Goal: Transaction & Acquisition: Book appointment/travel/reservation

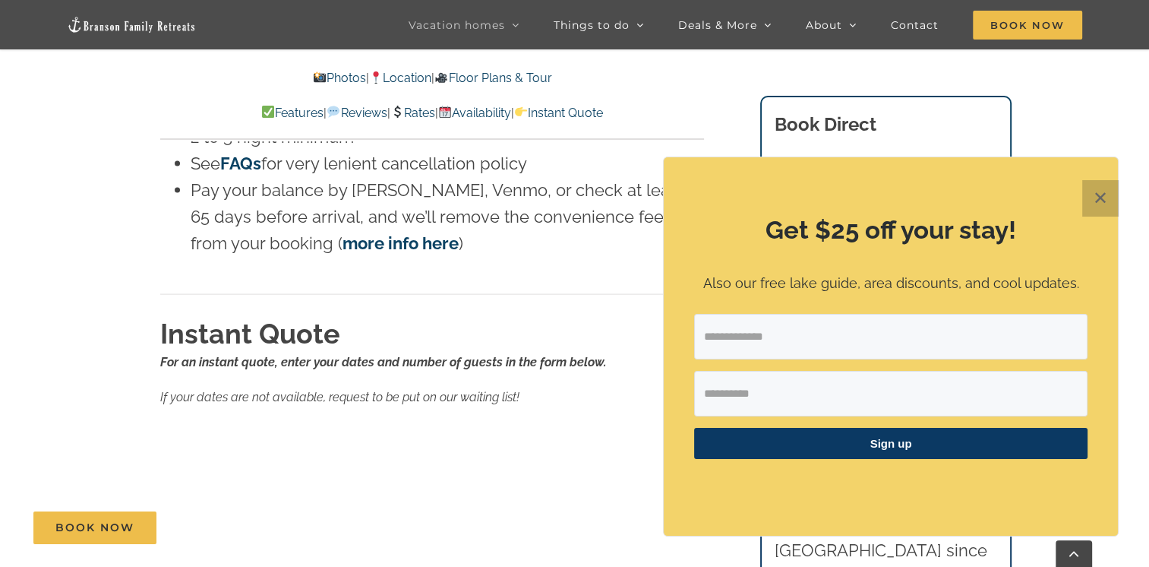
click at [1094, 194] on button "✕" at bounding box center [1101, 198] width 36 height 36
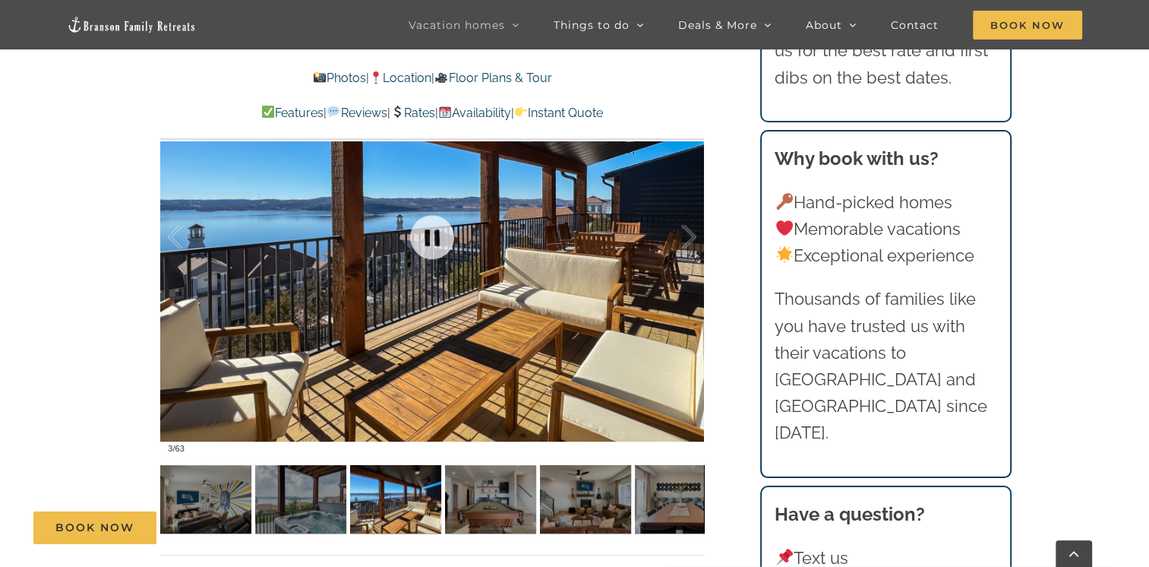
scroll to position [1064, 0]
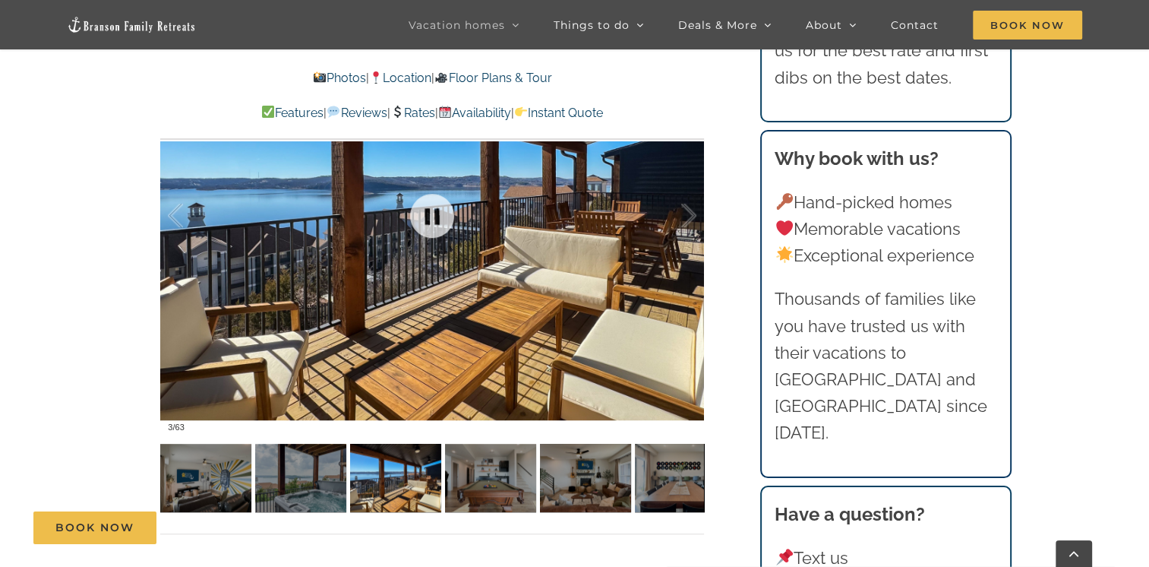
click at [547, 297] on div at bounding box center [432, 215] width 544 height 447
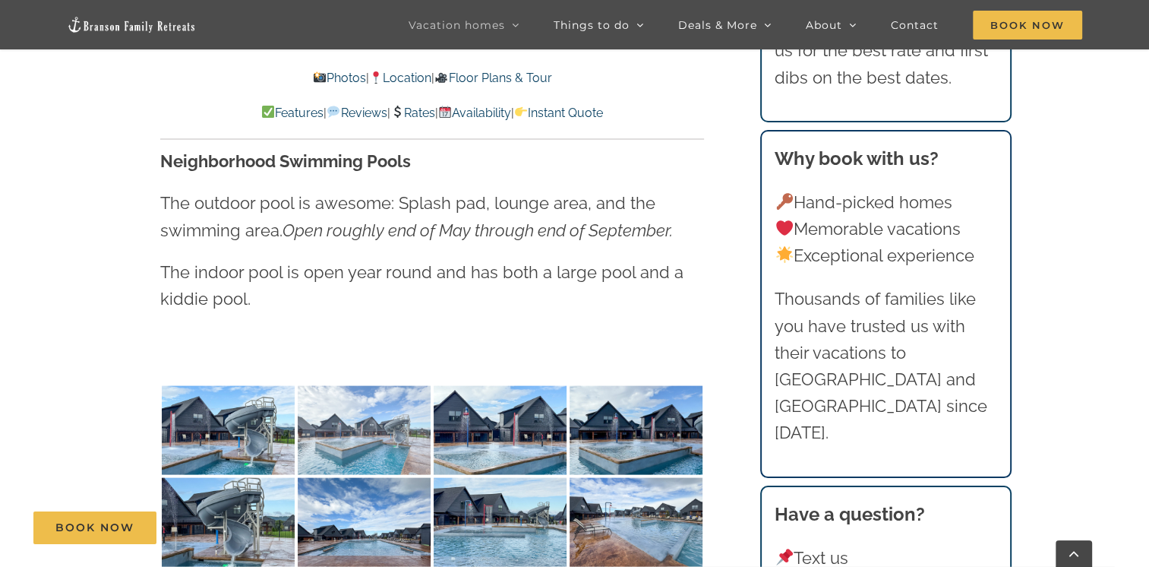
scroll to position [3115, 0]
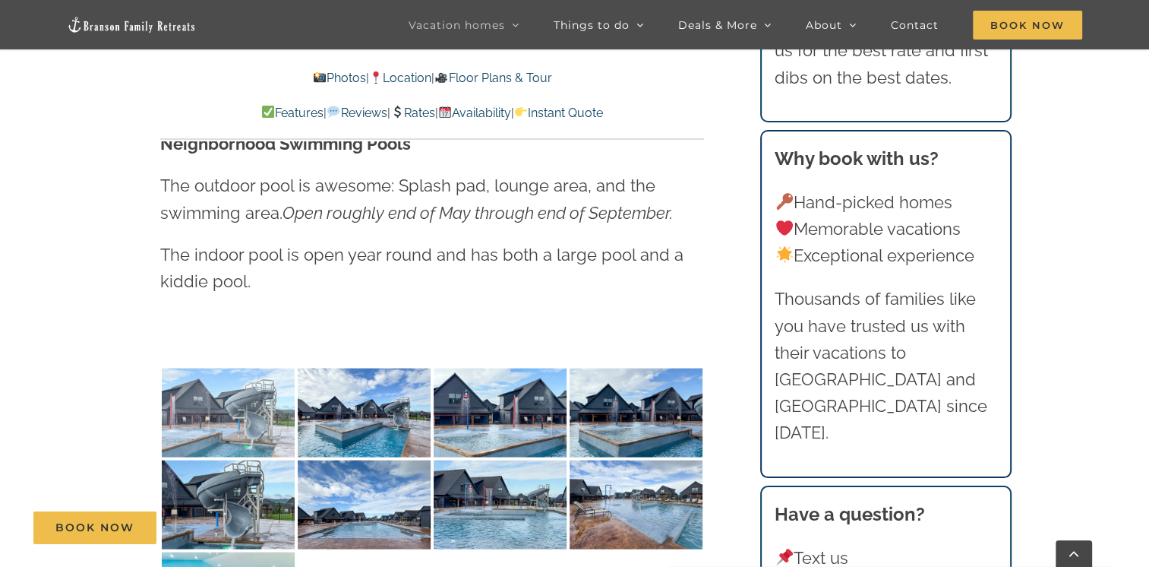
click at [198, 409] on img at bounding box center [228, 412] width 133 height 89
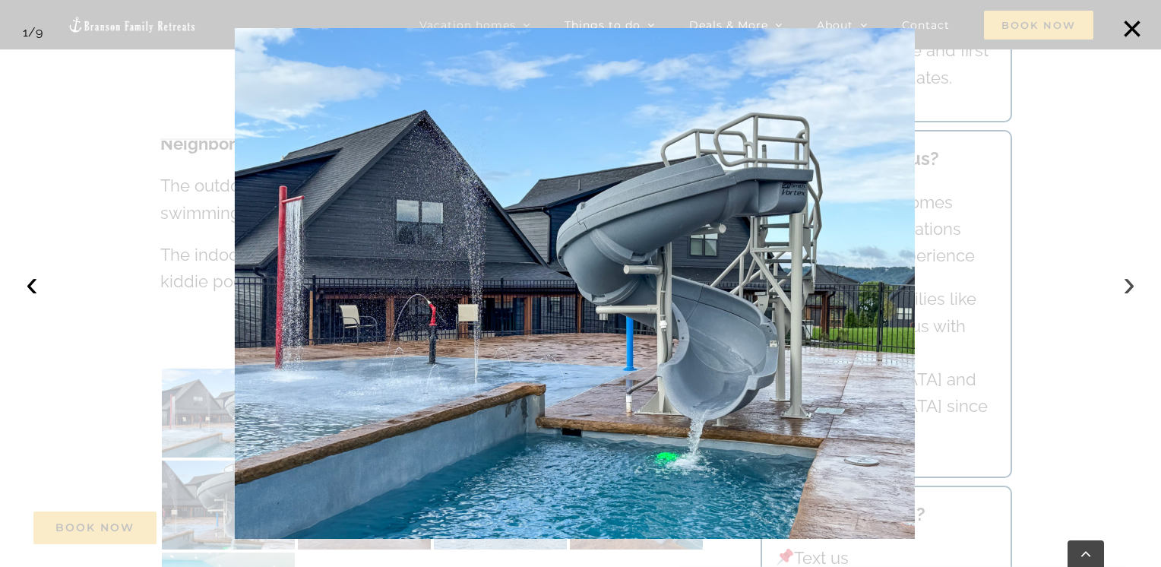
click at [1133, 289] on button "›" at bounding box center [1128, 283] width 33 height 33
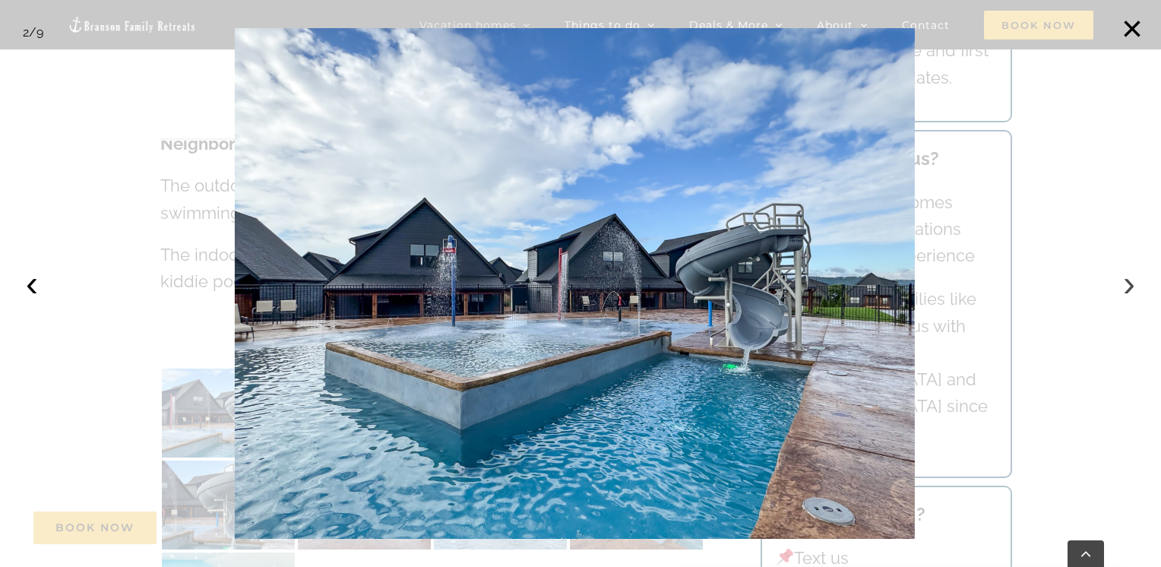
click at [1133, 289] on button "›" at bounding box center [1128, 283] width 33 height 33
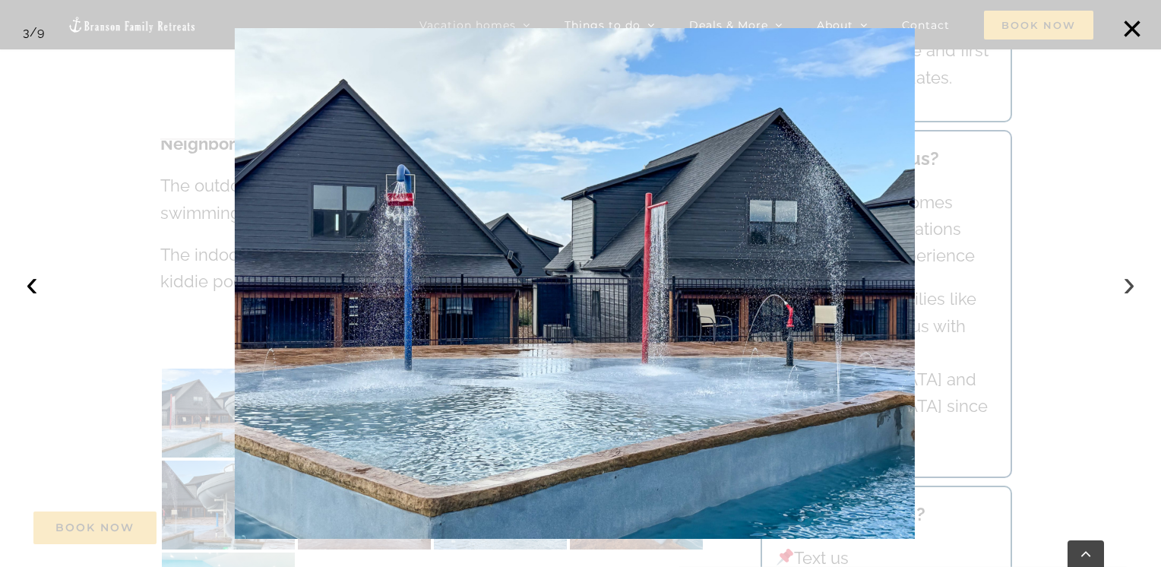
click at [1133, 288] on button "›" at bounding box center [1128, 283] width 33 height 33
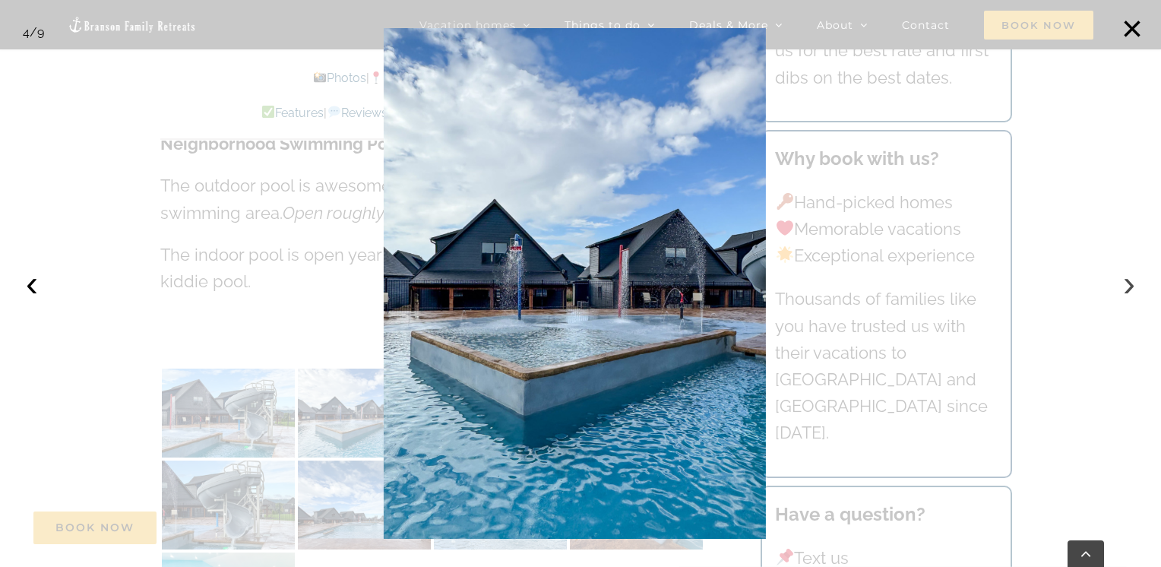
click at [1133, 288] on button "›" at bounding box center [1128, 283] width 33 height 33
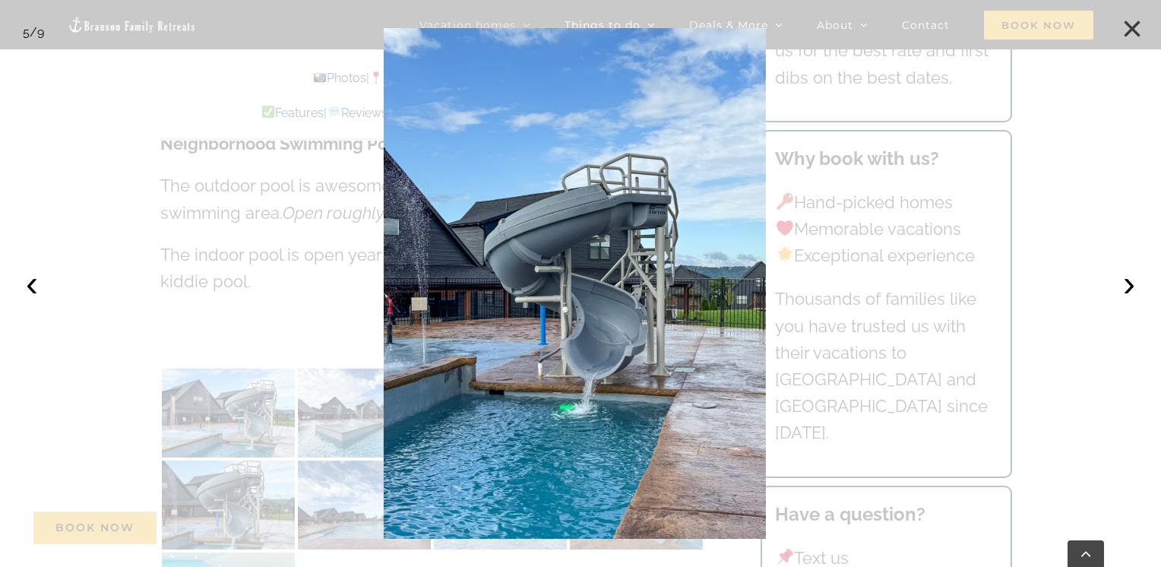
click at [1125, 30] on button "×" at bounding box center [1131, 28] width 33 height 33
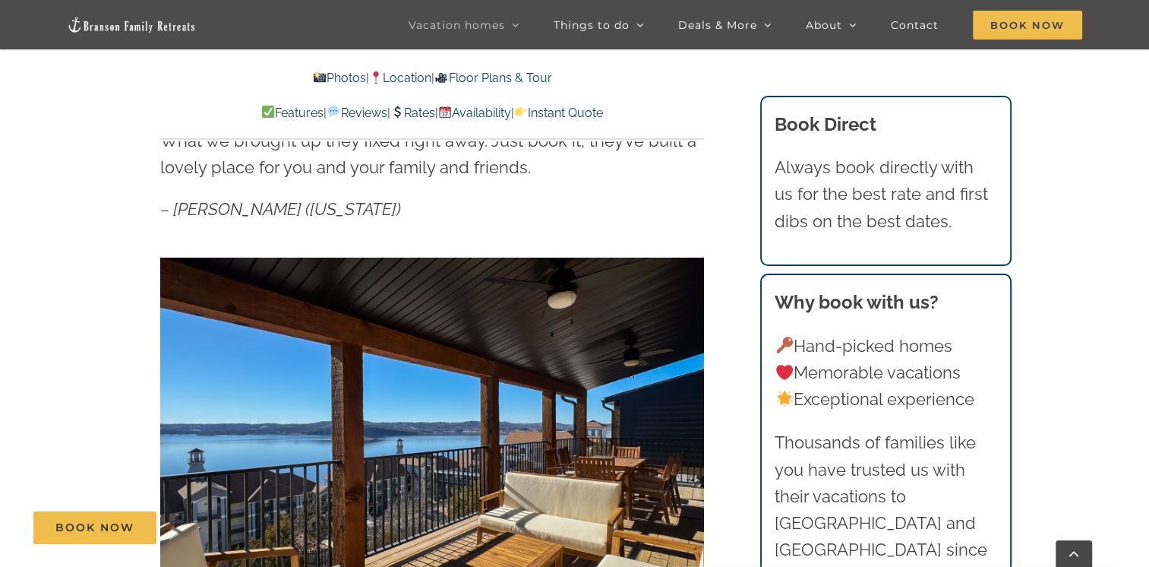
scroll to position [767, 0]
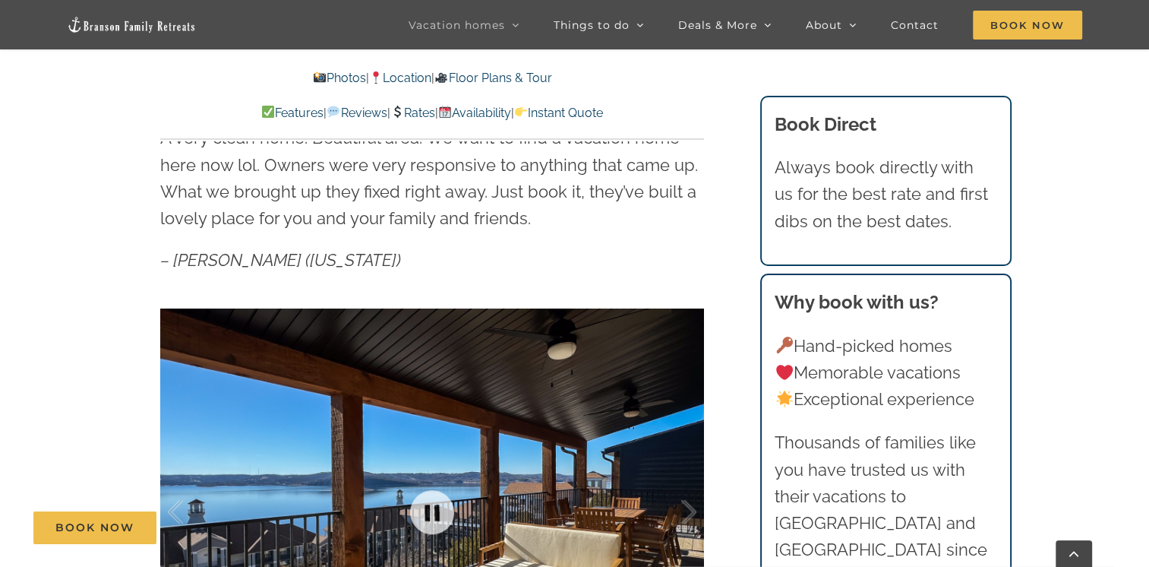
click at [540, 463] on div at bounding box center [432, 512] width 544 height 447
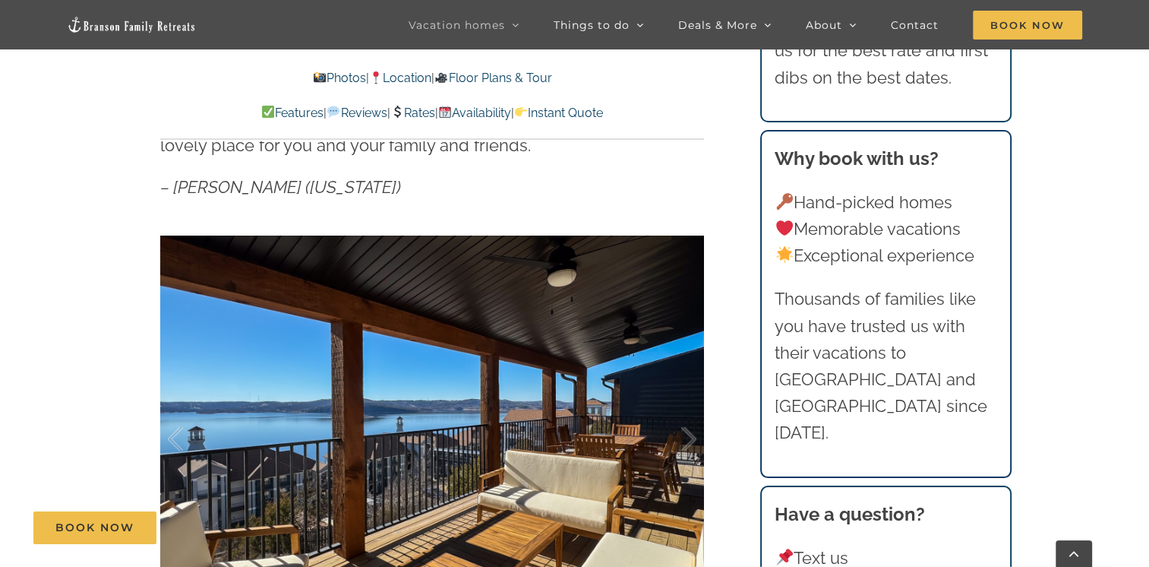
scroll to position [995, 0]
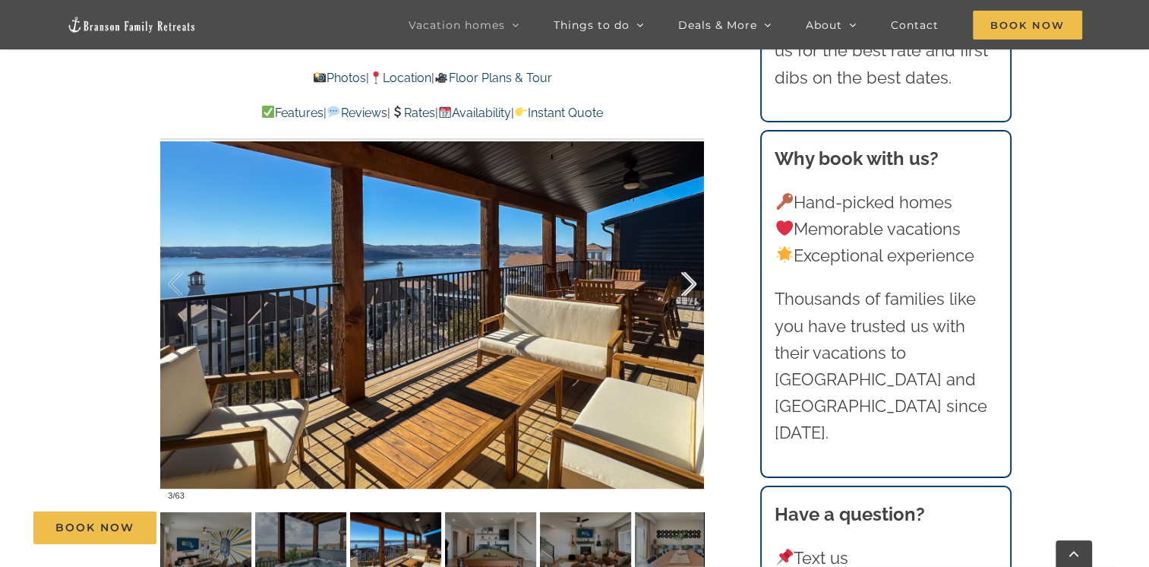
click at [696, 287] on div at bounding box center [673, 284] width 47 height 94
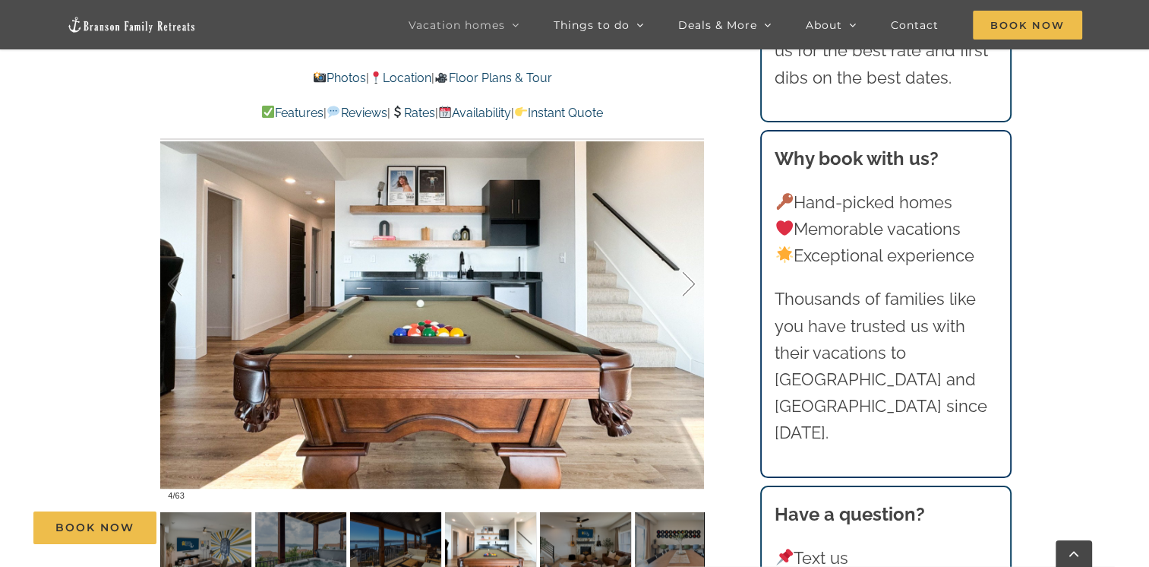
click at [681, 275] on div at bounding box center [673, 284] width 47 height 94
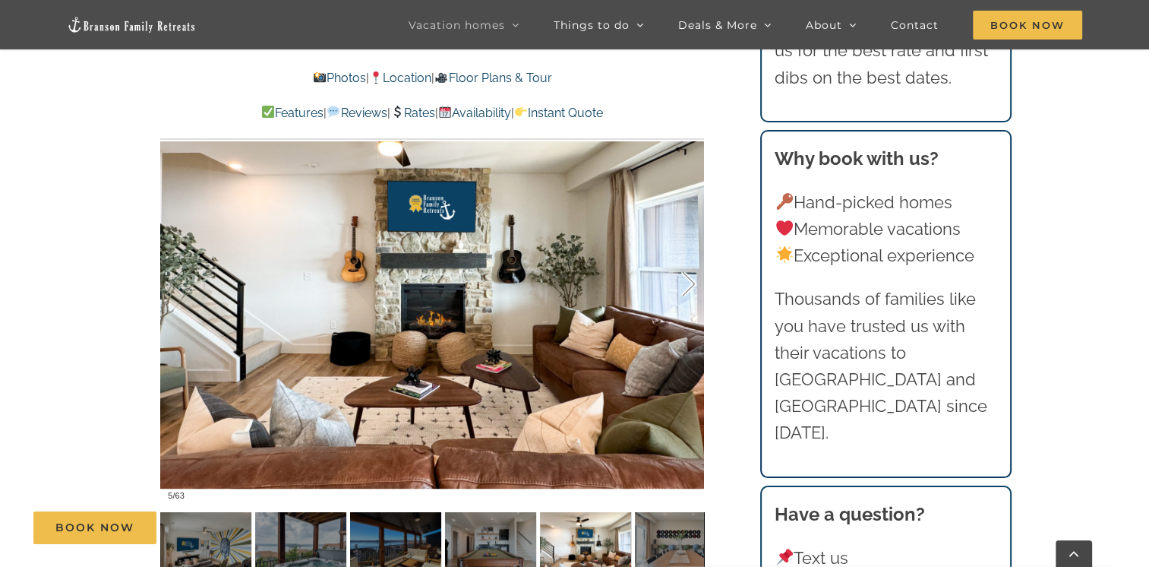
click at [681, 275] on div at bounding box center [673, 284] width 47 height 94
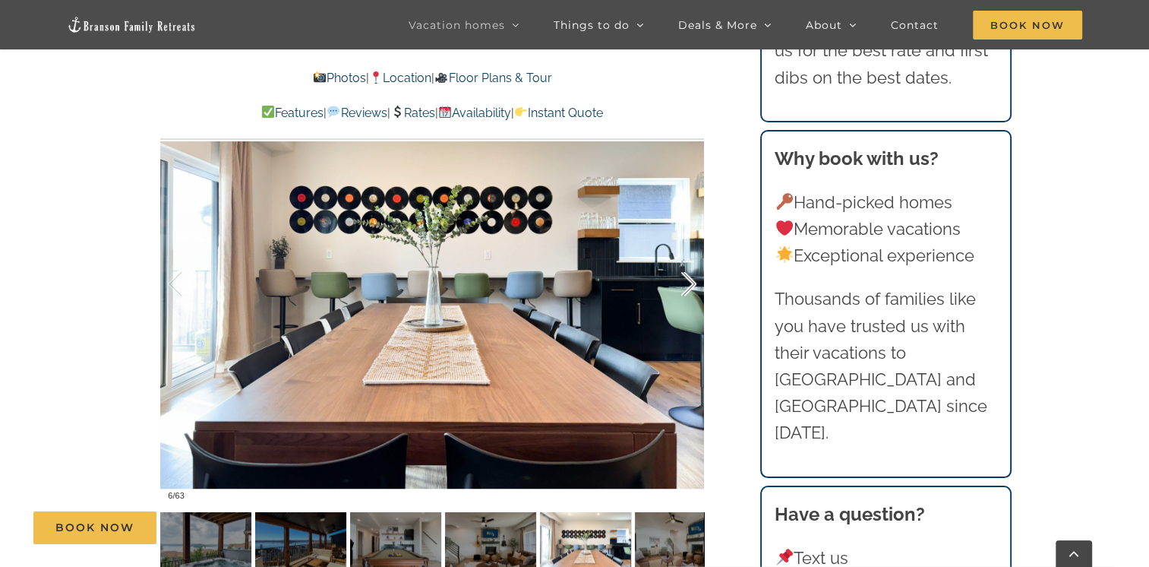
click at [681, 275] on div at bounding box center [673, 284] width 47 height 94
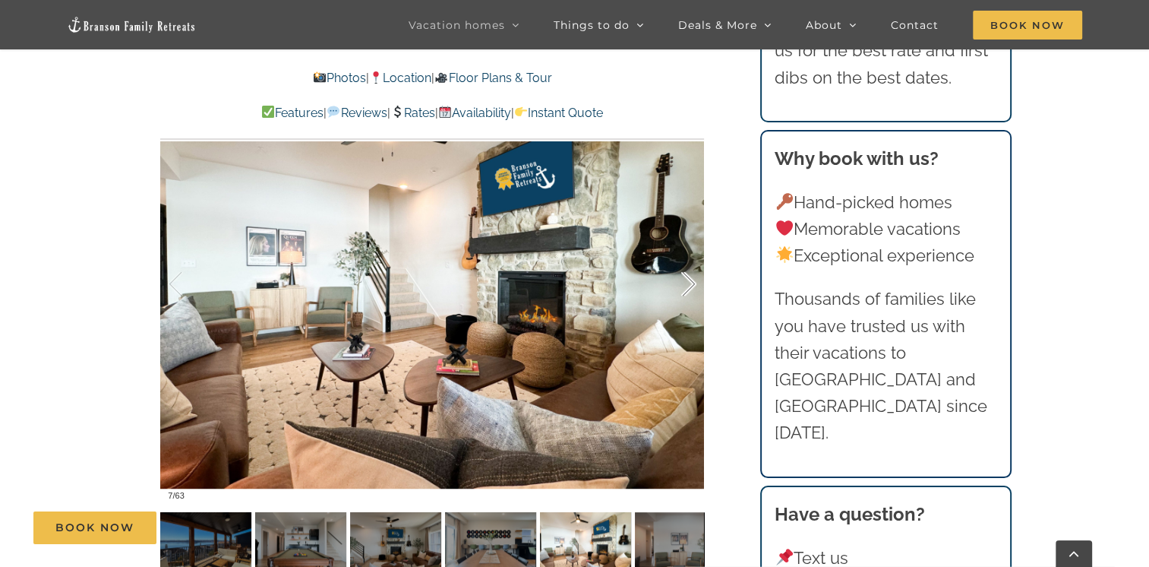
click at [681, 275] on div at bounding box center [673, 284] width 47 height 94
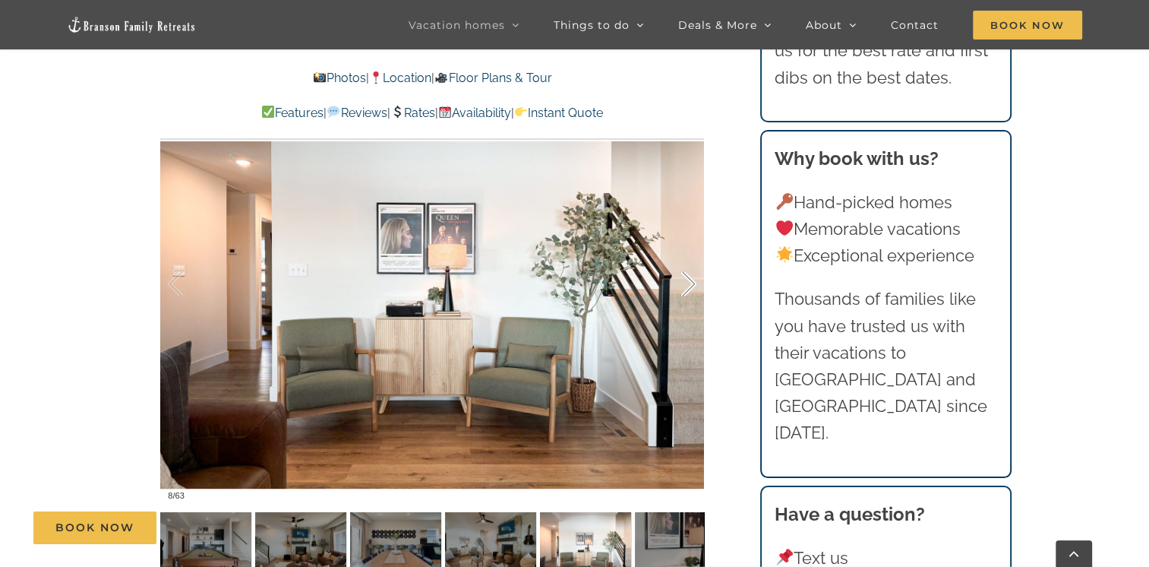
click at [681, 275] on div at bounding box center [673, 284] width 47 height 94
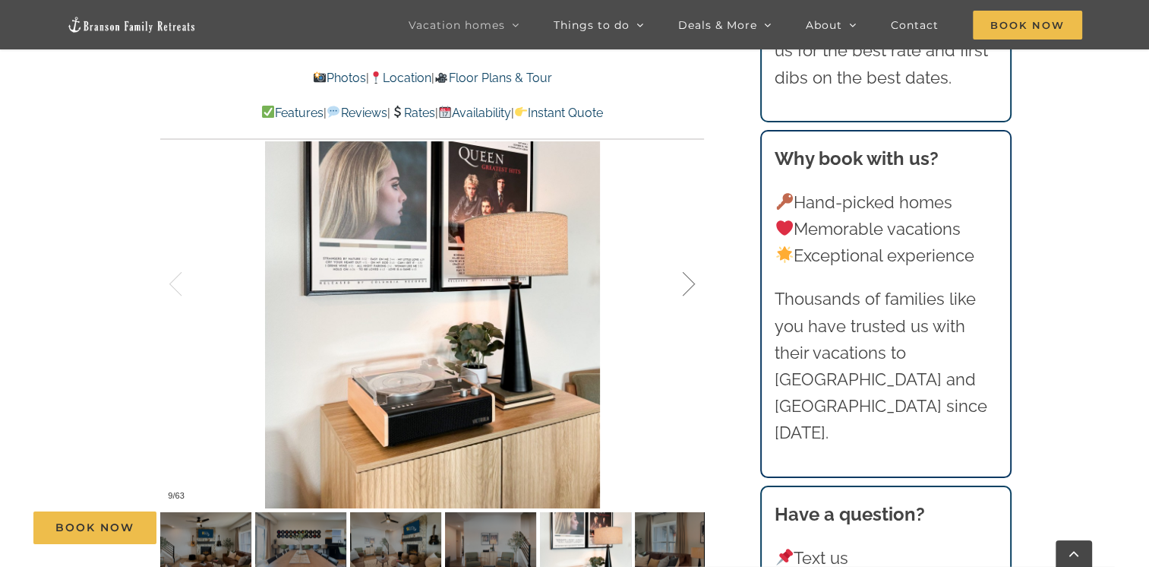
click at [681, 275] on div at bounding box center [673, 284] width 47 height 94
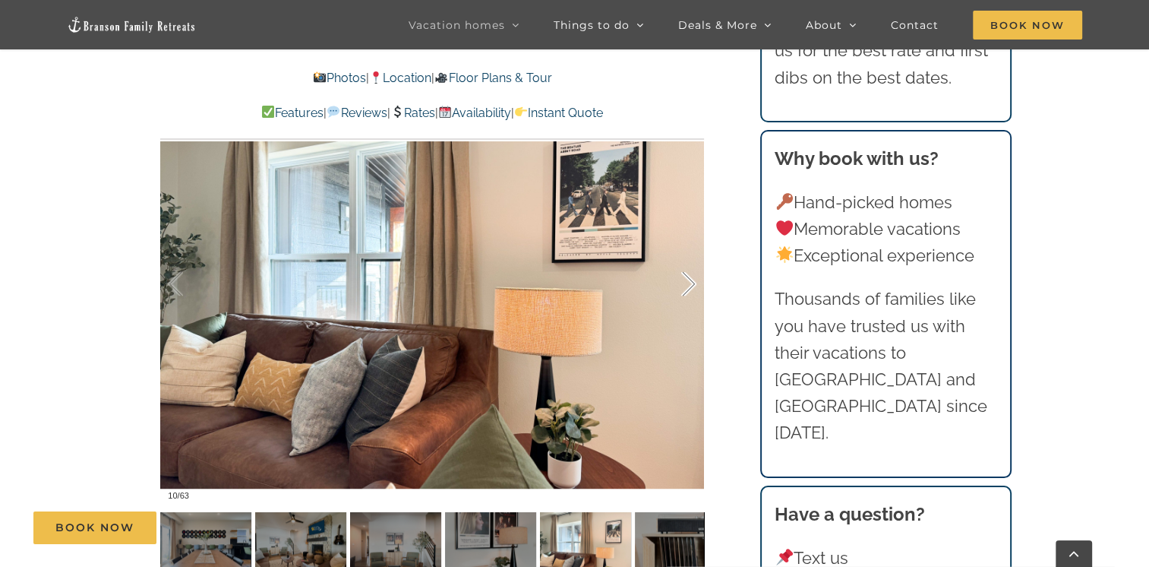
click at [681, 275] on div at bounding box center [673, 284] width 47 height 94
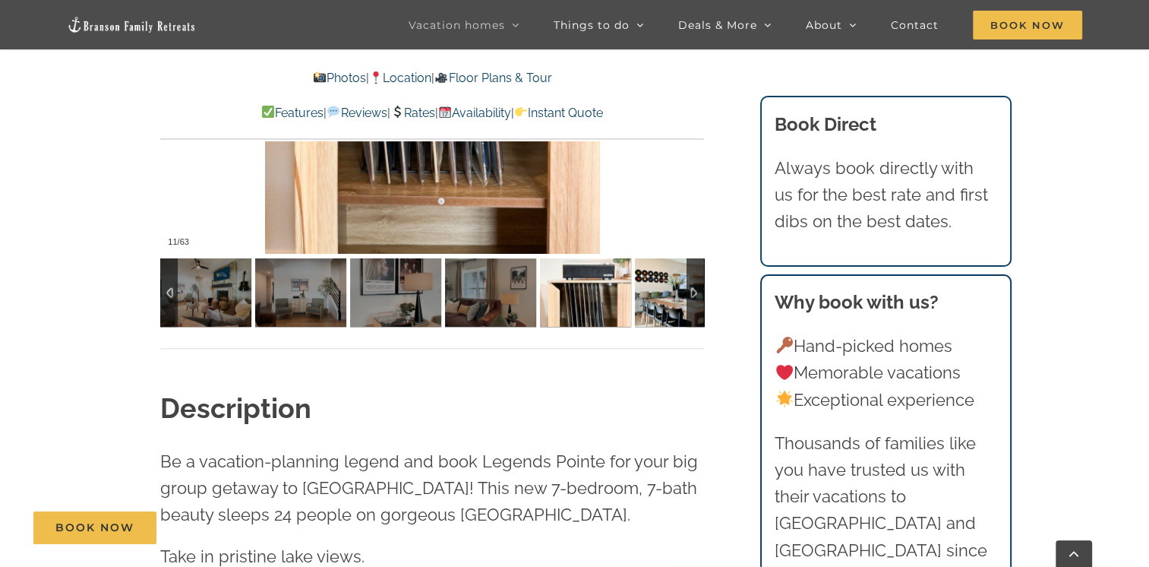
scroll to position [1223, 0]
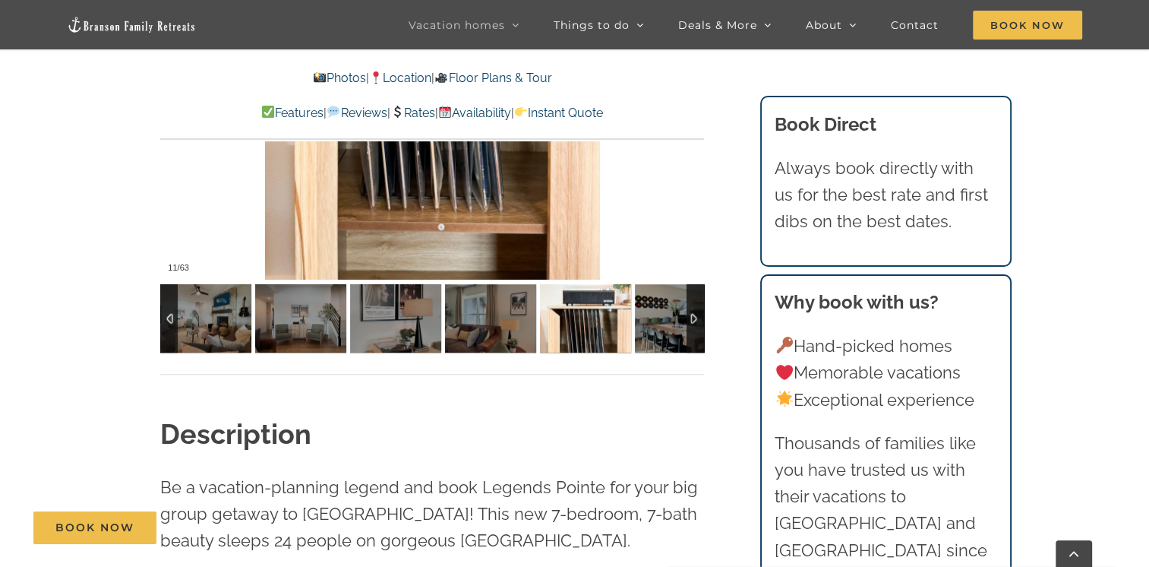
click at [691, 318] on div at bounding box center [695, 318] width 17 height 68
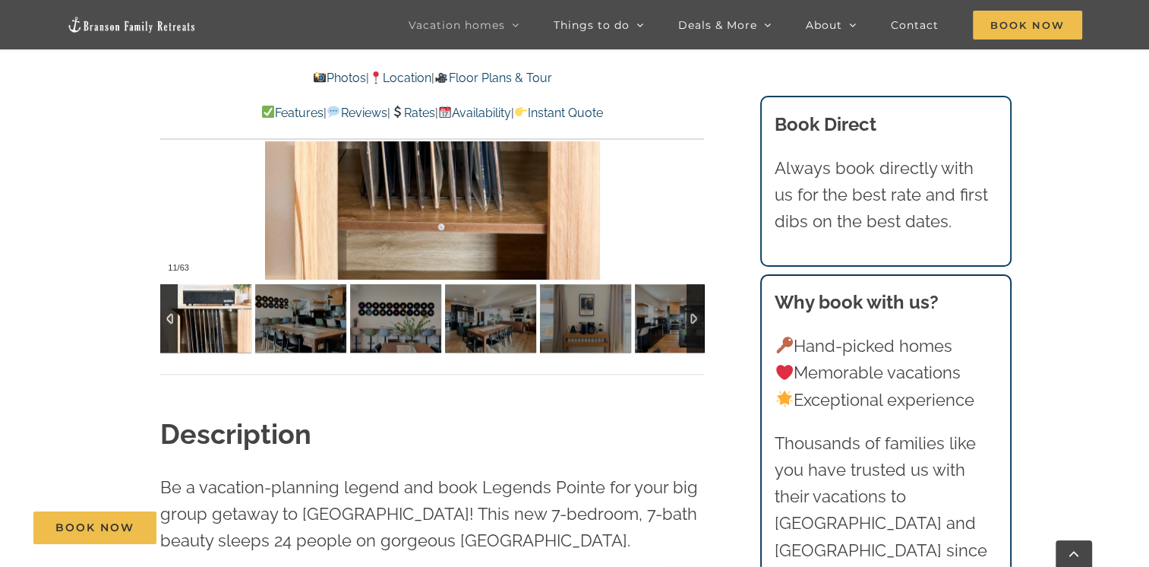
click at [691, 318] on div at bounding box center [695, 318] width 17 height 68
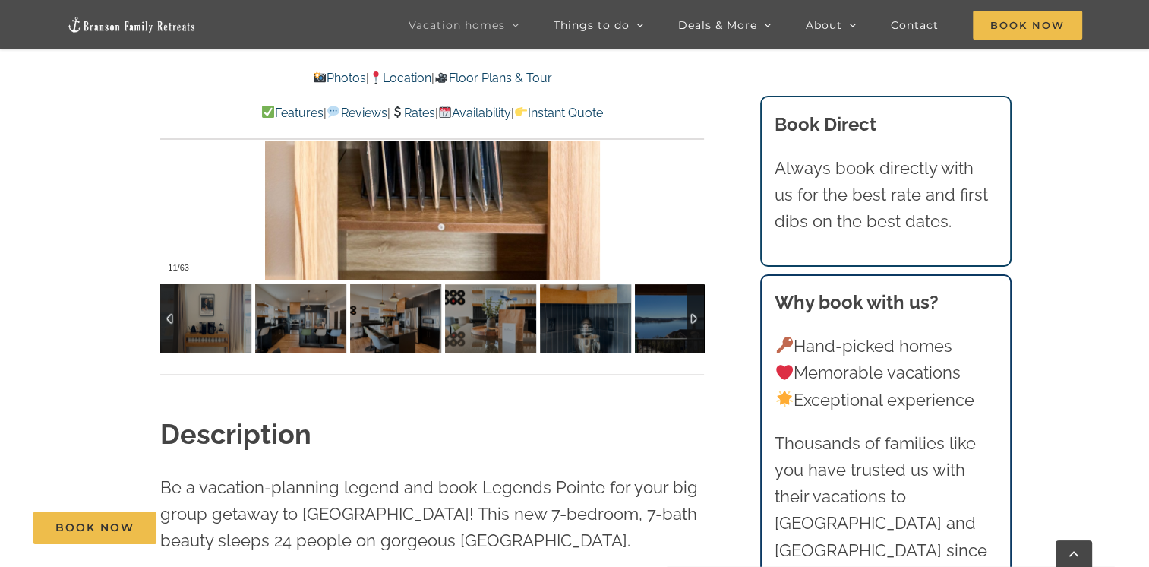
click at [691, 318] on div at bounding box center [695, 318] width 17 height 68
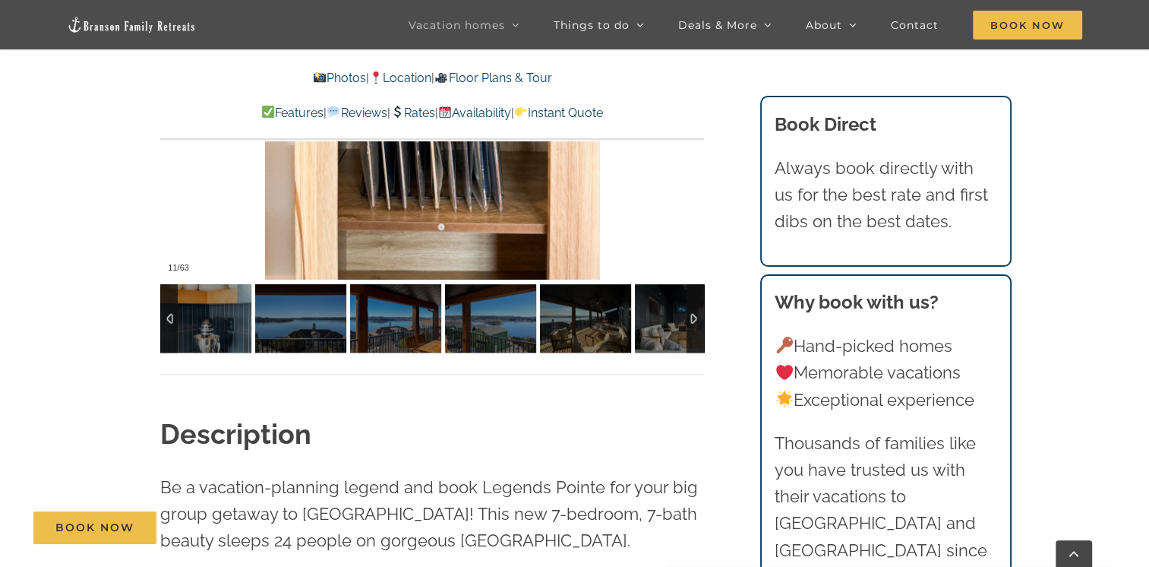
click at [691, 318] on div at bounding box center [695, 318] width 17 height 68
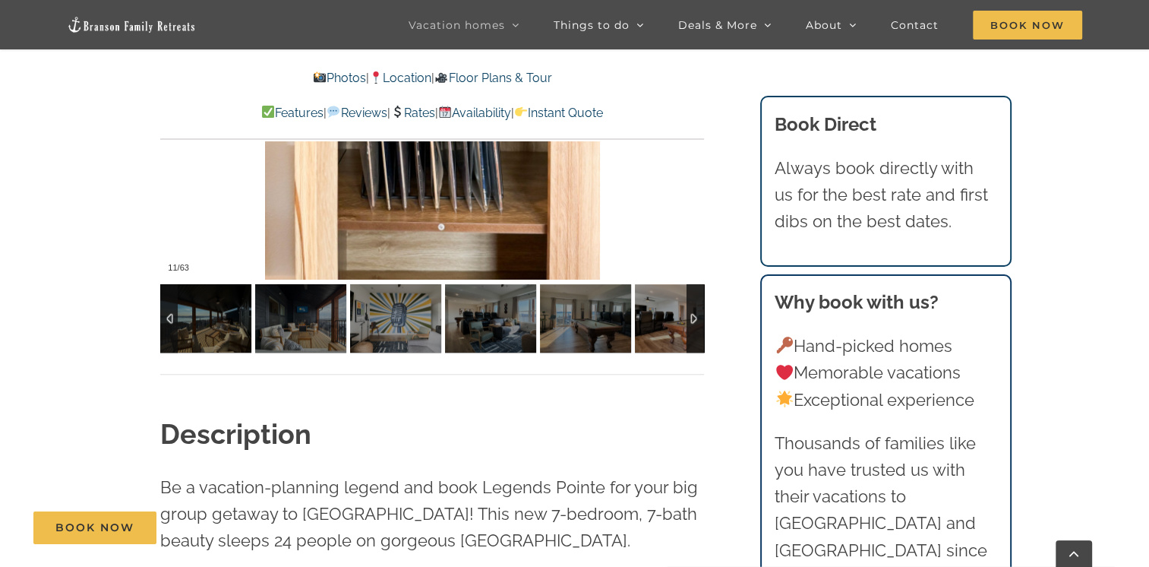
click at [693, 318] on div at bounding box center [695, 318] width 17 height 68
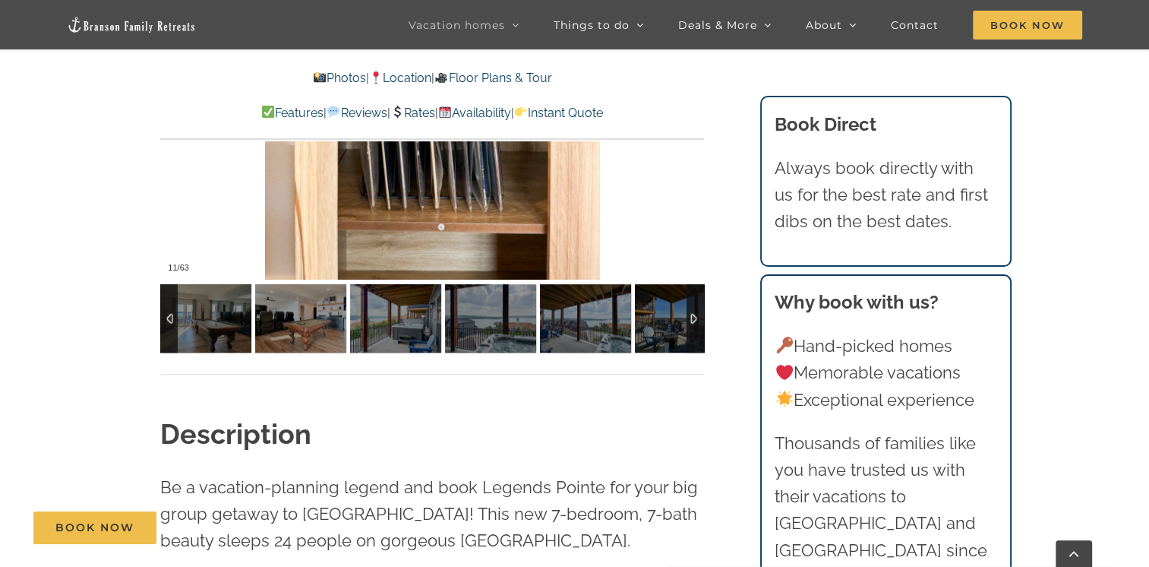
click at [693, 318] on div at bounding box center [695, 318] width 17 height 68
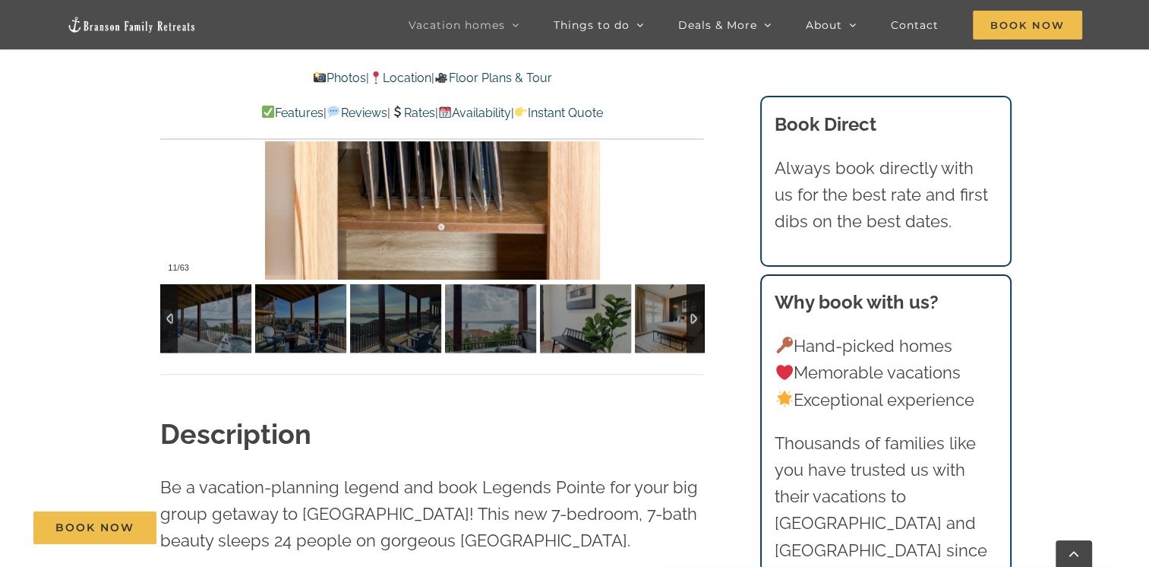
click at [693, 318] on div at bounding box center [695, 318] width 17 height 68
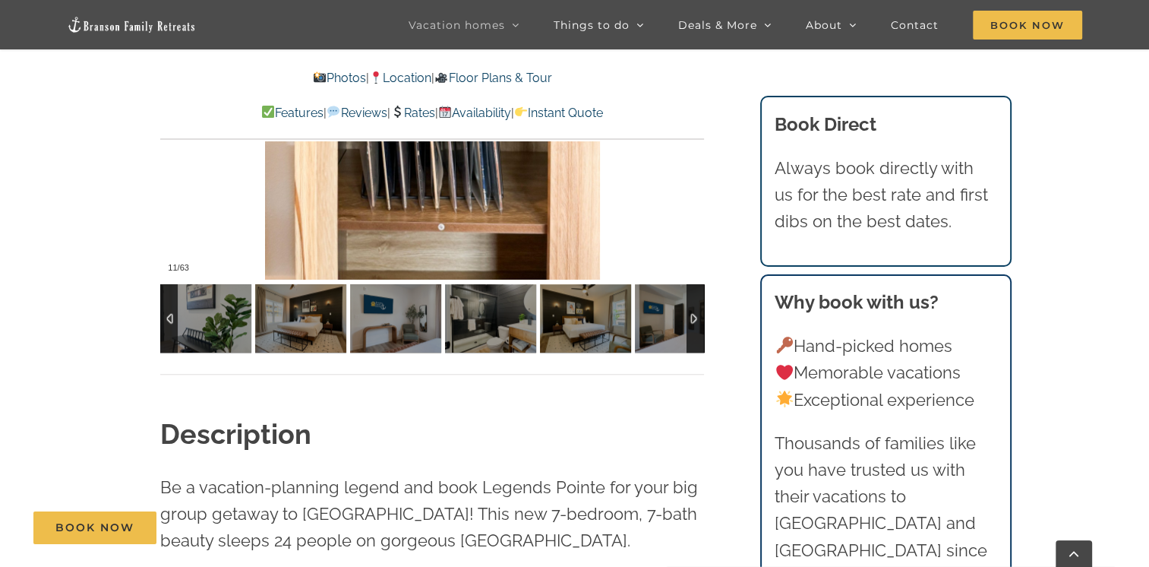
click at [693, 318] on div at bounding box center [695, 318] width 17 height 68
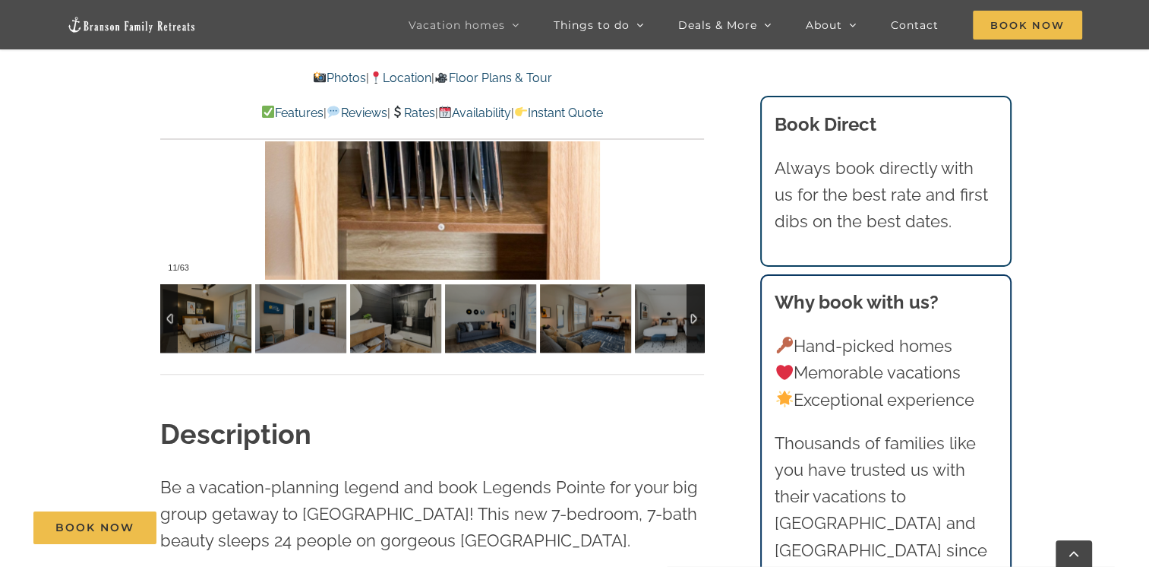
click at [693, 318] on div at bounding box center [695, 318] width 17 height 68
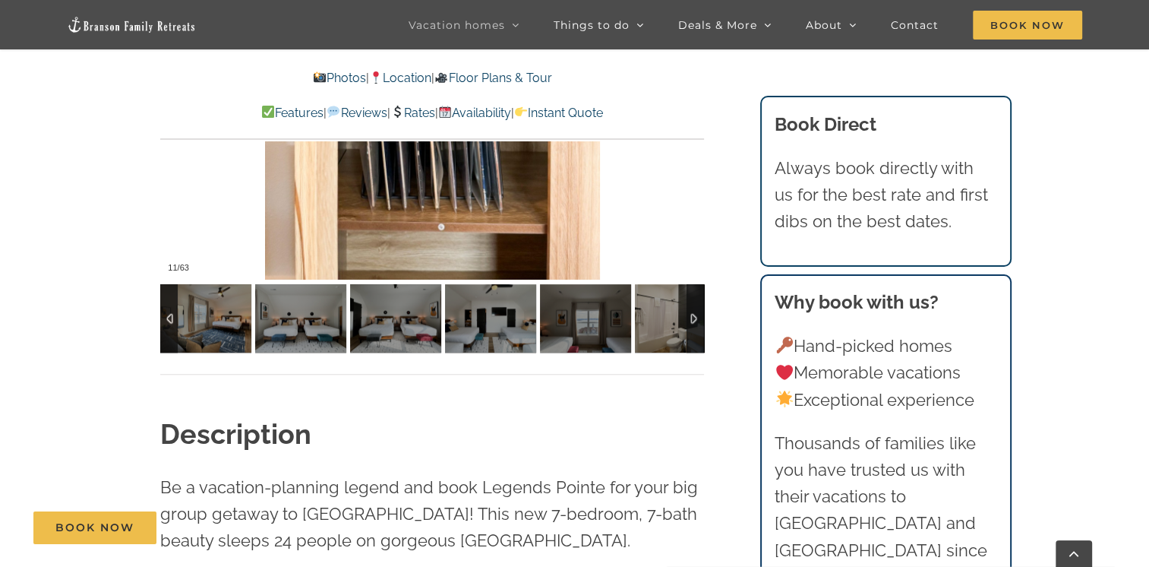
click at [693, 318] on div at bounding box center [695, 318] width 17 height 68
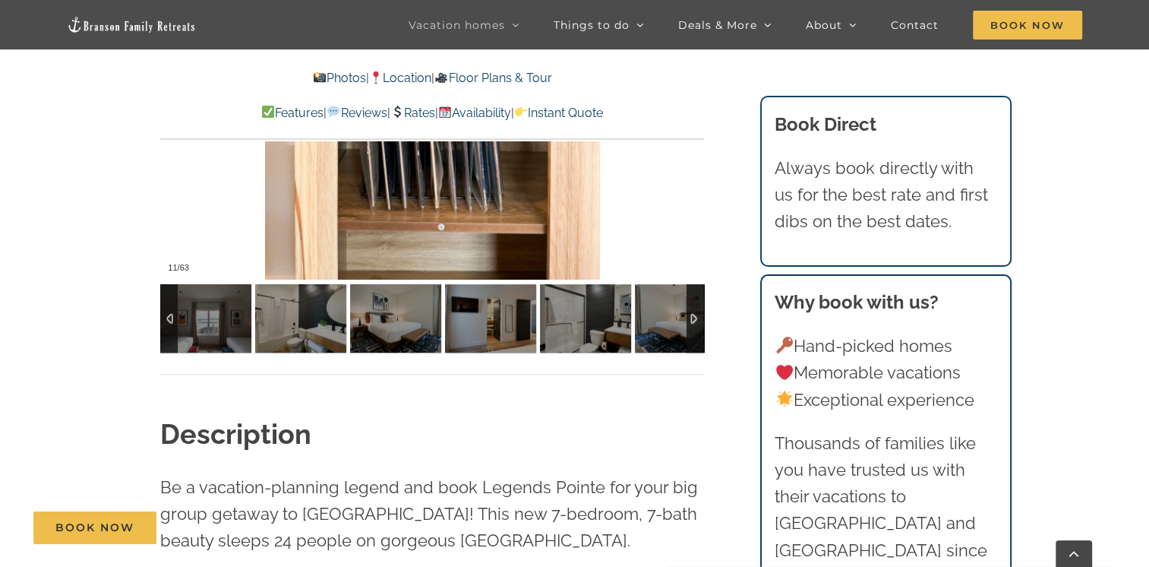
click at [693, 318] on div at bounding box center [695, 318] width 17 height 68
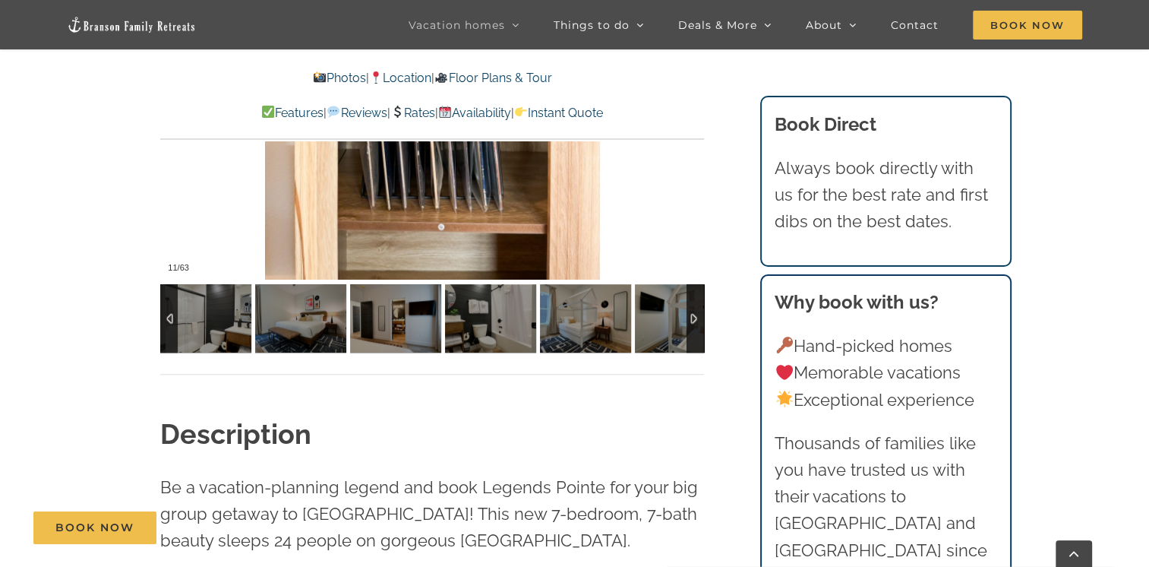
click at [693, 318] on div at bounding box center [695, 318] width 17 height 68
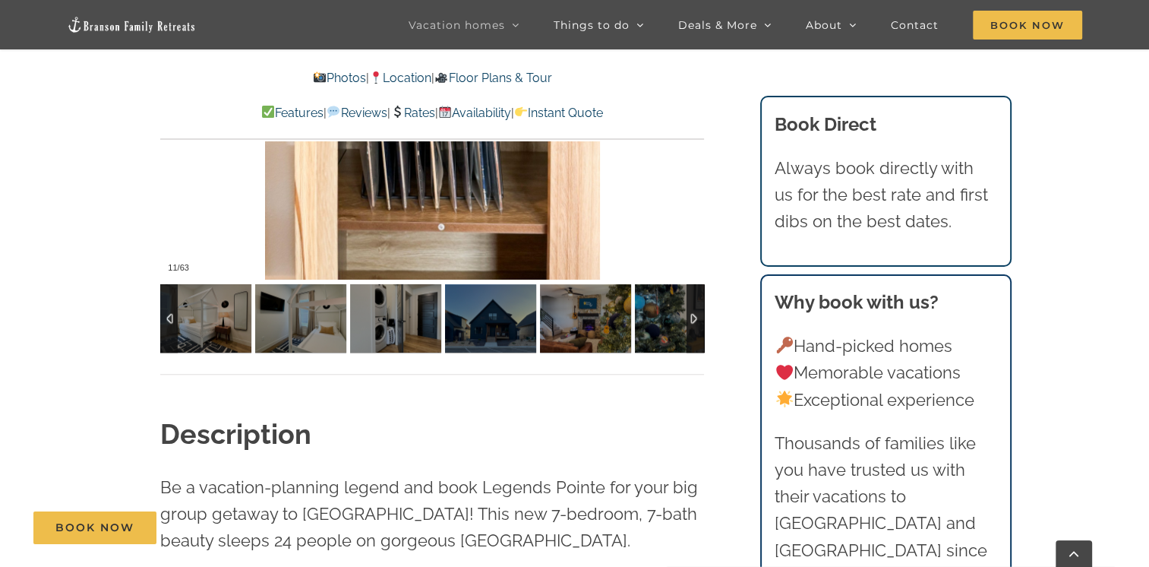
click at [693, 318] on div at bounding box center [695, 318] width 17 height 68
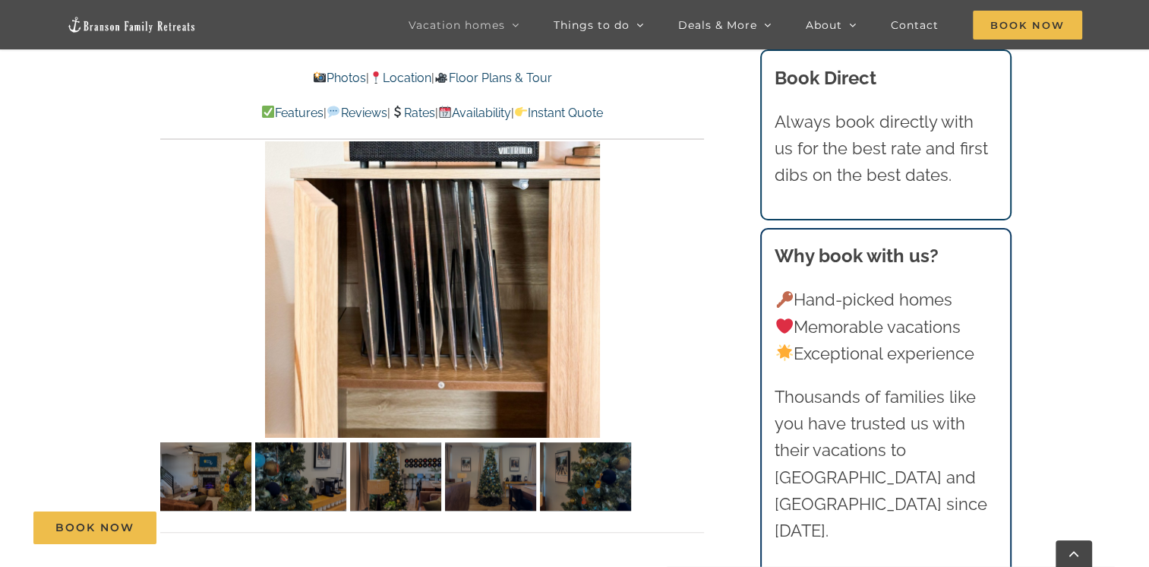
scroll to position [1071, 0]
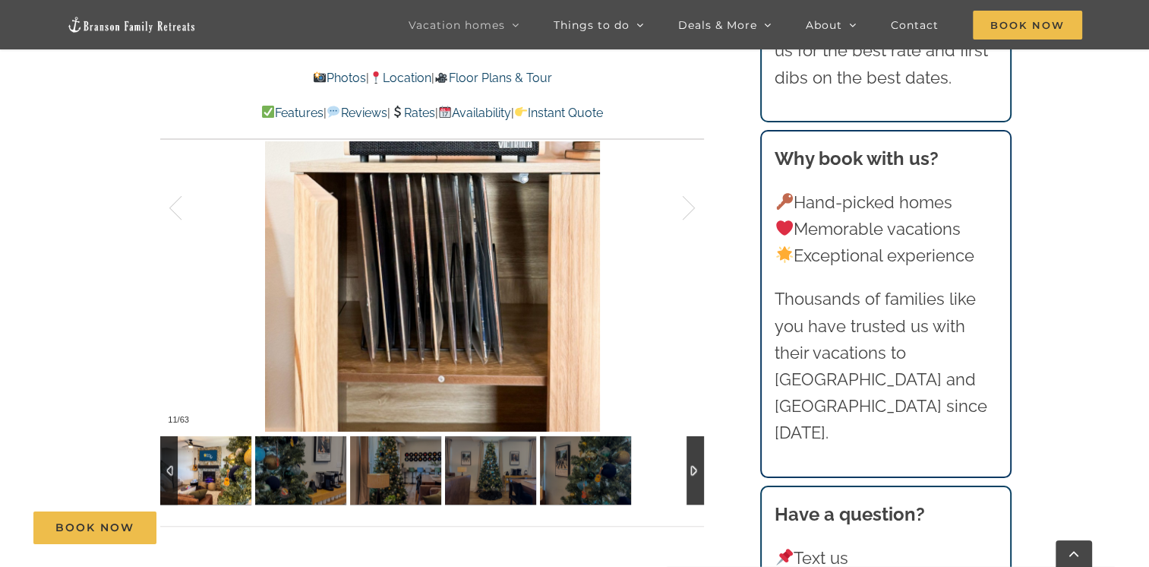
click at [204, 454] on img at bounding box center [205, 470] width 91 height 68
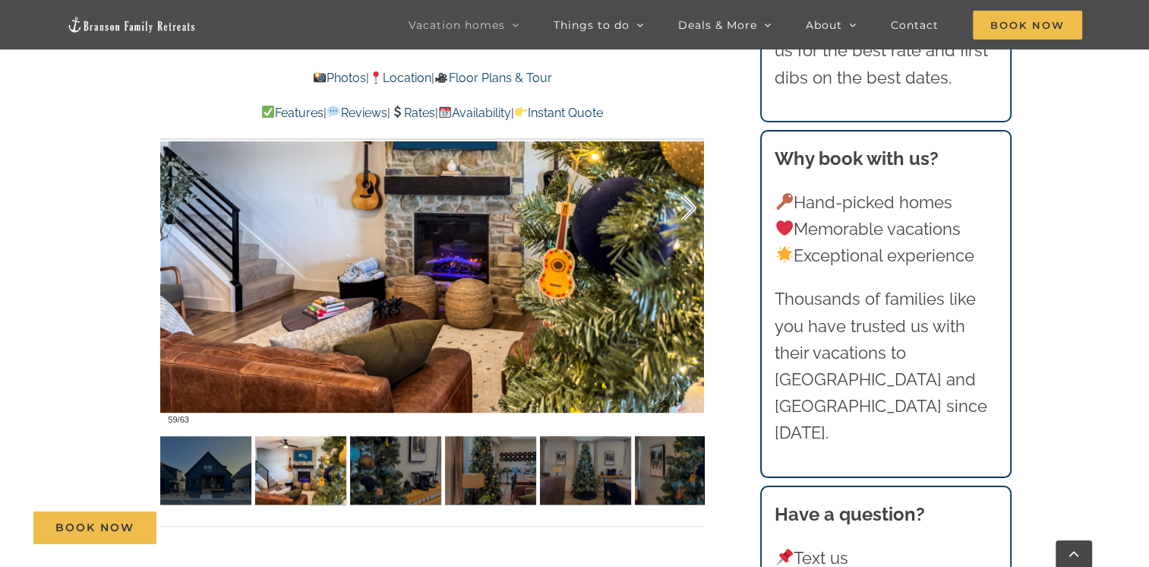
click at [690, 206] on div at bounding box center [673, 208] width 47 height 94
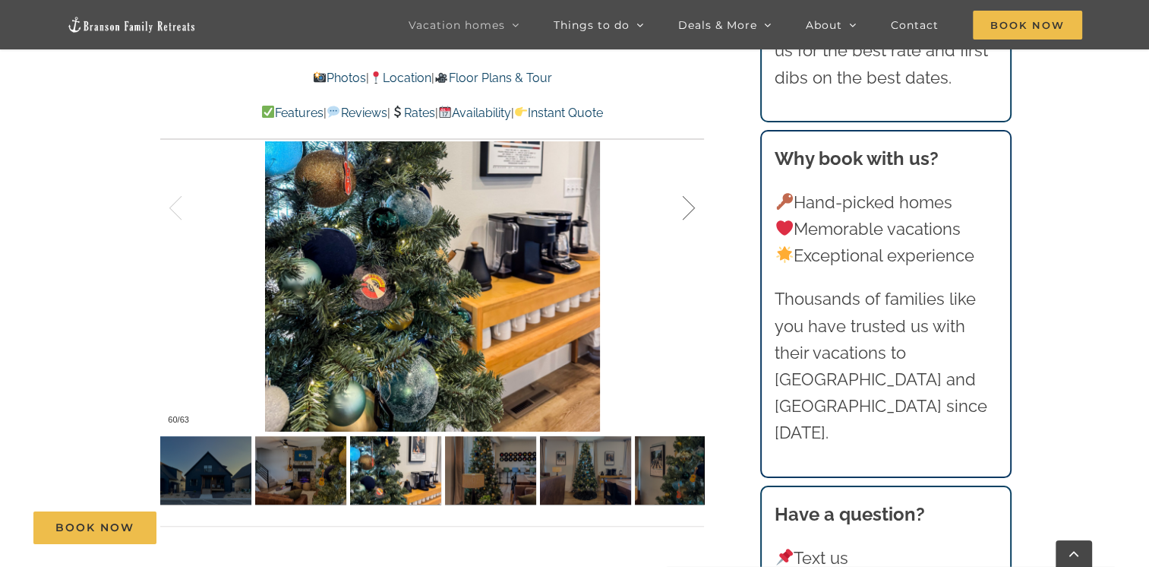
click at [690, 206] on div at bounding box center [673, 208] width 47 height 94
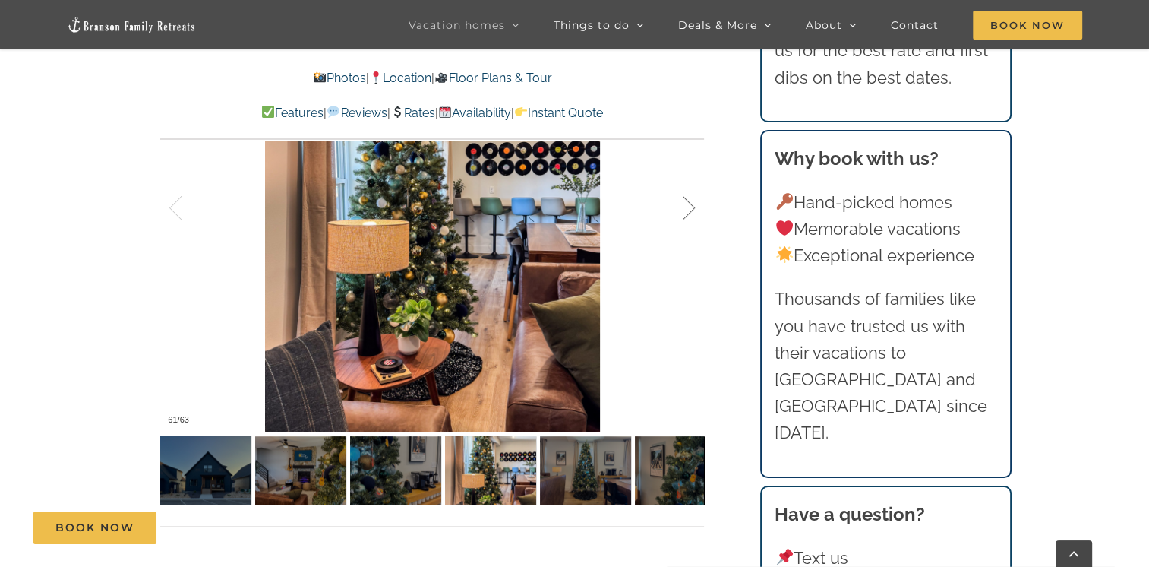
click at [690, 206] on div at bounding box center [673, 208] width 47 height 94
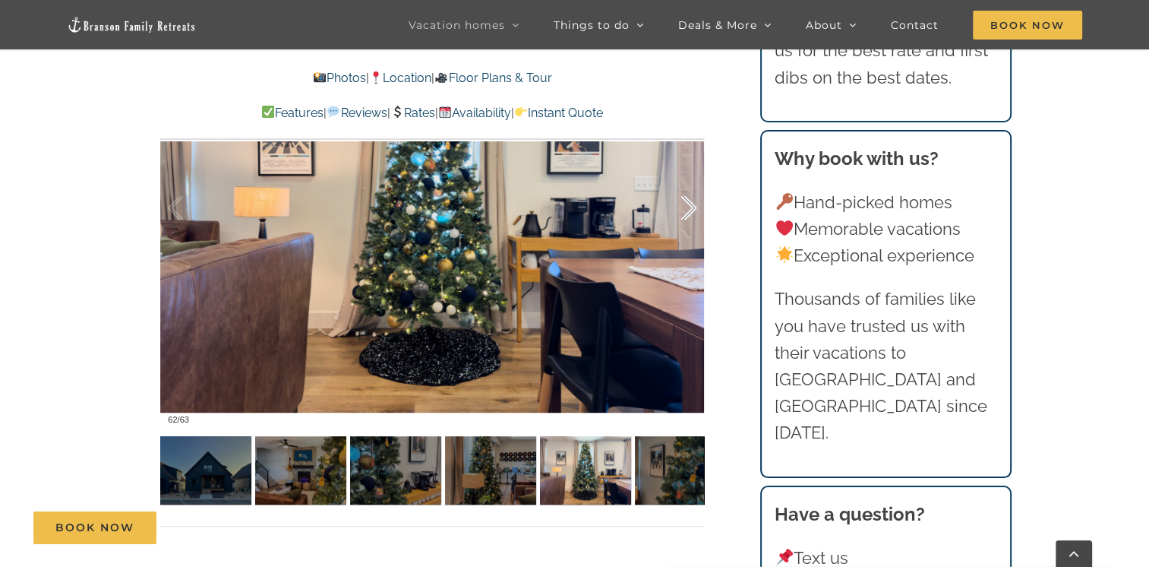
click at [690, 206] on div at bounding box center [673, 208] width 47 height 94
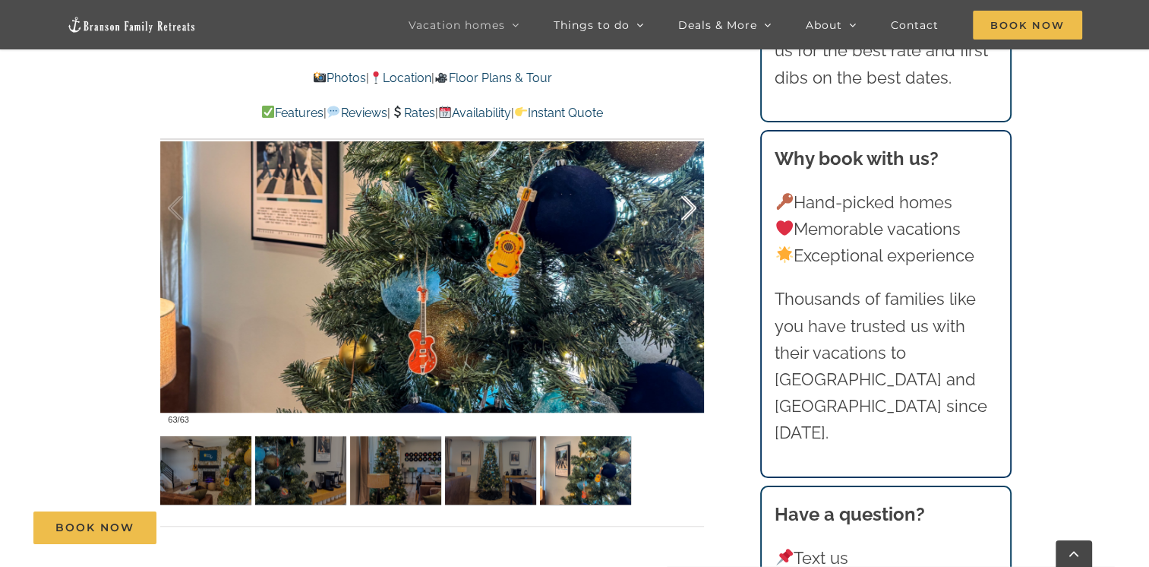
click at [690, 206] on div at bounding box center [673, 208] width 47 height 94
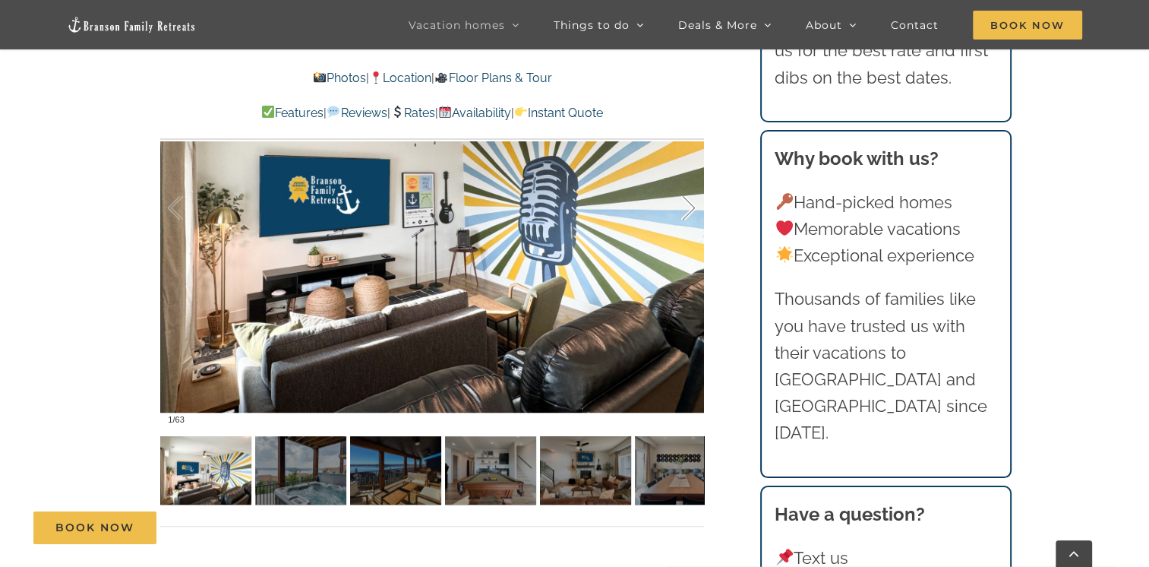
click at [690, 206] on div at bounding box center [673, 208] width 47 height 94
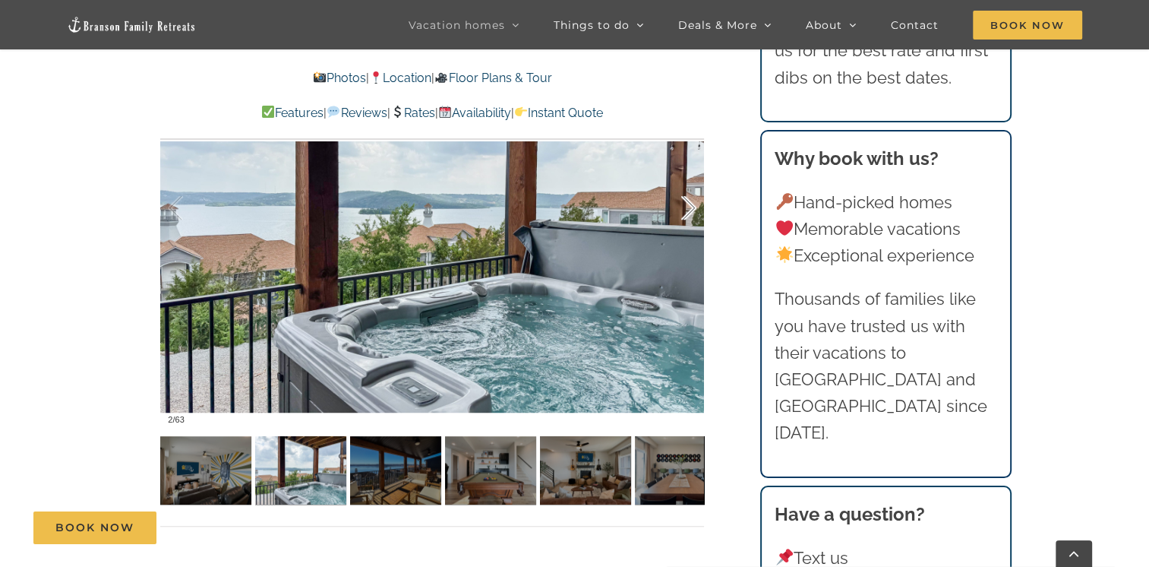
click at [690, 206] on div at bounding box center [673, 208] width 47 height 94
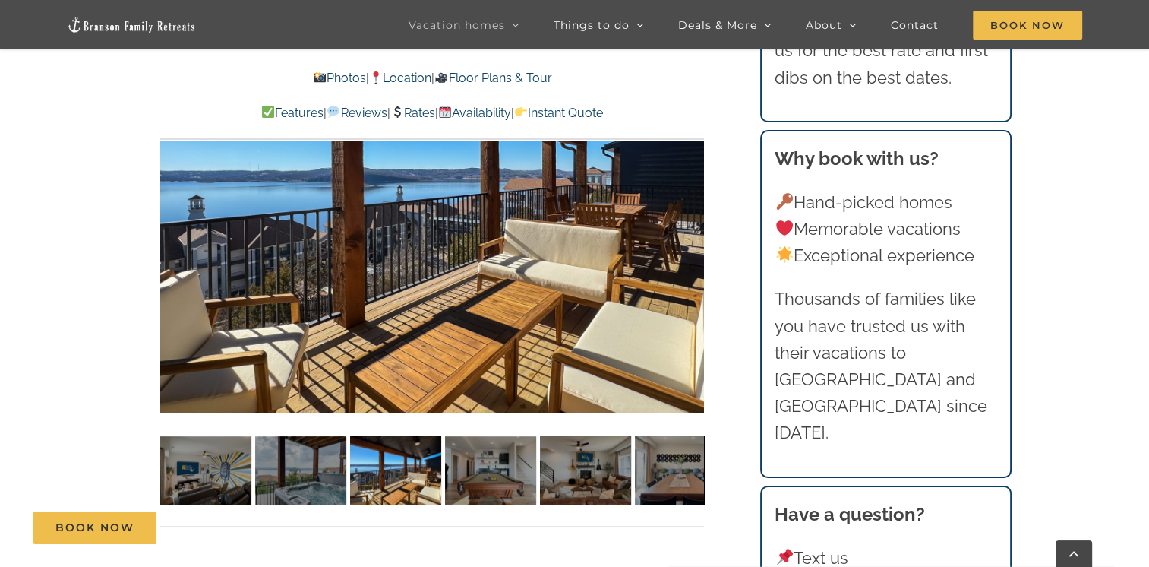
click at [690, 206] on div "3 / 63" at bounding box center [432, 208] width 544 height 447
click at [690, 206] on div at bounding box center [673, 208] width 47 height 94
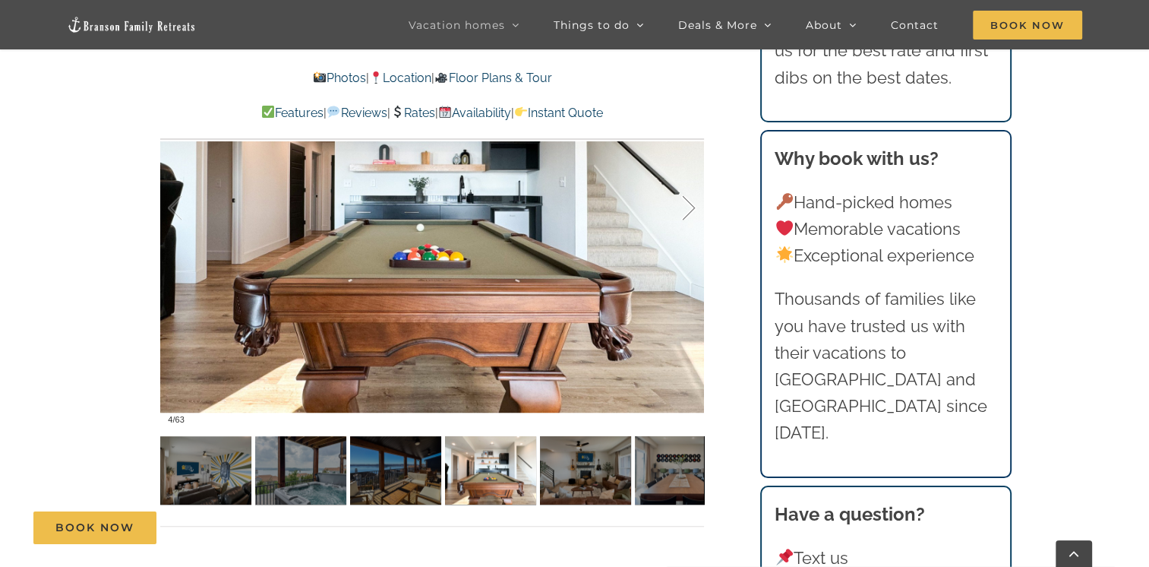
click at [690, 206] on div at bounding box center [673, 208] width 47 height 94
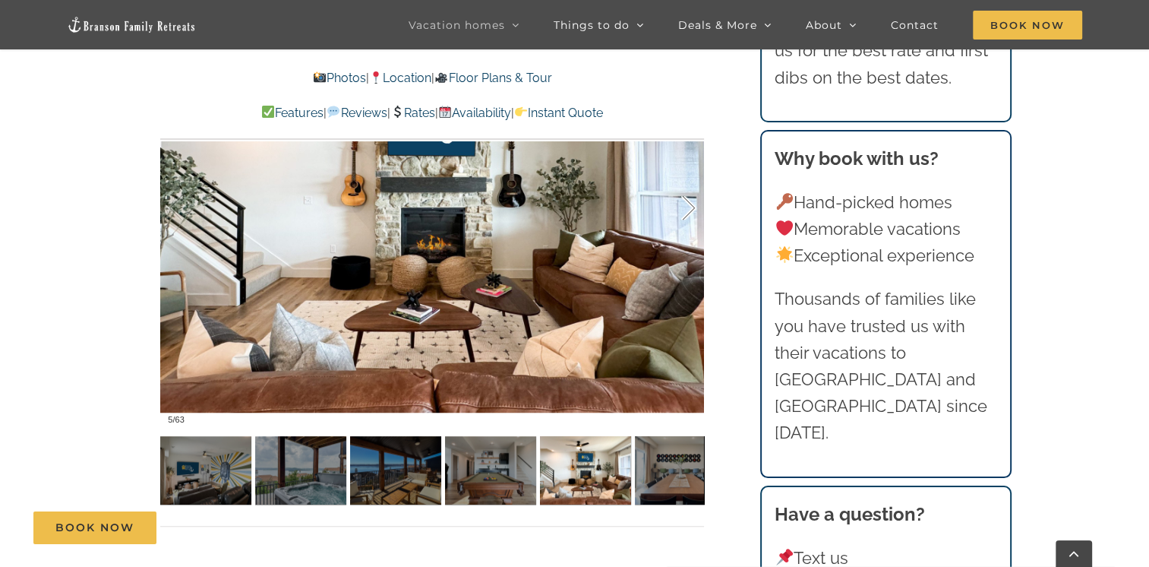
click at [690, 206] on div at bounding box center [673, 208] width 47 height 94
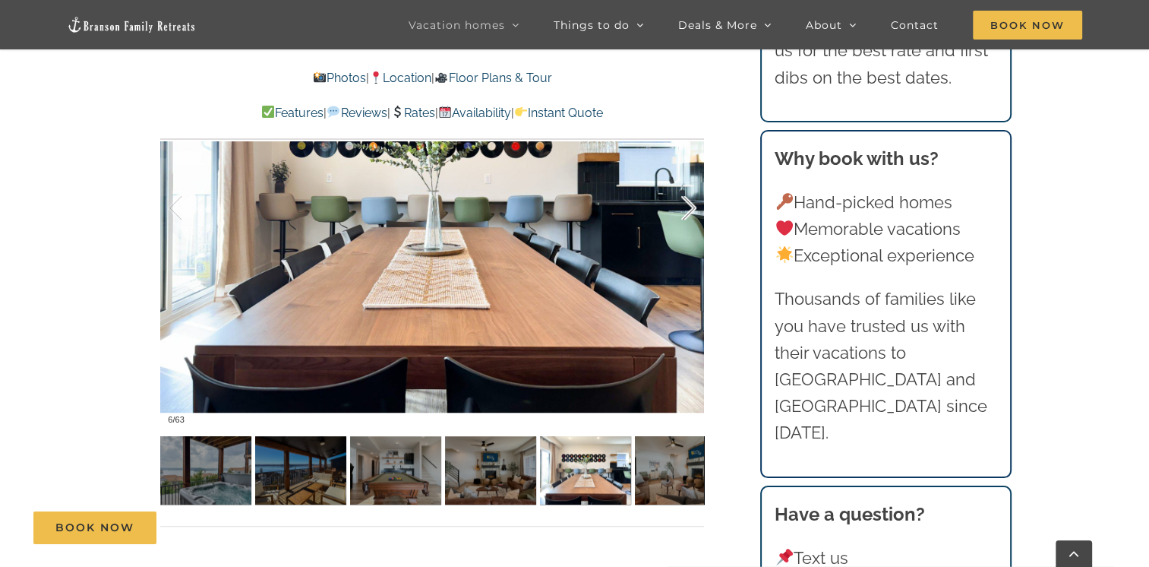
click at [690, 206] on div at bounding box center [673, 208] width 47 height 94
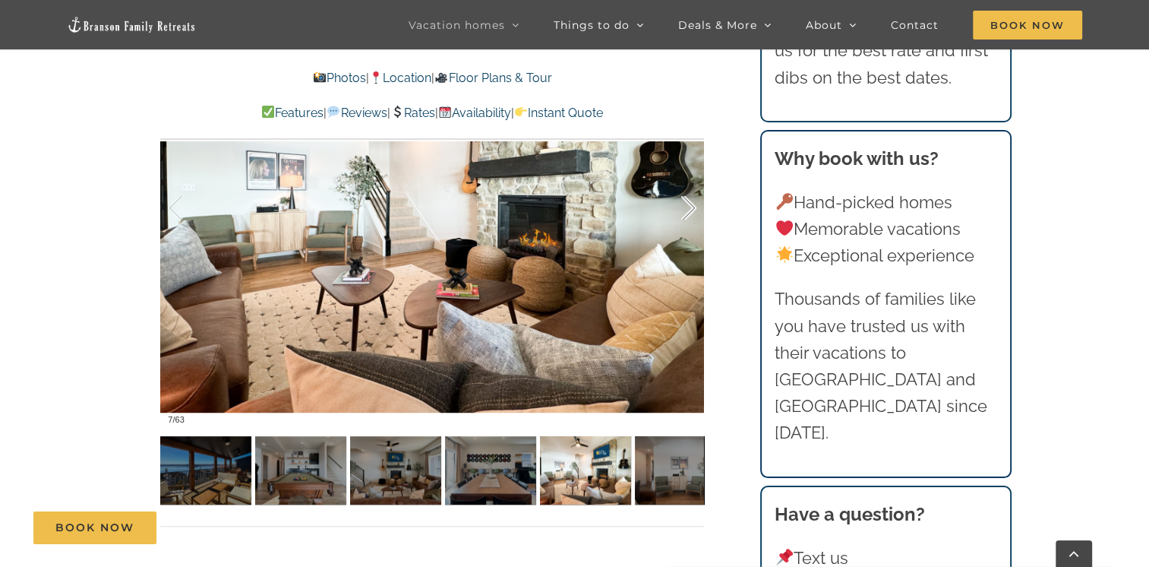
click at [690, 206] on div at bounding box center [673, 208] width 47 height 94
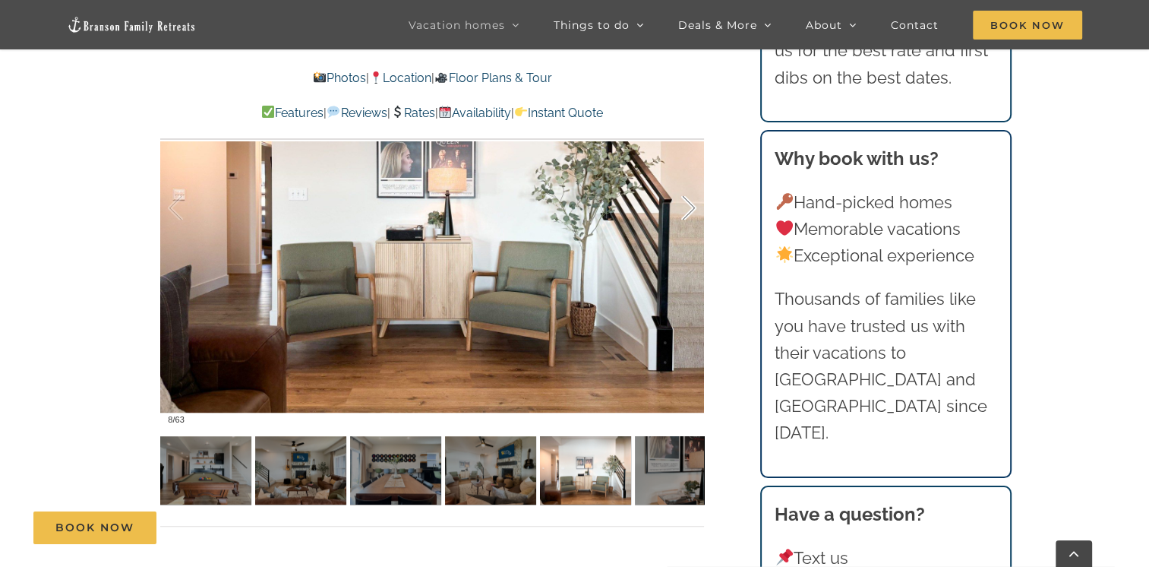
click at [690, 206] on div at bounding box center [673, 208] width 47 height 94
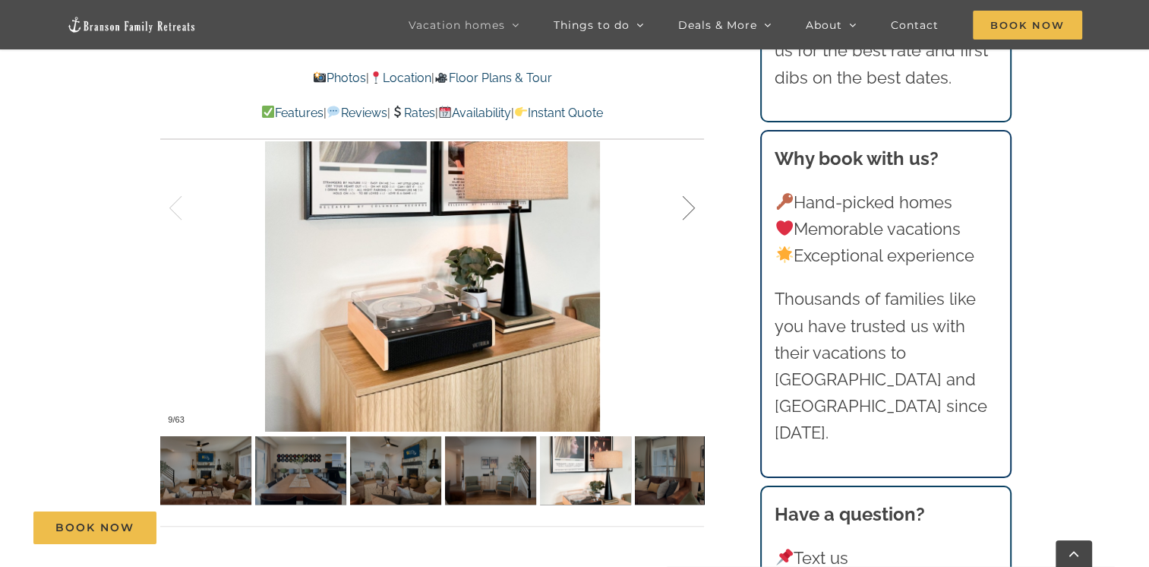
click at [690, 206] on div at bounding box center [673, 208] width 47 height 94
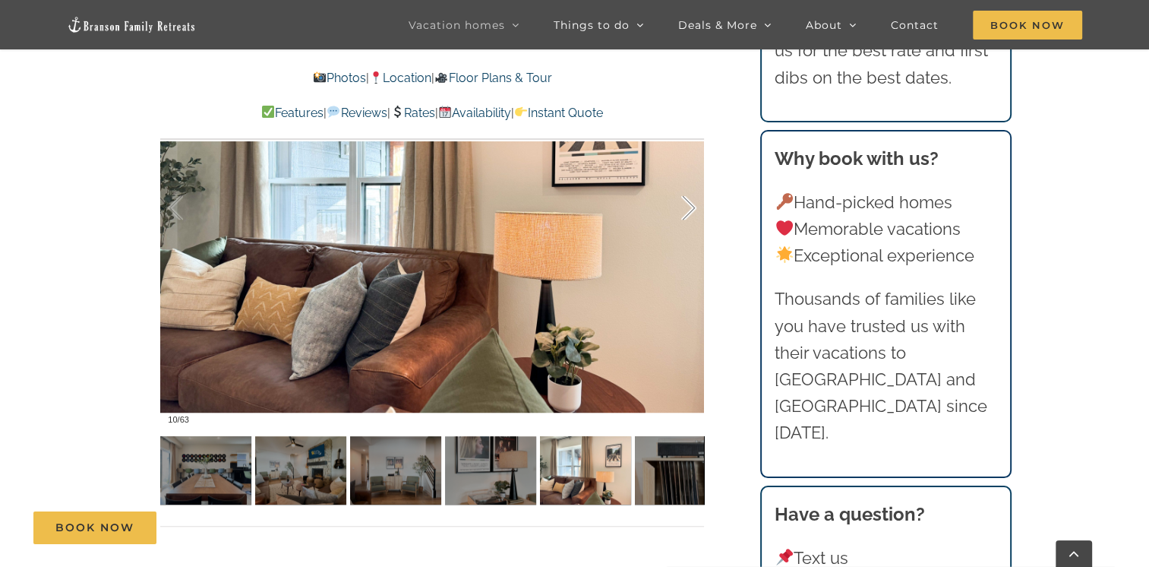
click at [690, 206] on div at bounding box center [673, 208] width 47 height 94
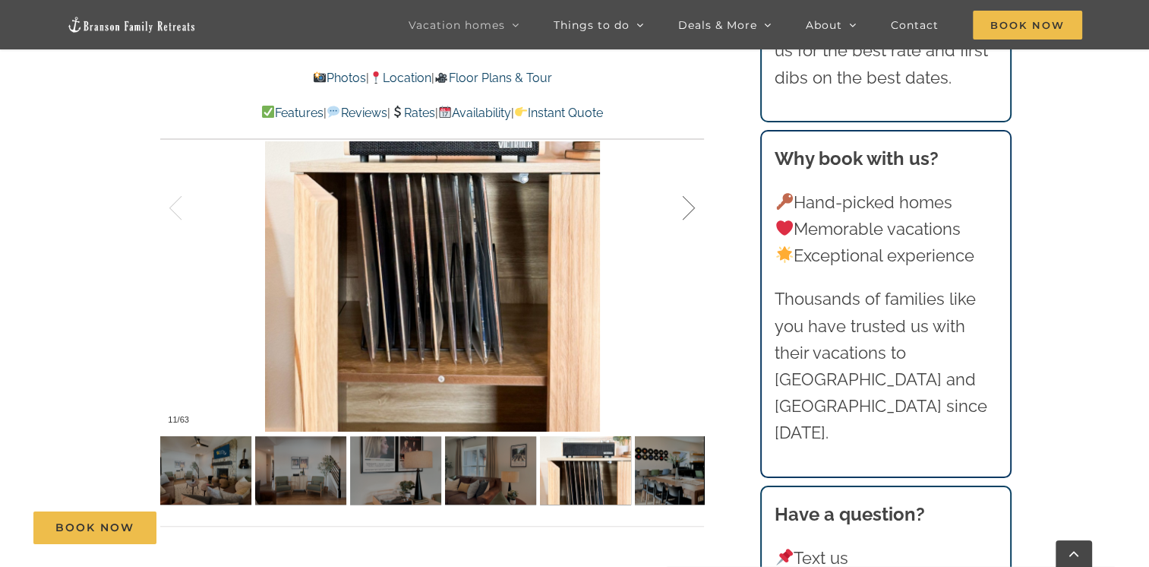
click at [690, 206] on div at bounding box center [673, 208] width 47 height 94
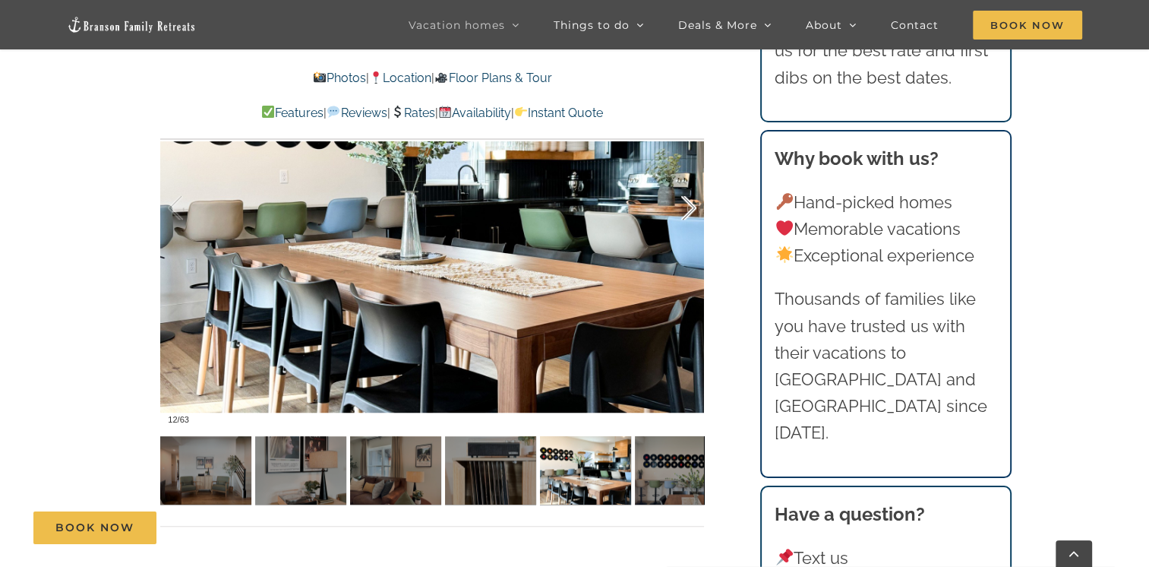
click at [690, 206] on div at bounding box center [673, 208] width 47 height 94
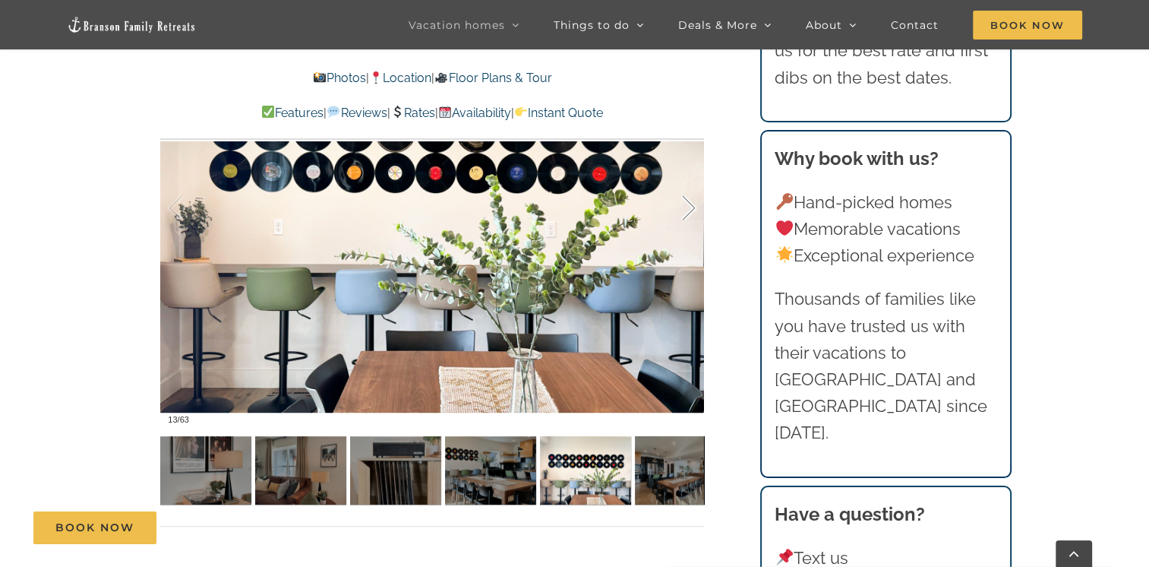
click at [690, 206] on div at bounding box center [673, 208] width 47 height 94
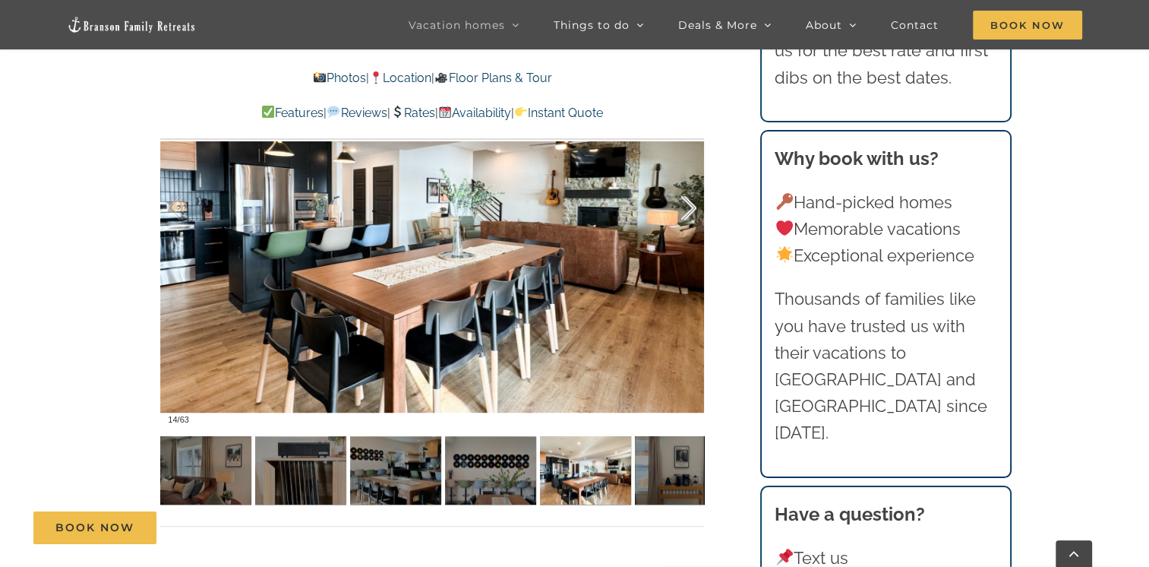
click at [690, 206] on div at bounding box center [673, 208] width 47 height 94
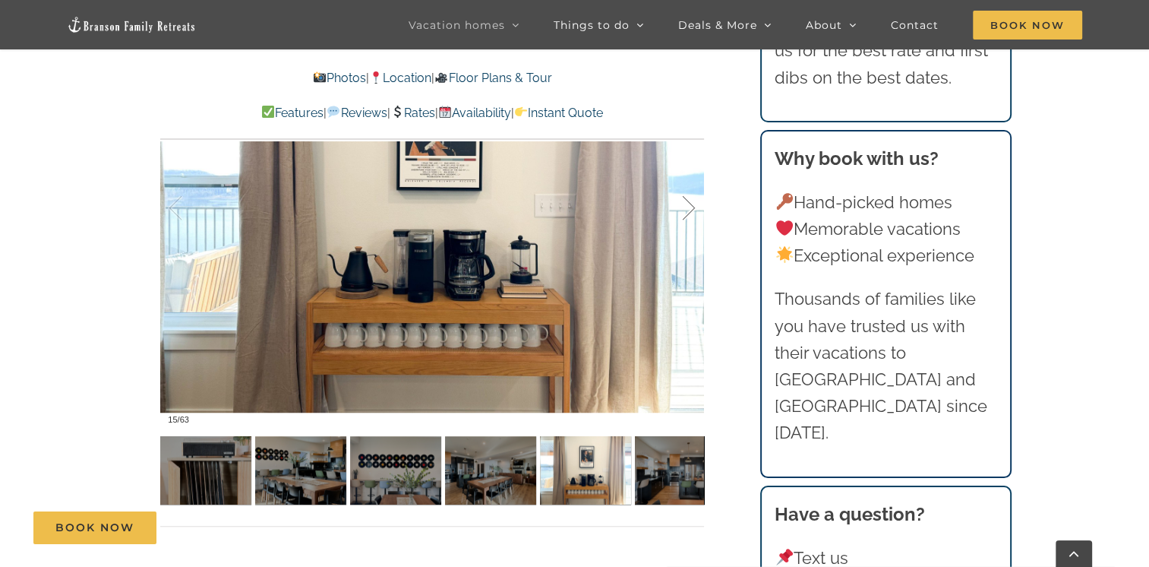
click at [690, 206] on div at bounding box center [673, 208] width 47 height 94
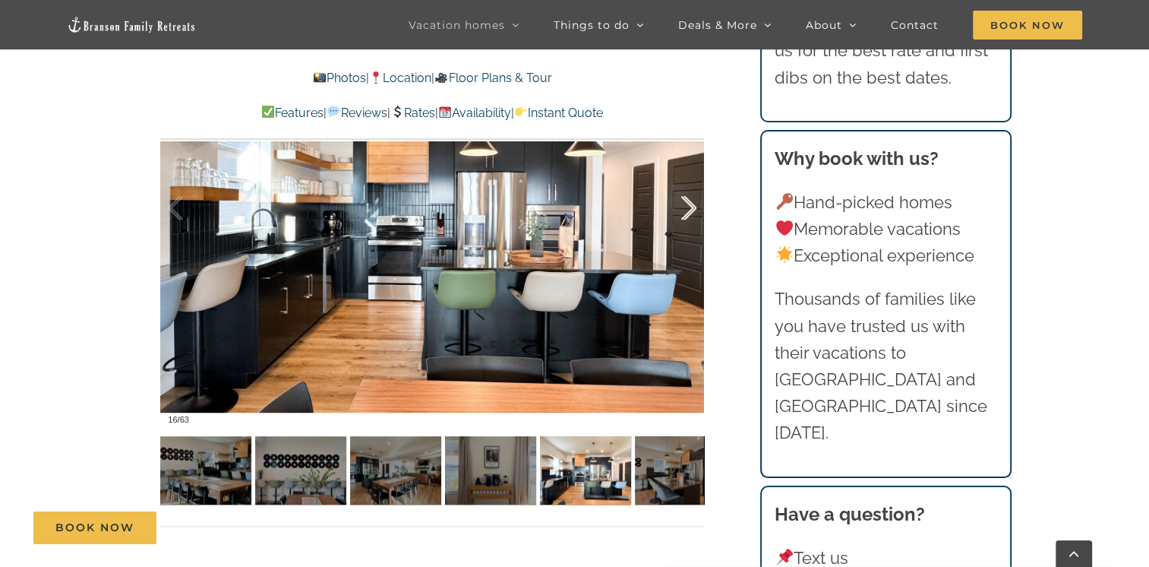
click at [690, 206] on div at bounding box center [673, 208] width 47 height 94
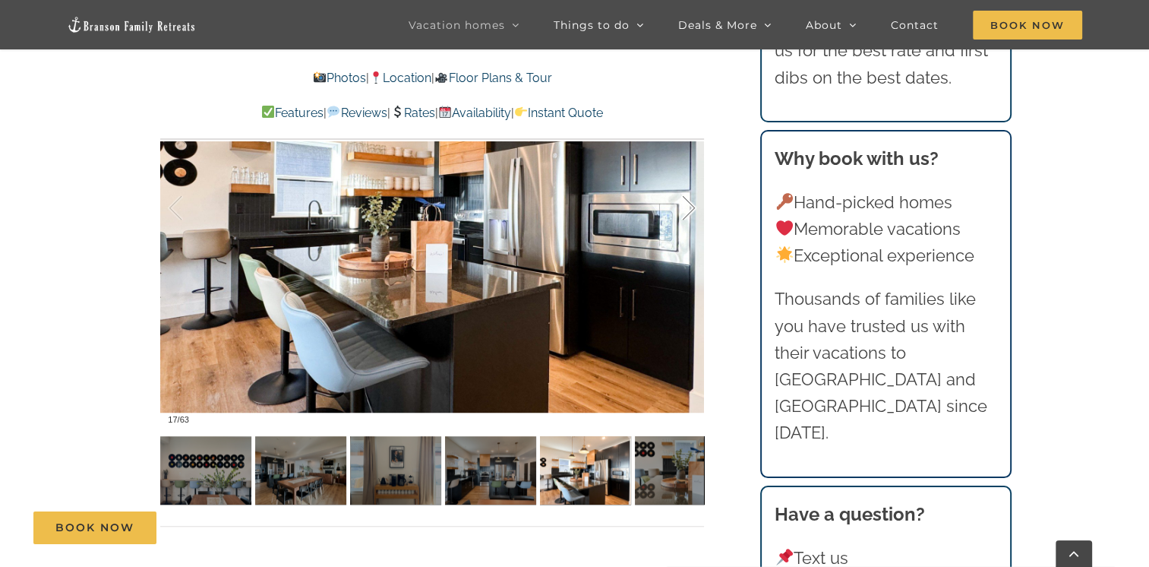
click at [690, 206] on div at bounding box center [673, 208] width 47 height 94
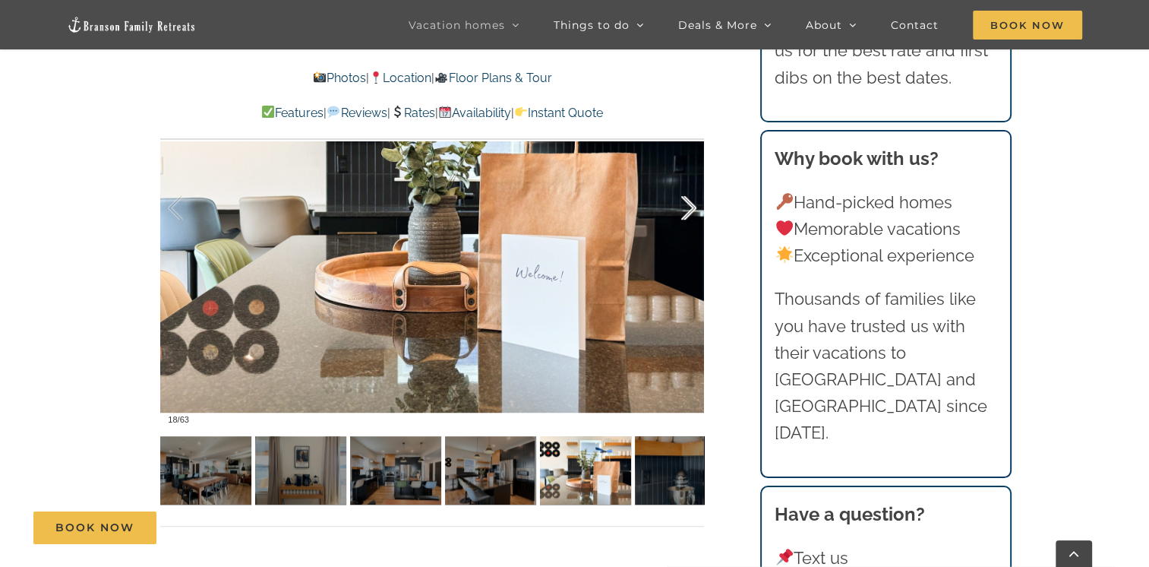
click at [690, 206] on div at bounding box center [673, 208] width 47 height 94
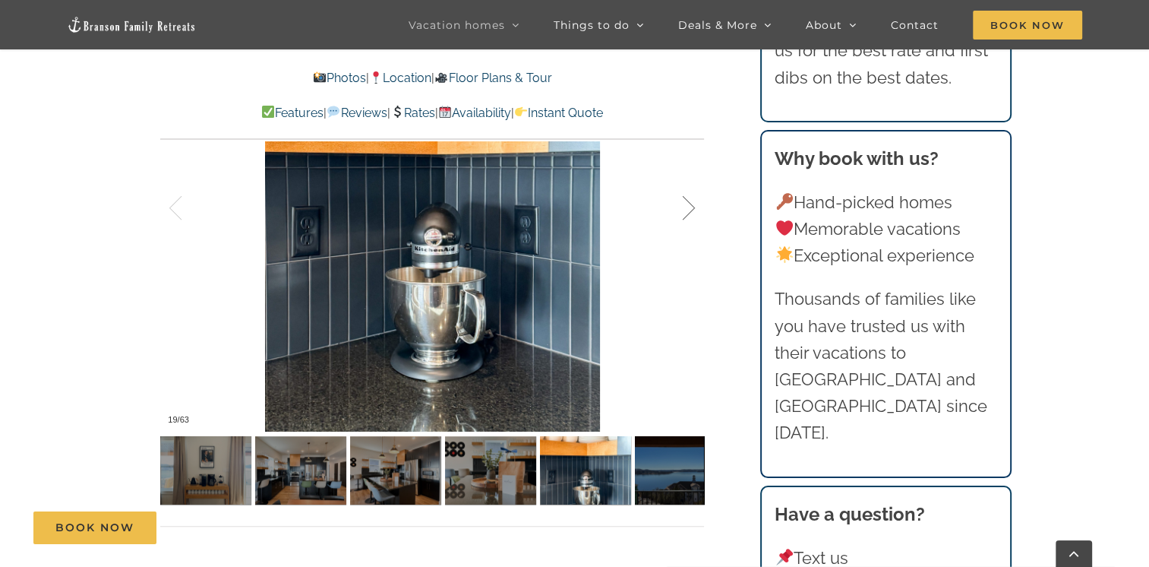
click at [690, 206] on div at bounding box center [673, 208] width 47 height 94
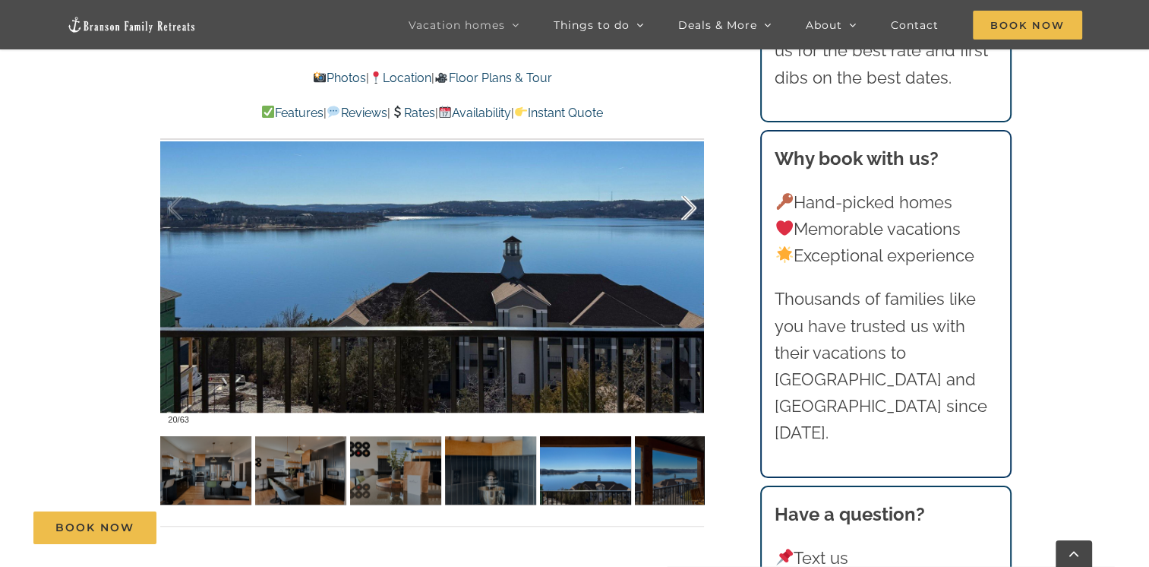
click at [690, 206] on div at bounding box center [673, 208] width 47 height 94
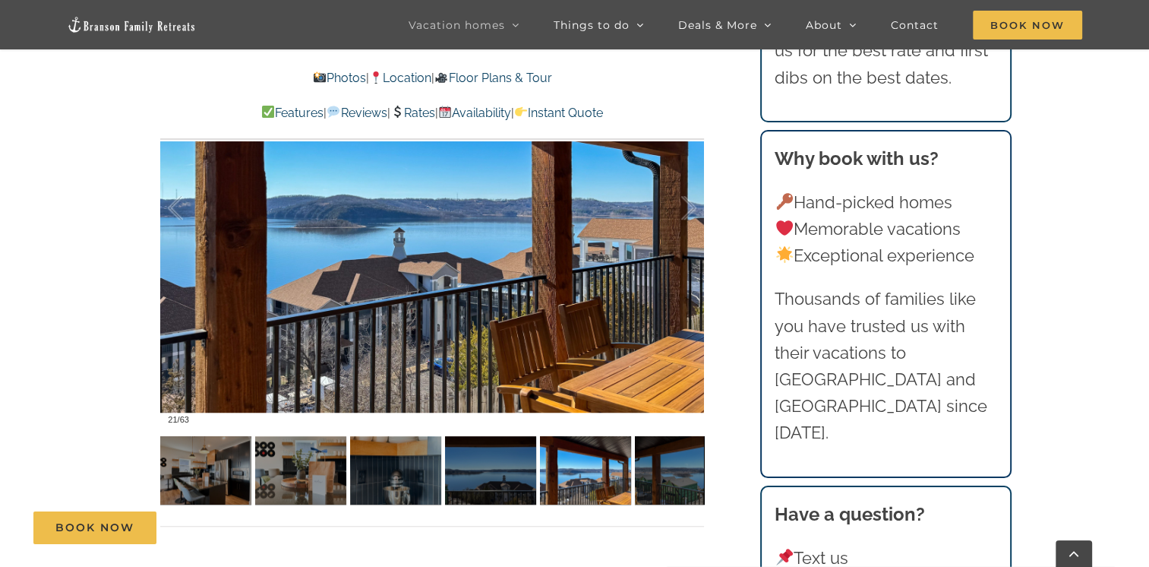
click at [243, 280] on div at bounding box center [432, 208] width 544 height 447
click at [176, 207] on div at bounding box center [191, 208] width 47 height 94
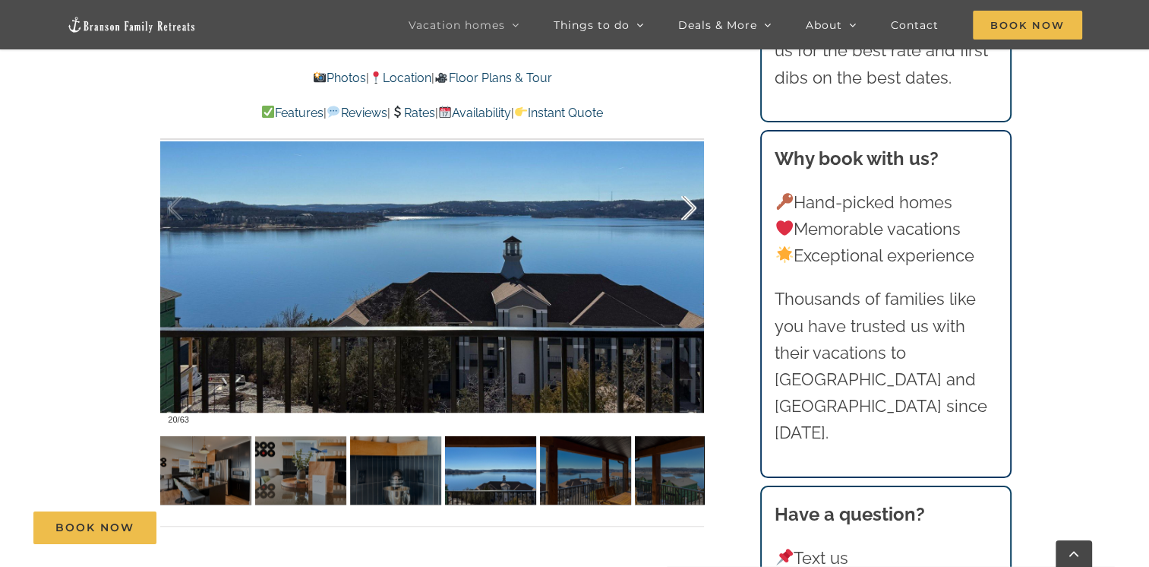
click at [690, 210] on div at bounding box center [673, 208] width 47 height 94
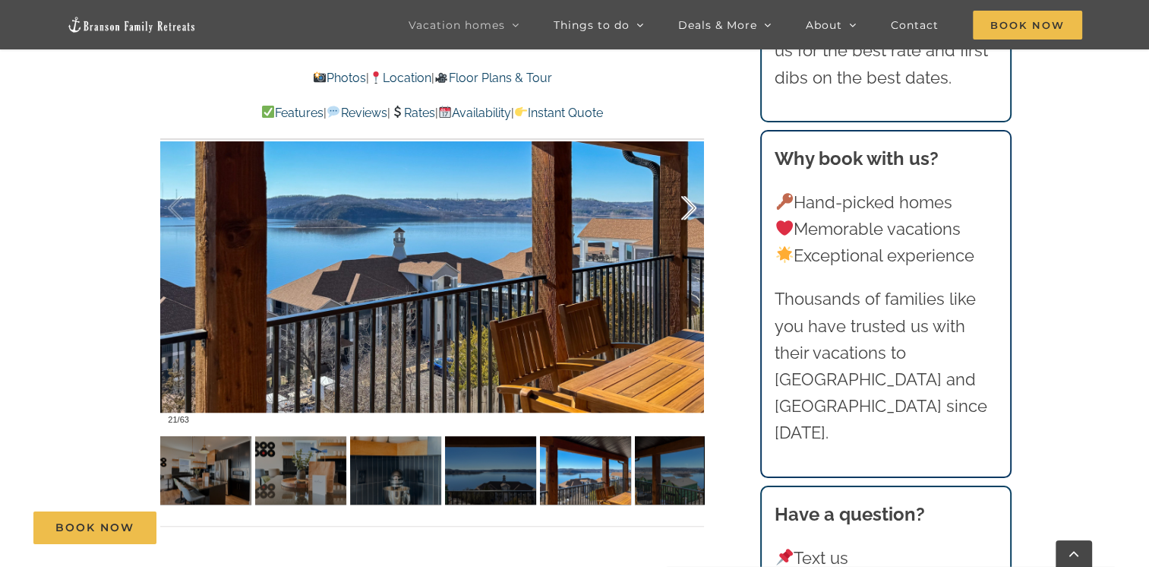
click at [690, 210] on div at bounding box center [673, 208] width 47 height 94
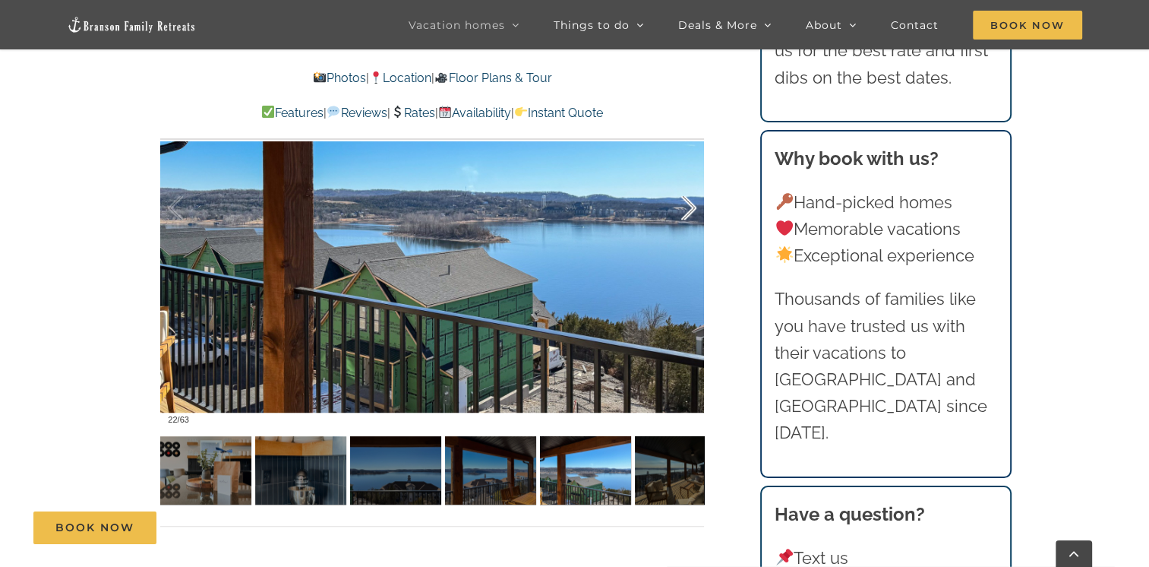
click at [690, 210] on div at bounding box center [673, 208] width 47 height 94
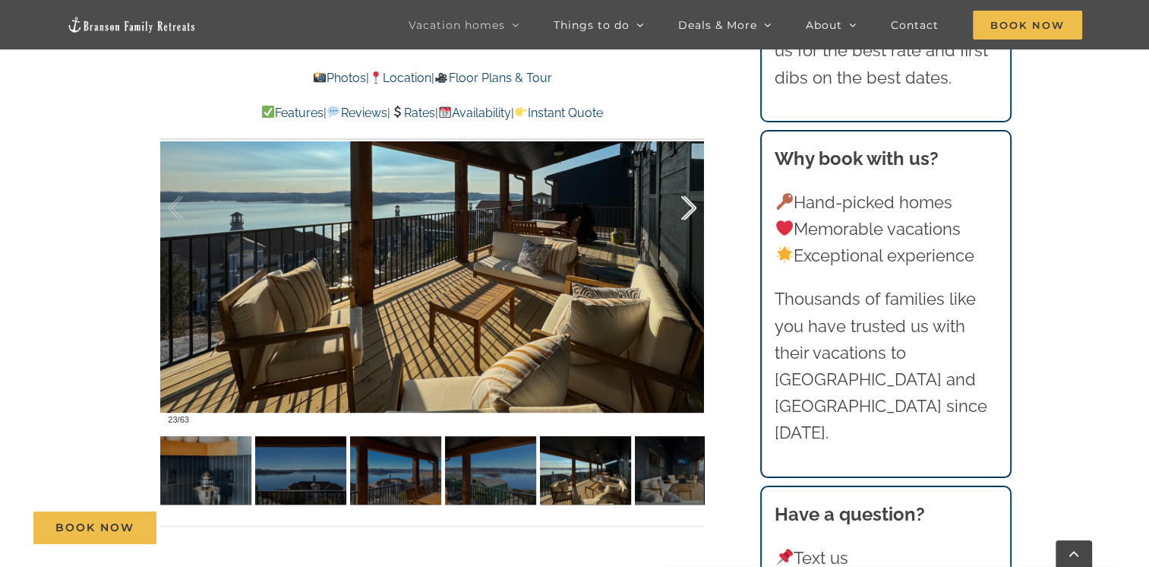
click at [690, 210] on div at bounding box center [673, 208] width 47 height 94
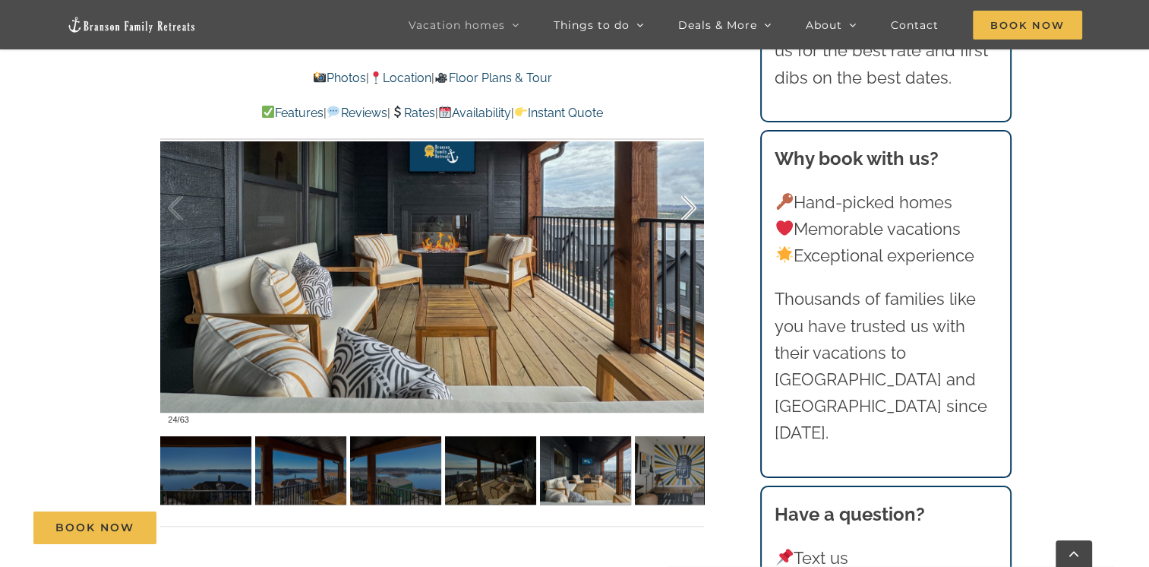
click at [690, 210] on div at bounding box center [673, 208] width 47 height 94
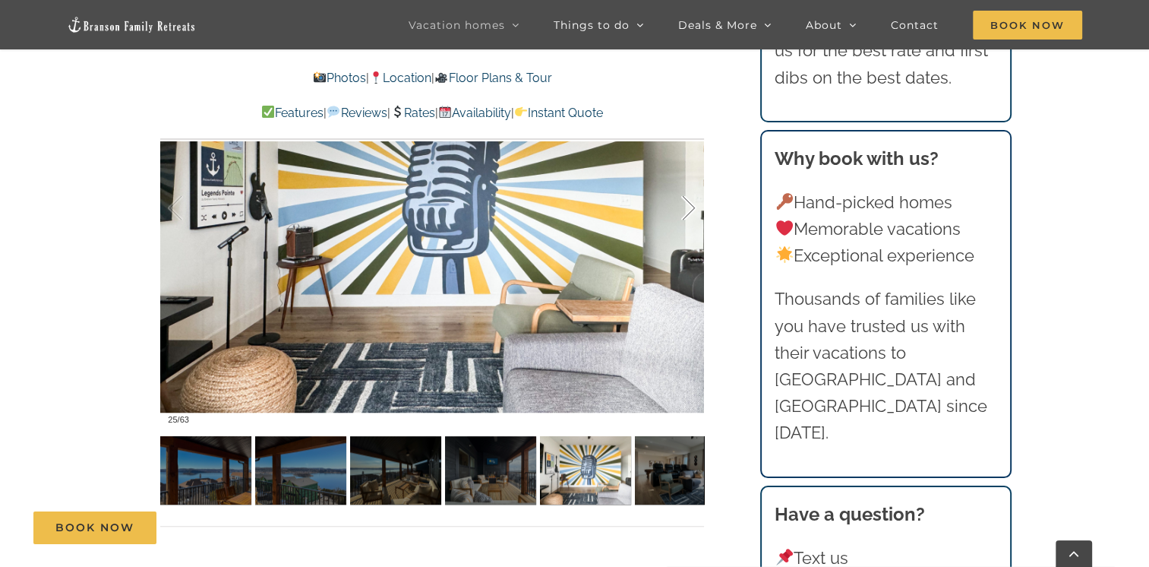
click at [690, 210] on div at bounding box center [673, 208] width 47 height 94
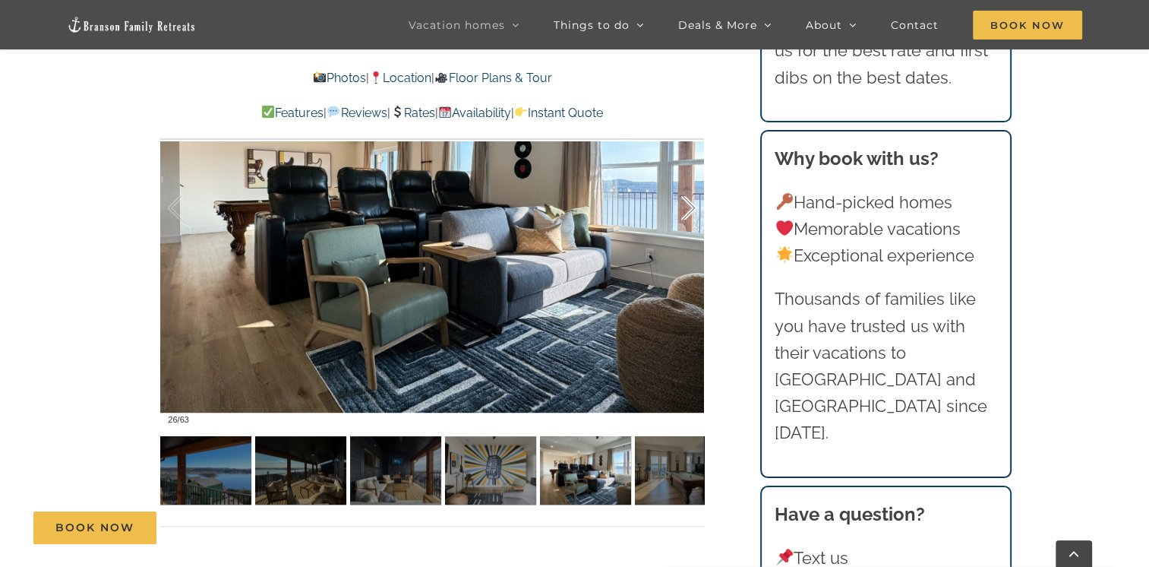
click at [690, 210] on div at bounding box center [673, 208] width 47 height 94
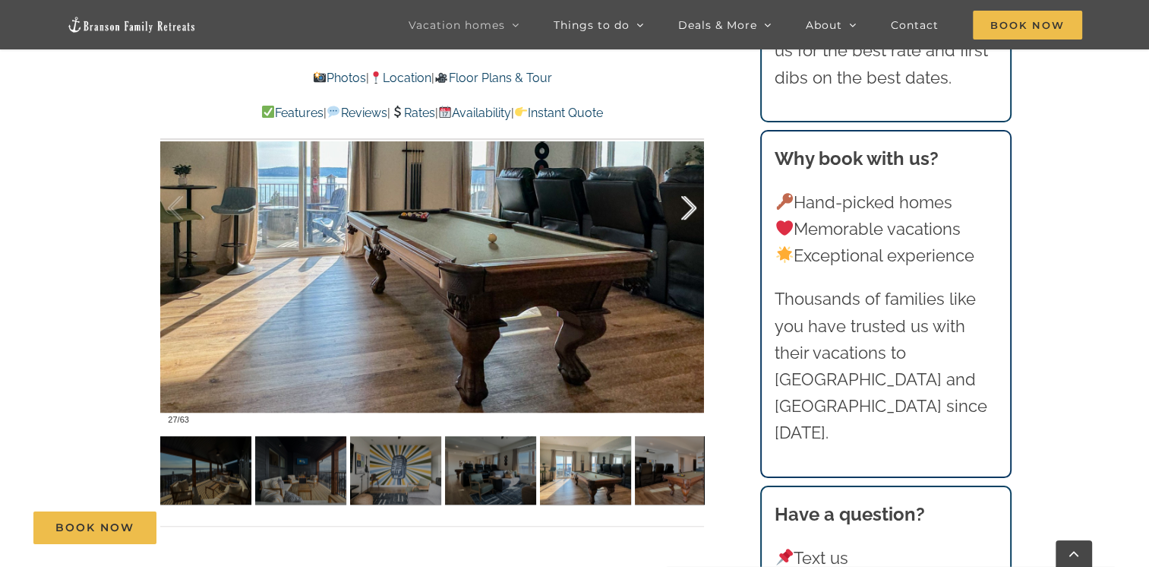
click at [690, 210] on div at bounding box center [673, 208] width 47 height 94
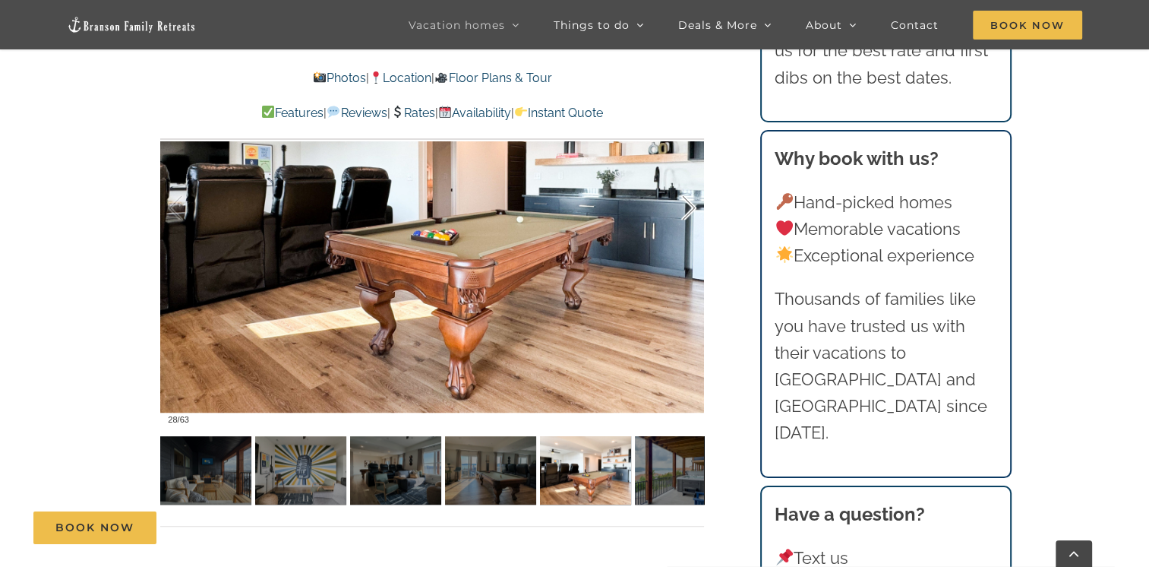
click at [690, 210] on div at bounding box center [673, 208] width 47 height 94
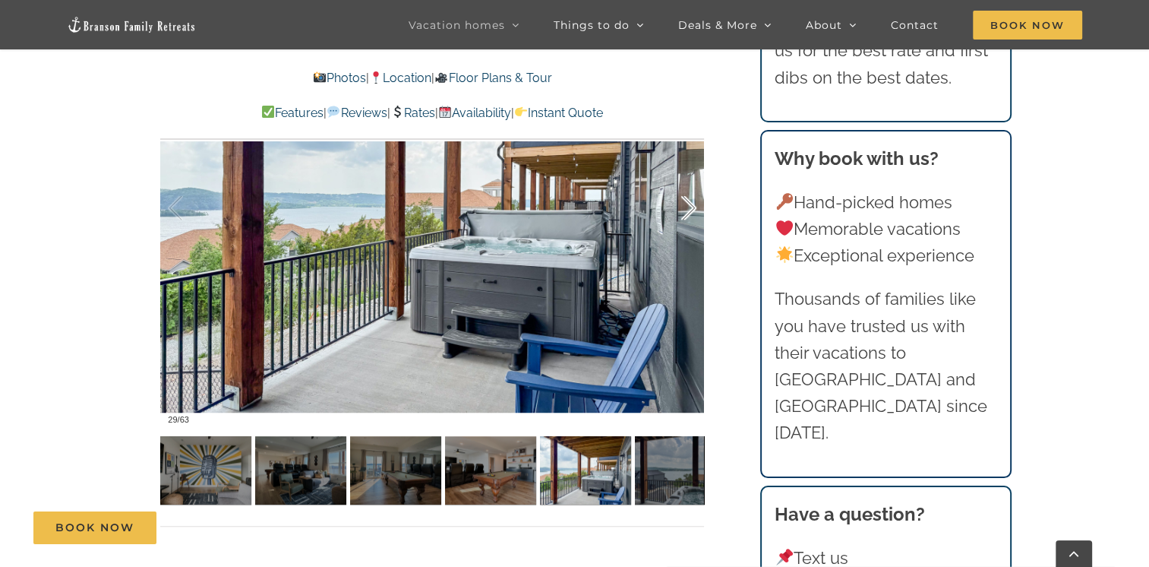
click at [690, 210] on div at bounding box center [673, 208] width 47 height 94
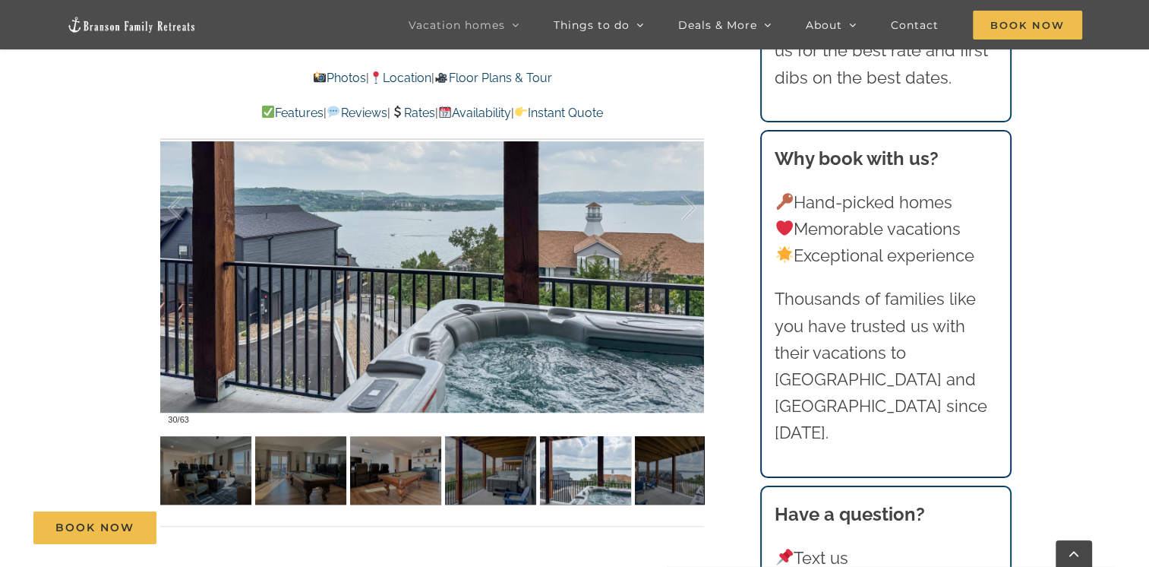
click at [729, 476] on div "Legends Pointe A Branson vacation home that’s music to your ears A very clean h…" at bounding box center [433, 99] width 605 height 936
click at [693, 473] on div at bounding box center [695, 470] width 17 height 68
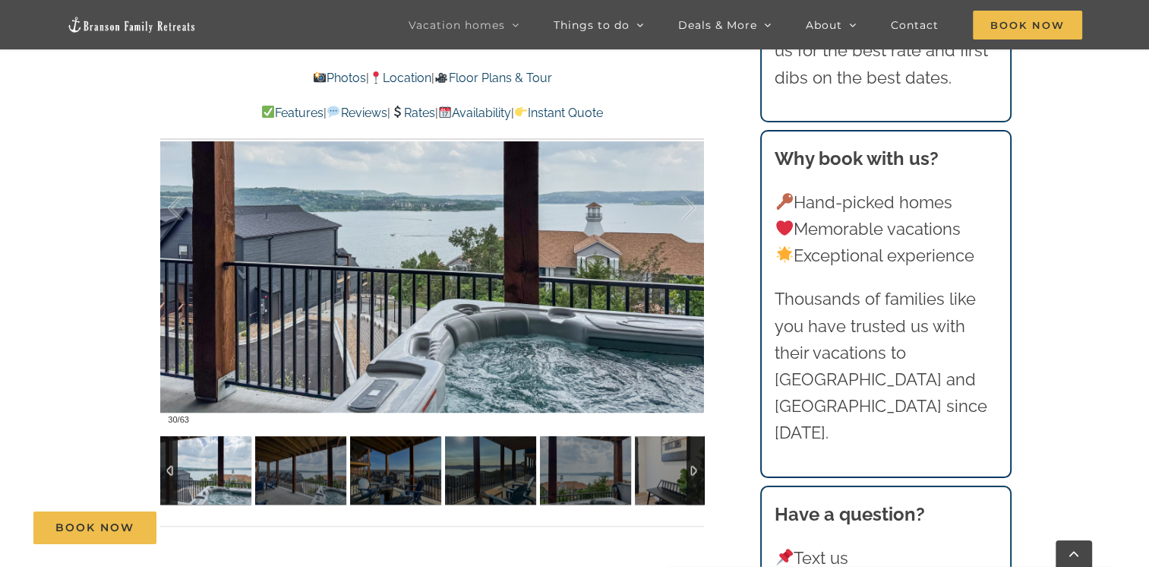
click at [693, 473] on div at bounding box center [695, 470] width 17 height 68
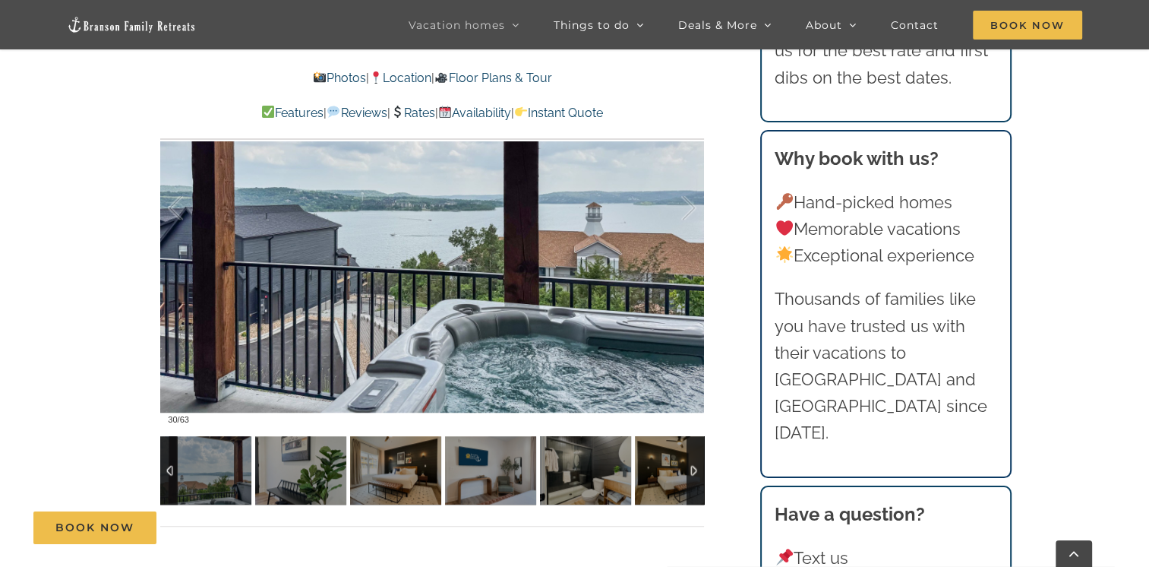
click at [693, 473] on div at bounding box center [695, 470] width 17 height 68
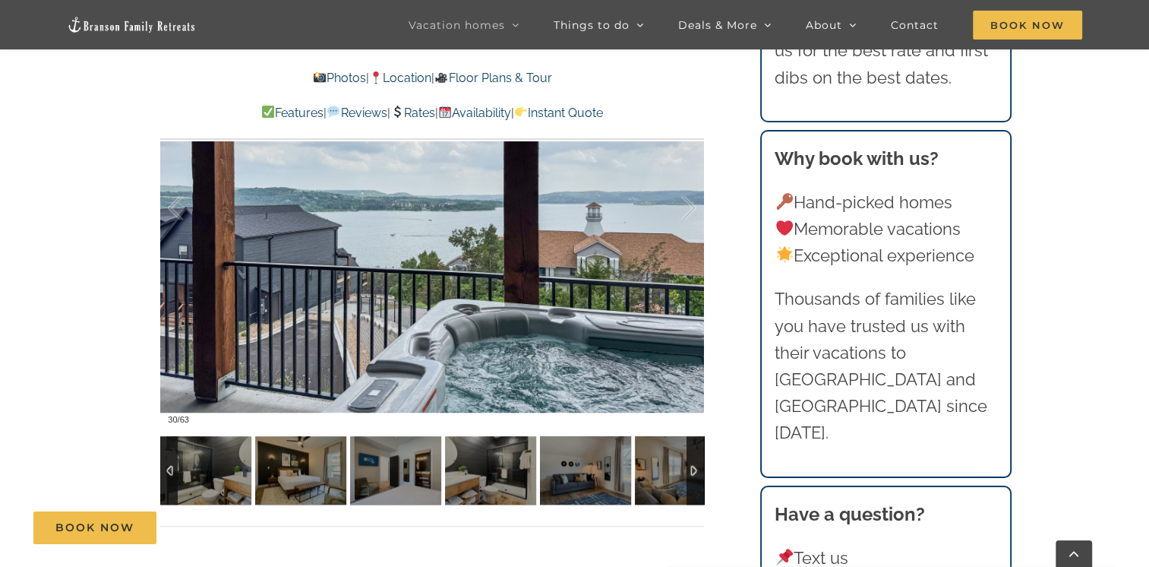
click at [693, 473] on div at bounding box center [695, 470] width 17 height 68
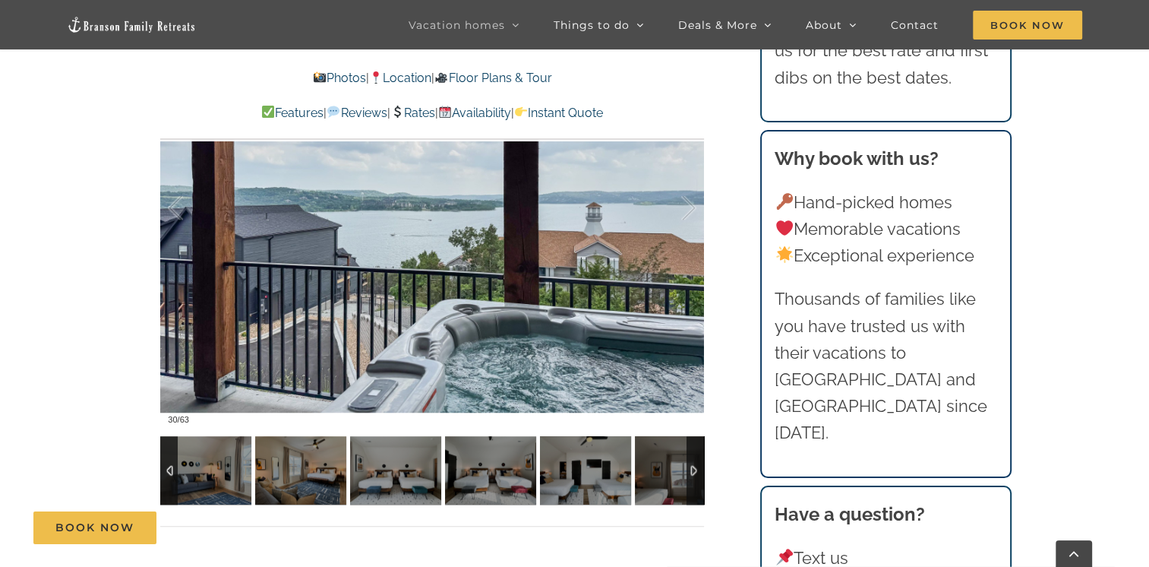
click at [693, 473] on div at bounding box center [695, 470] width 17 height 68
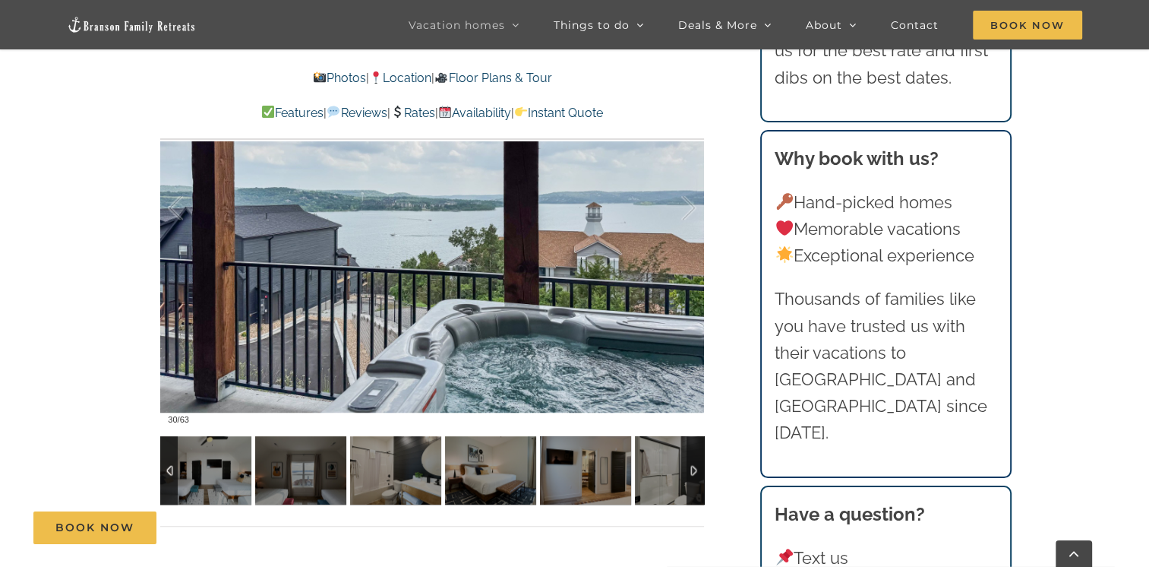
click at [693, 473] on div at bounding box center [695, 470] width 17 height 68
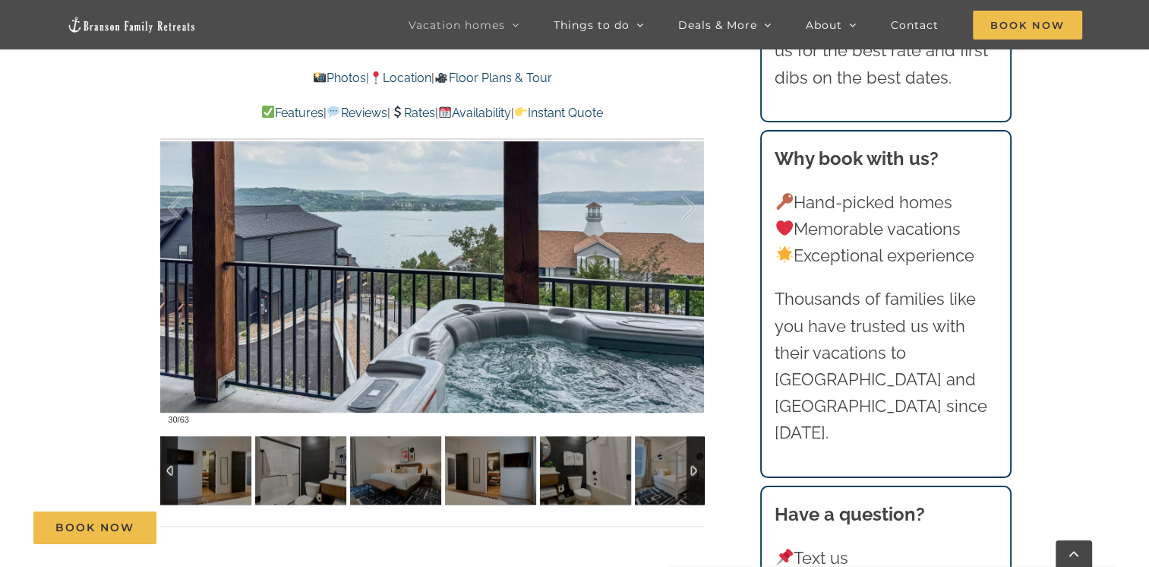
click at [693, 473] on div at bounding box center [695, 470] width 17 height 68
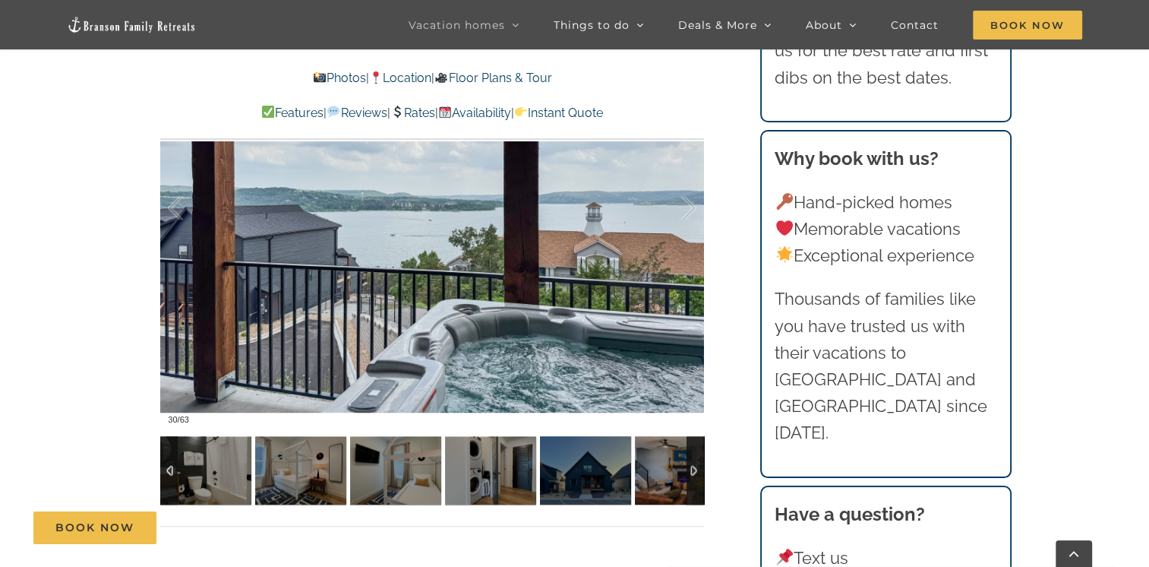
click at [693, 473] on div at bounding box center [695, 470] width 17 height 68
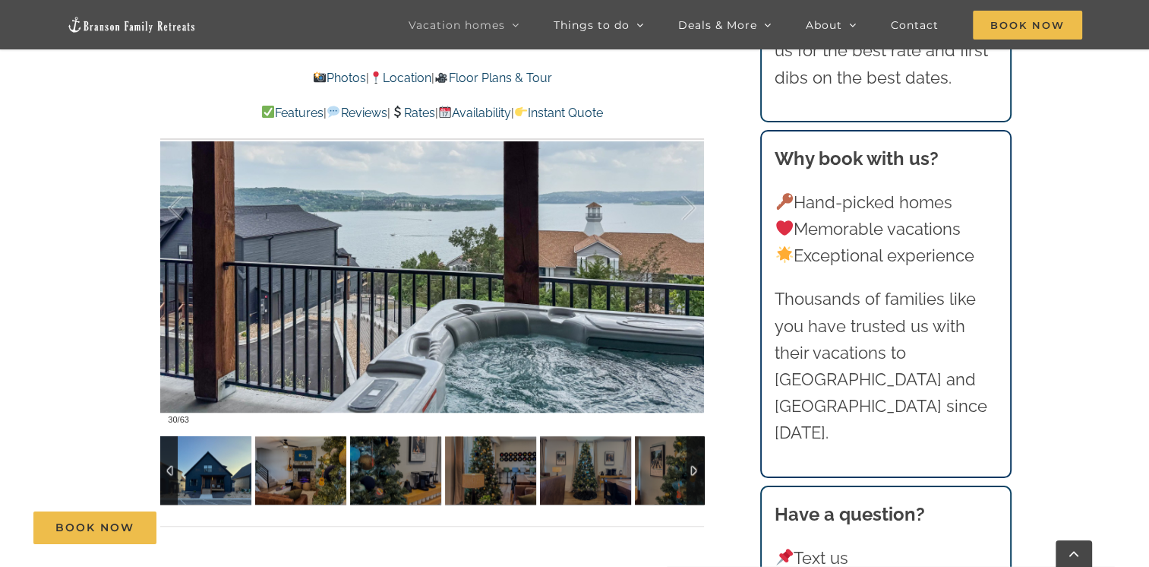
click at [210, 470] on img at bounding box center [205, 470] width 91 height 68
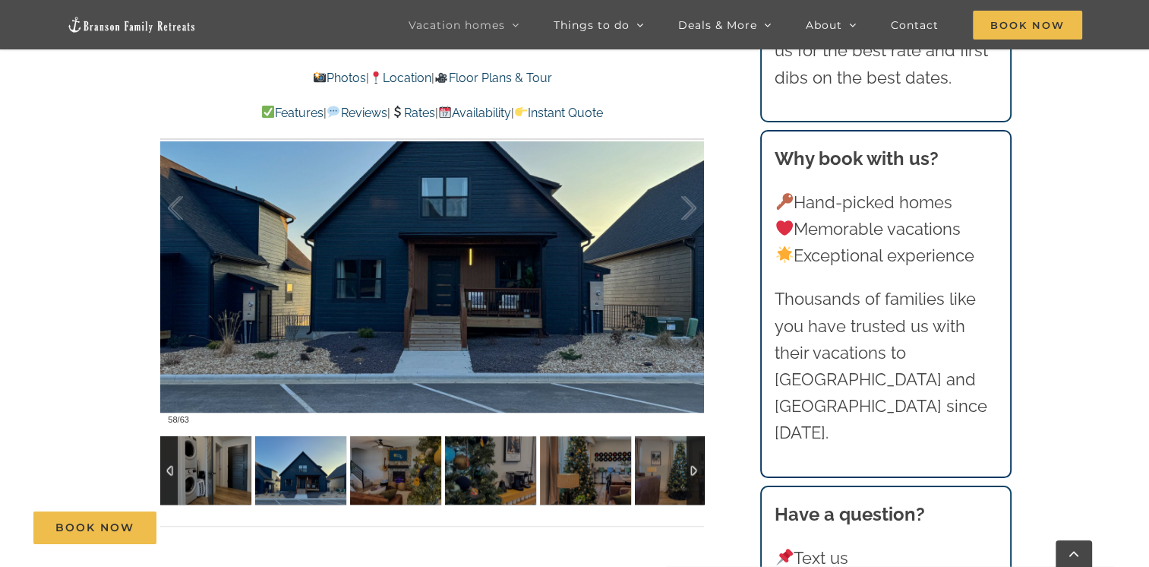
click at [696, 473] on div at bounding box center [695, 470] width 17 height 68
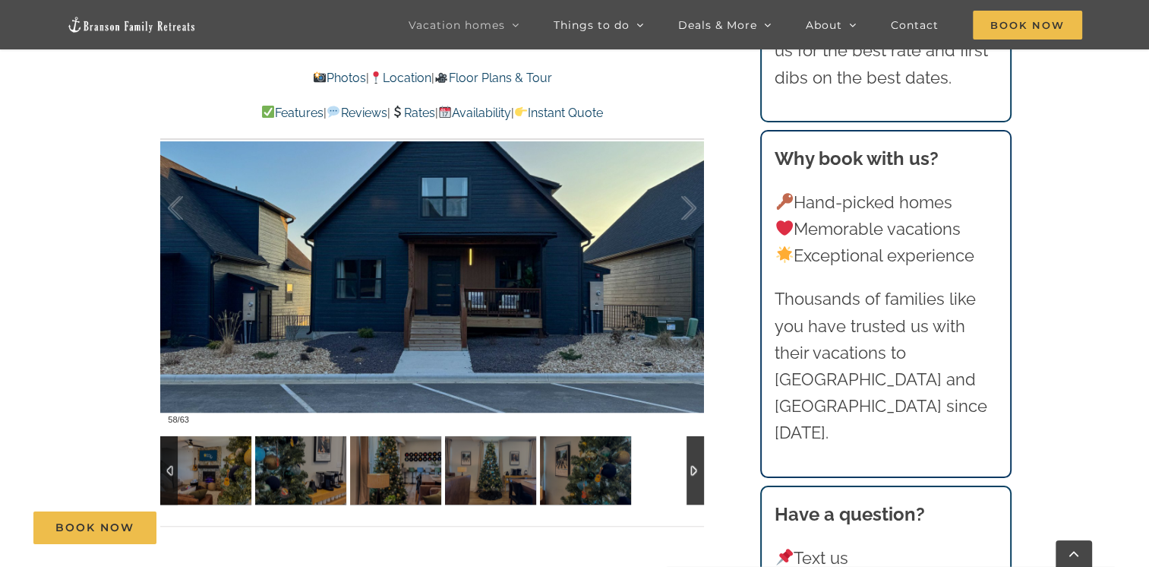
click at [696, 473] on div at bounding box center [695, 470] width 17 height 68
click at [164, 469] on div at bounding box center [168, 470] width 17 height 68
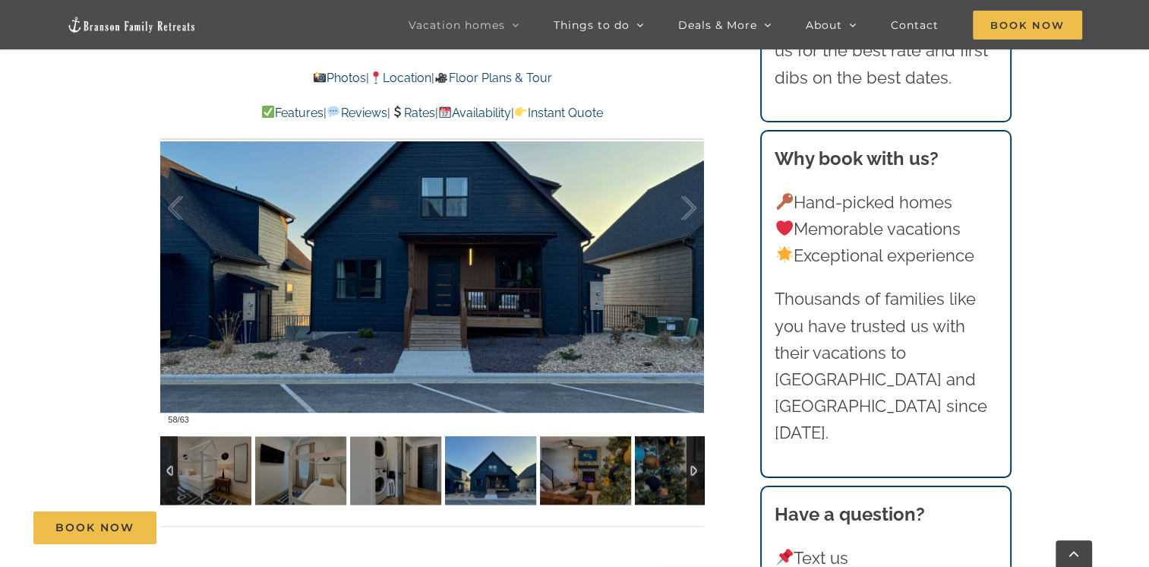
click at [164, 469] on div at bounding box center [168, 470] width 17 height 68
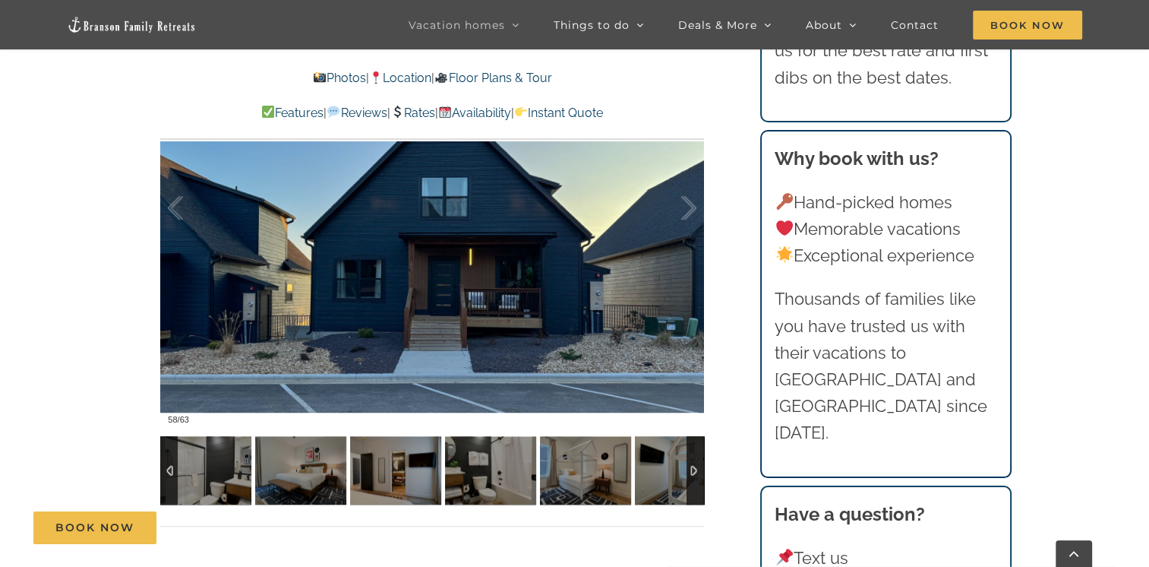
click at [164, 469] on div at bounding box center [168, 470] width 17 height 68
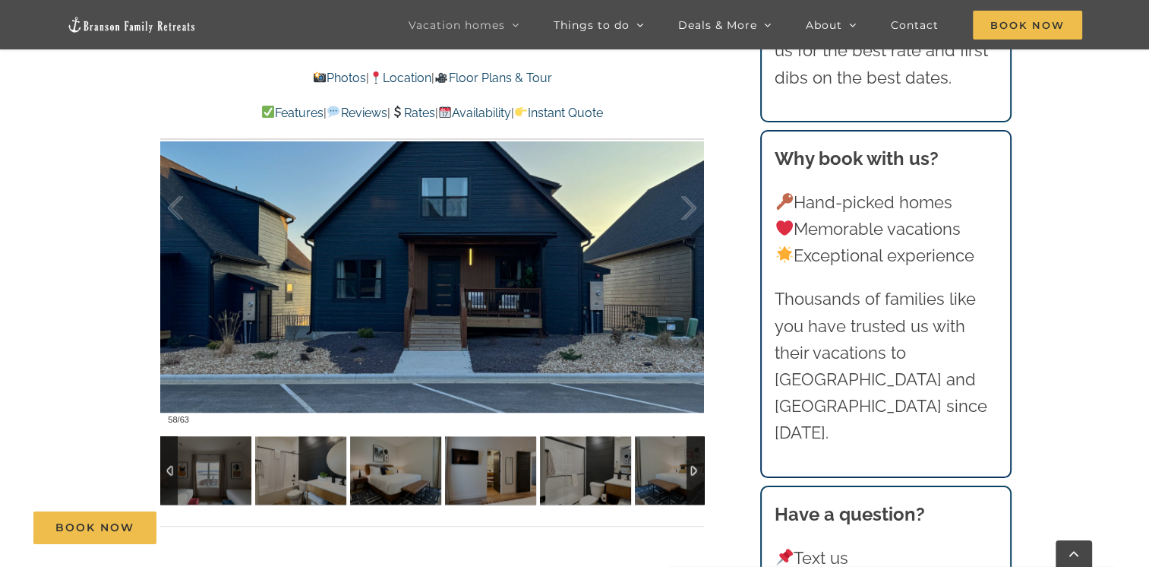
click at [164, 469] on div at bounding box center [168, 470] width 17 height 68
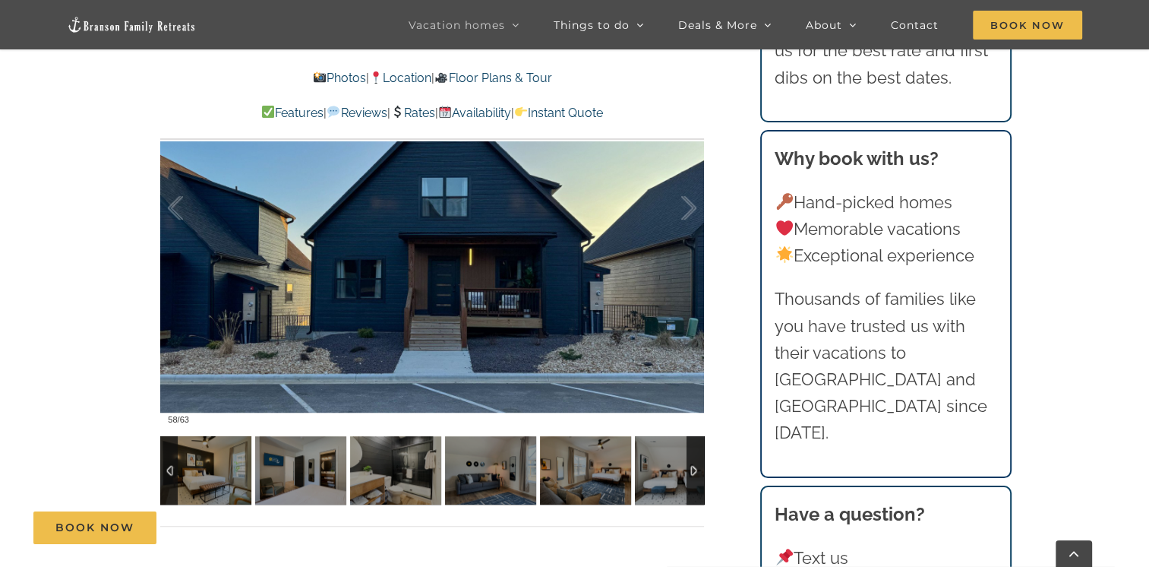
click at [164, 469] on div at bounding box center [168, 470] width 17 height 68
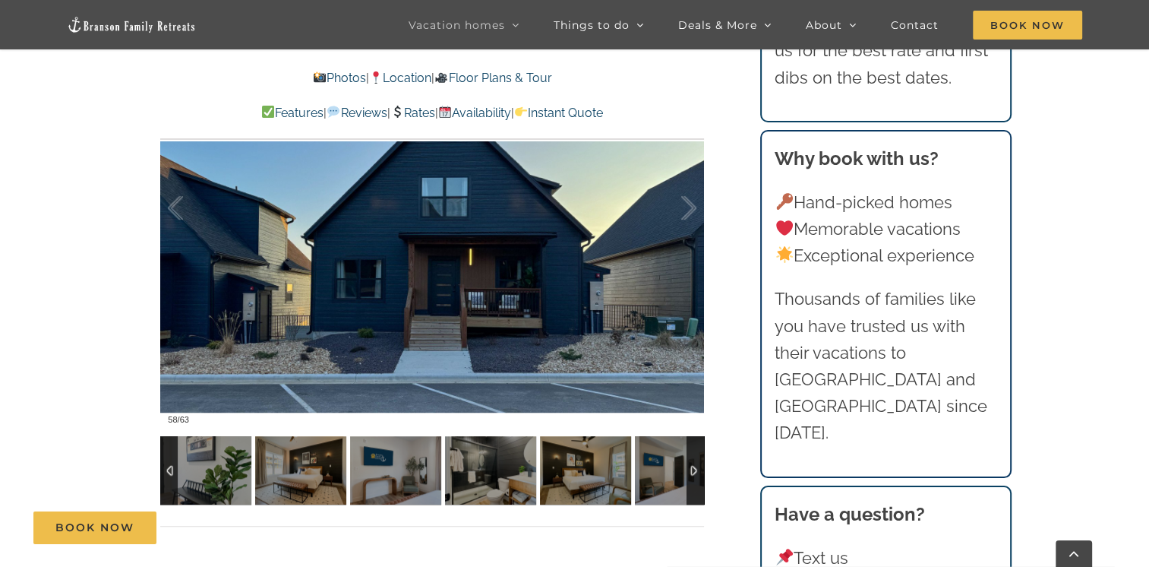
click at [164, 469] on div at bounding box center [168, 470] width 17 height 68
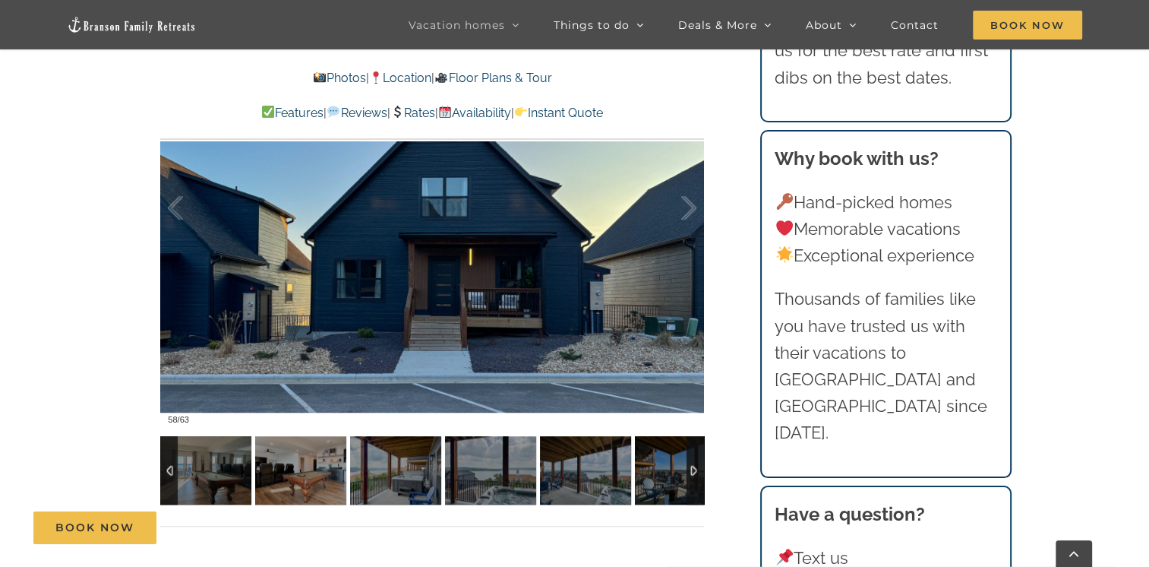
click at [164, 469] on div at bounding box center [168, 470] width 17 height 68
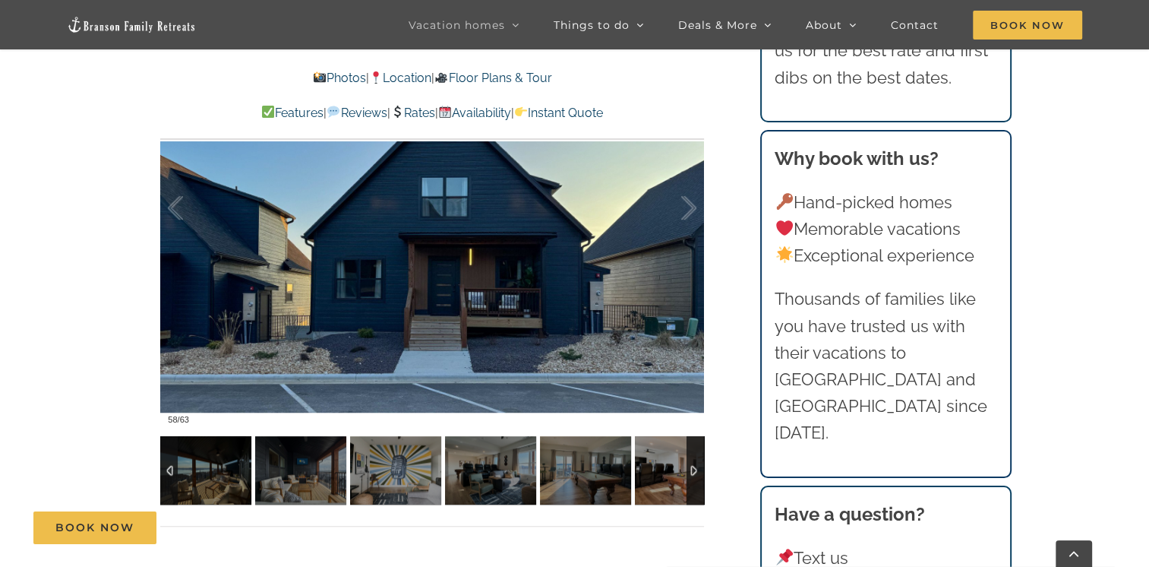
click at [164, 469] on div at bounding box center [168, 470] width 17 height 68
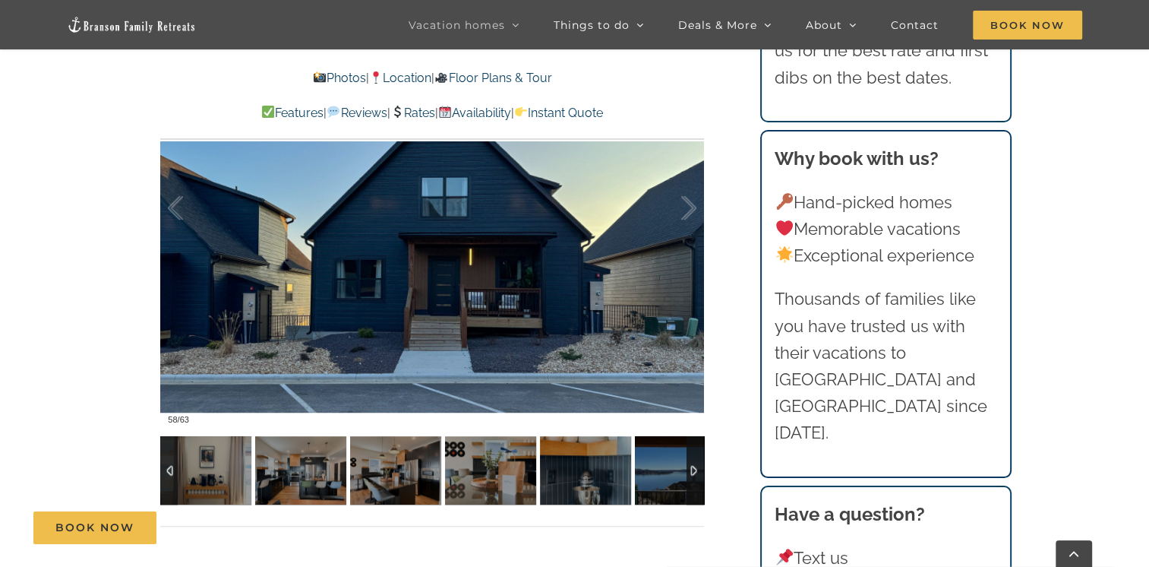
click at [164, 469] on div at bounding box center [168, 470] width 17 height 68
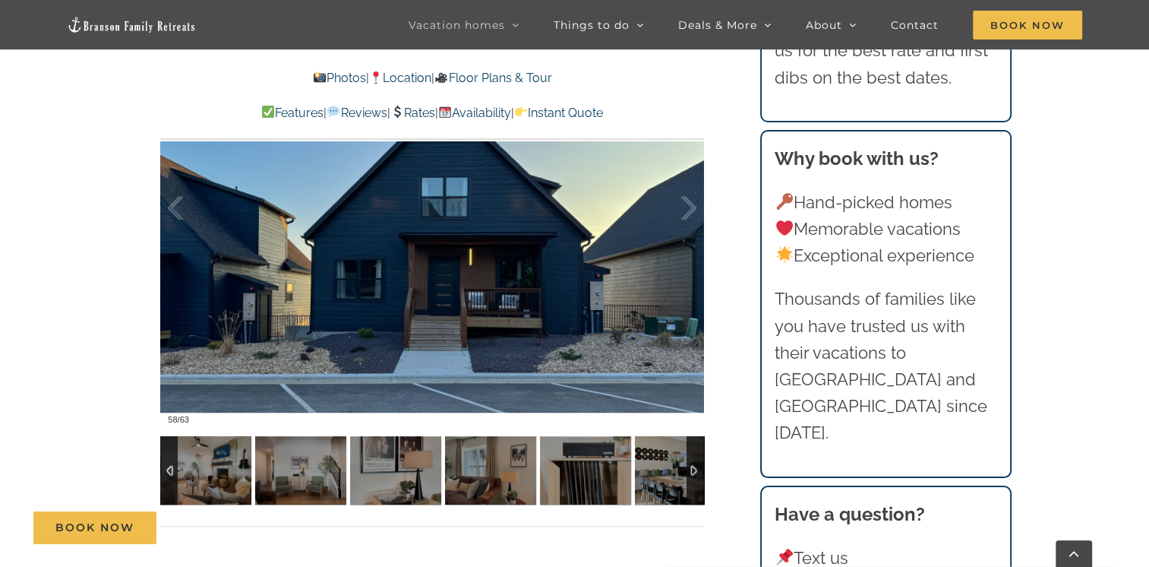
click at [164, 469] on div at bounding box center [168, 470] width 17 height 68
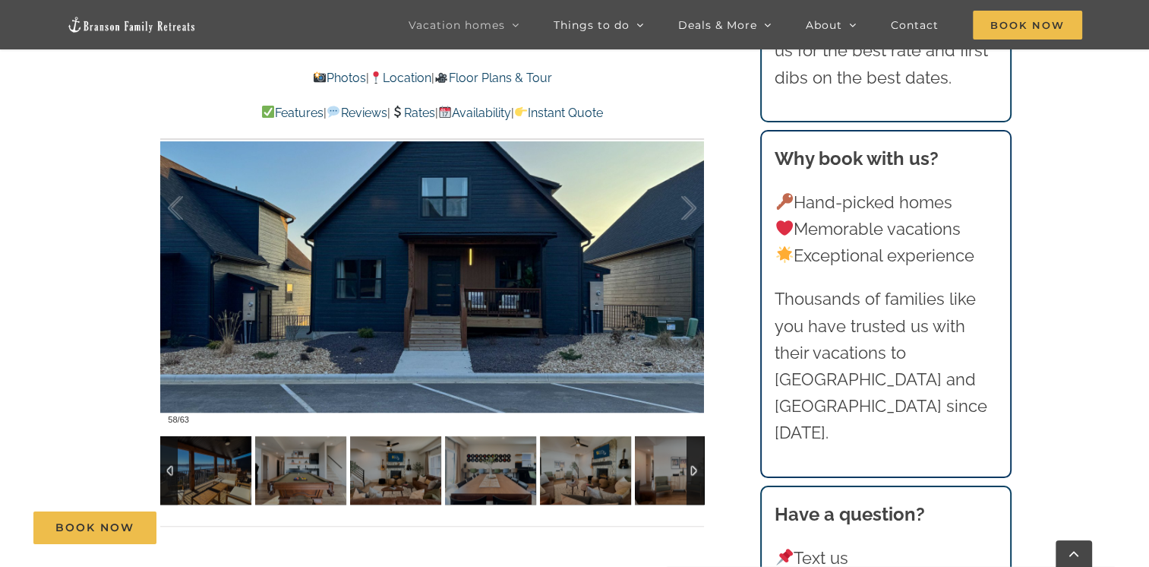
click at [164, 469] on div at bounding box center [168, 470] width 17 height 68
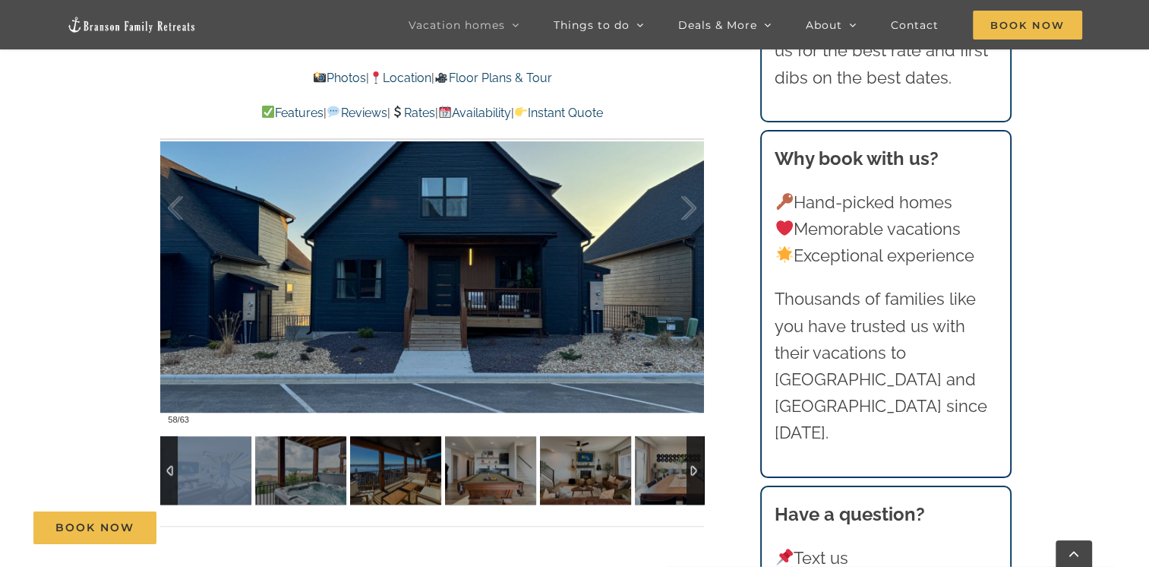
click at [164, 469] on div at bounding box center [168, 470] width 17 height 68
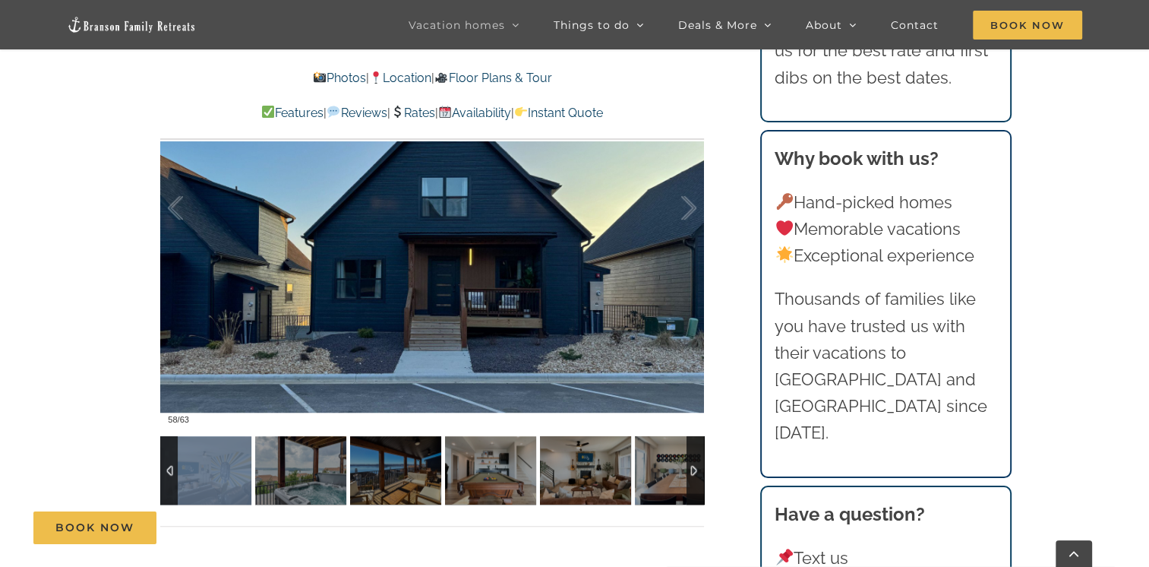
click at [164, 469] on div at bounding box center [168, 470] width 17 height 68
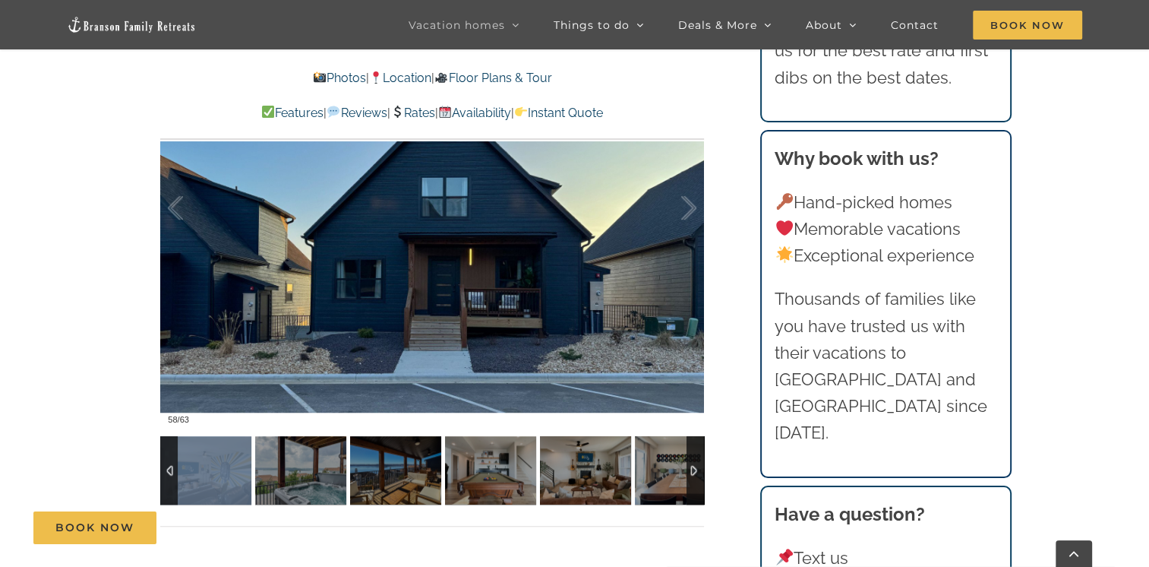
click at [164, 469] on div at bounding box center [168, 470] width 17 height 68
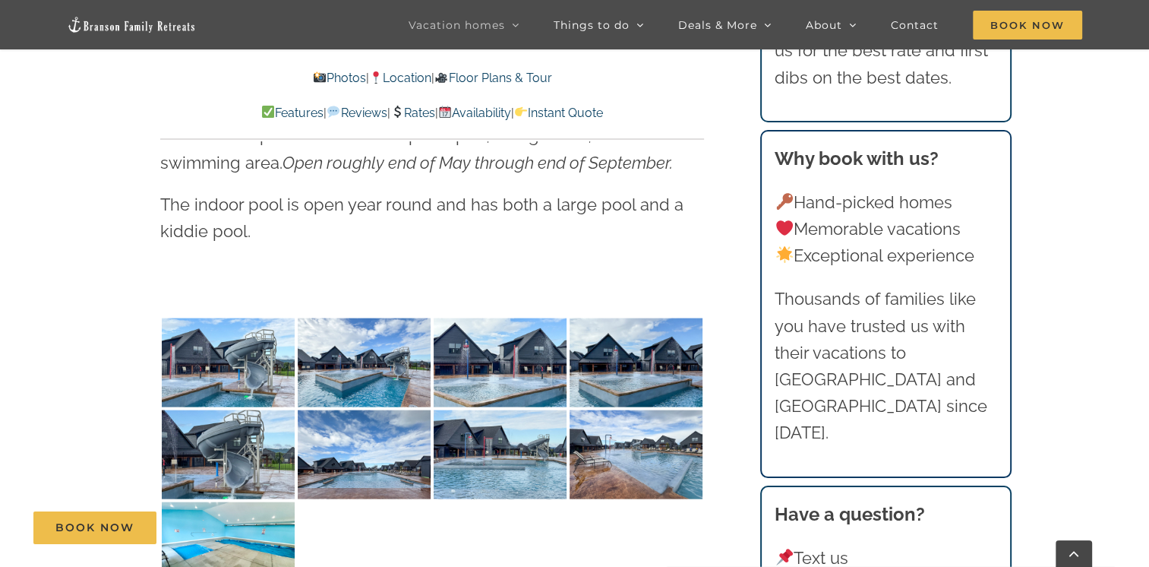
scroll to position [3198, 0]
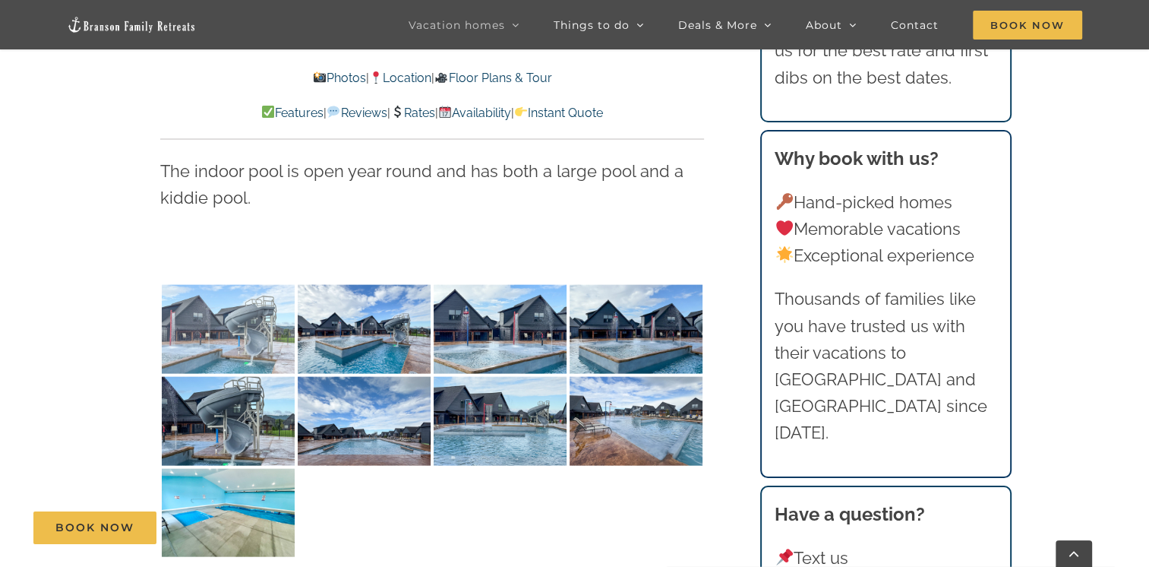
click at [216, 333] on img at bounding box center [228, 329] width 133 height 89
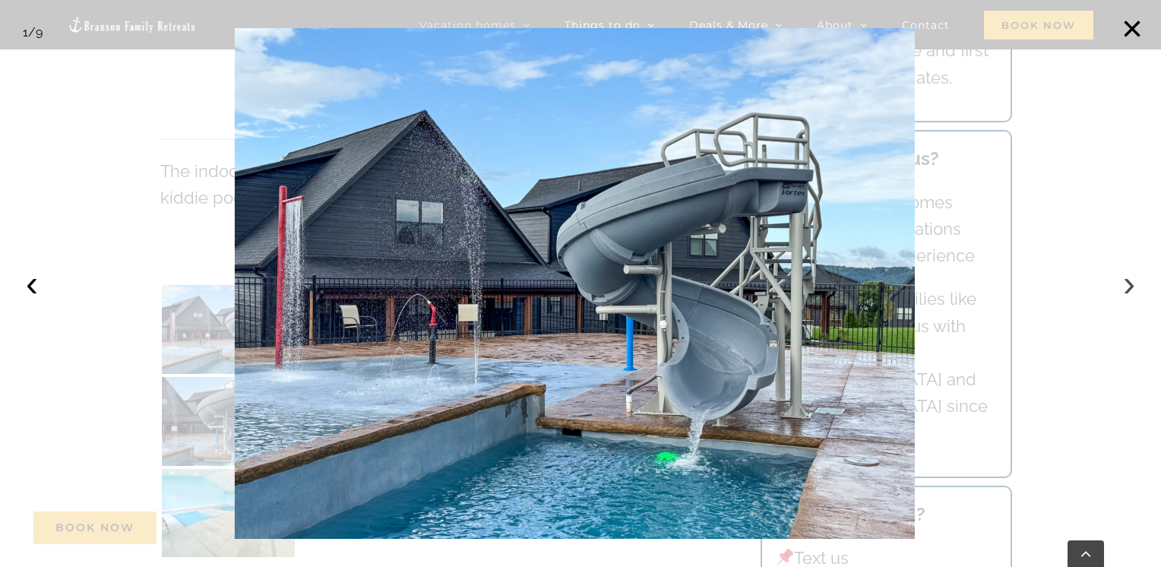
click at [1123, 286] on button "›" at bounding box center [1128, 283] width 33 height 33
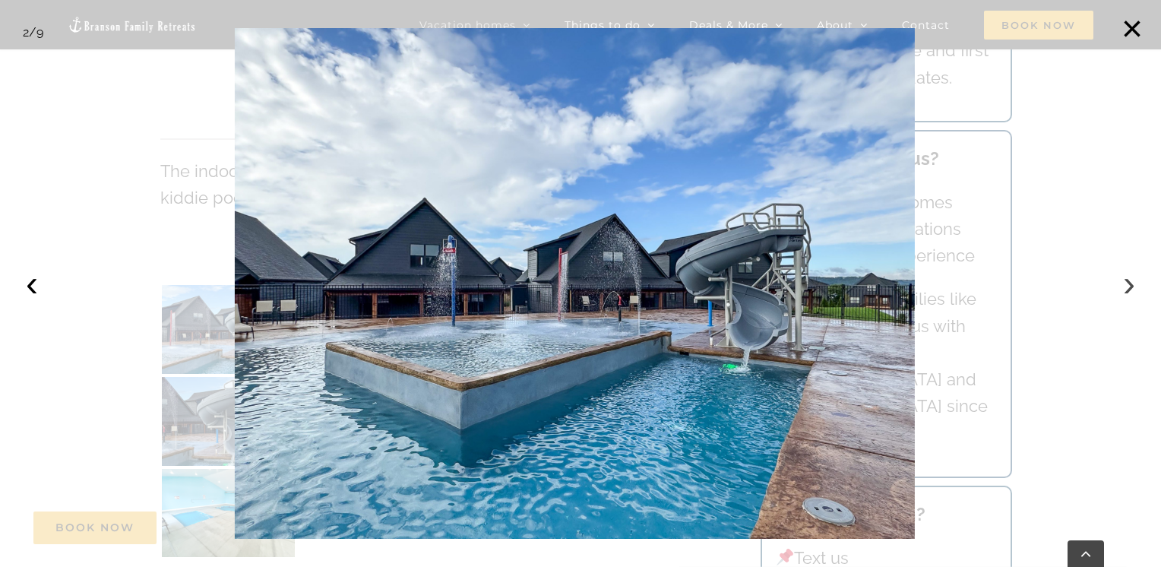
click at [1123, 286] on button "›" at bounding box center [1128, 283] width 33 height 33
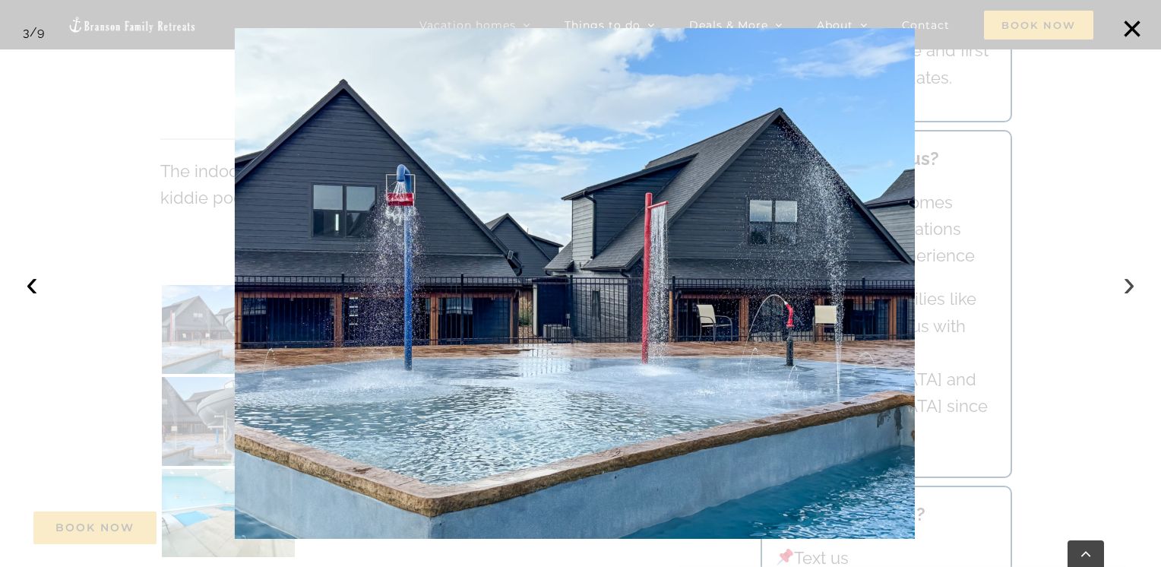
click at [1123, 286] on button "›" at bounding box center [1128, 283] width 33 height 33
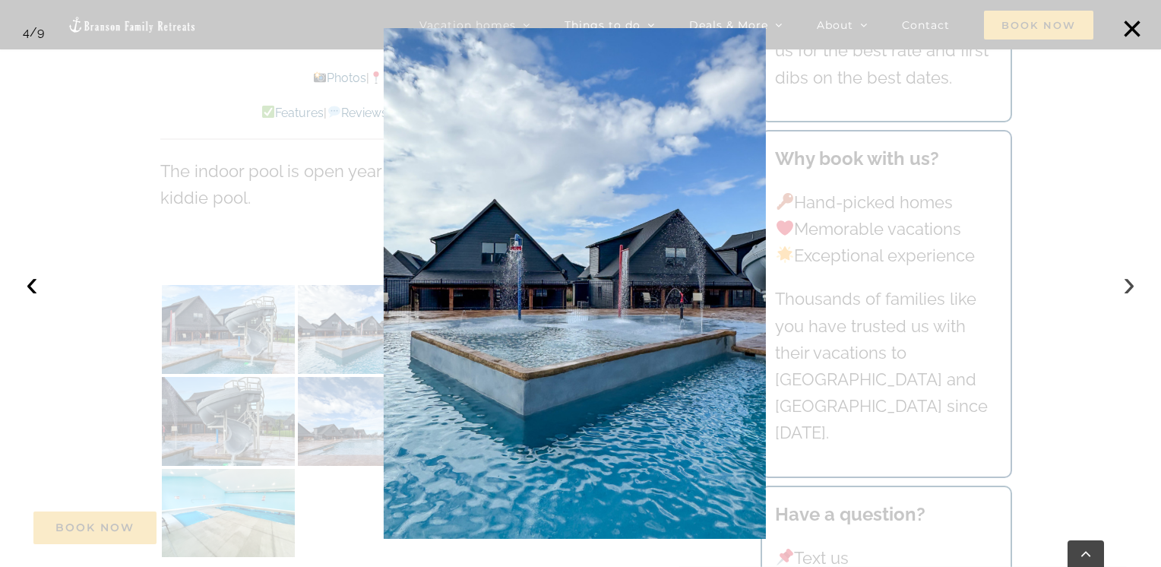
click at [1123, 286] on button "›" at bounding box center [1128, 283] width 33 height 33
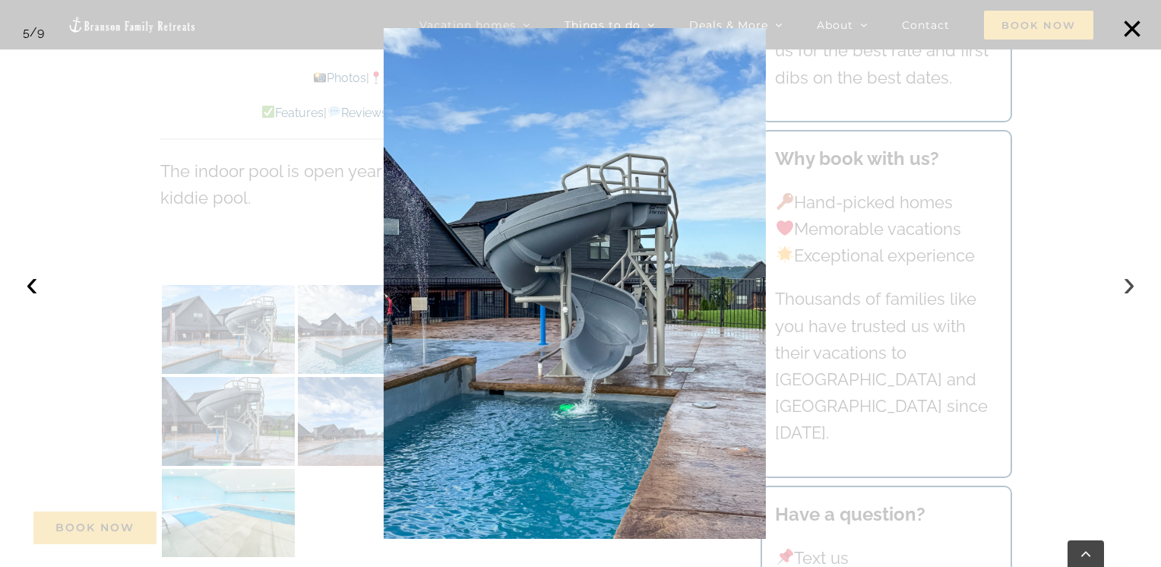
click at [1123, 286] on button "›" at bounding box center [1128, 283] width 33 height 33
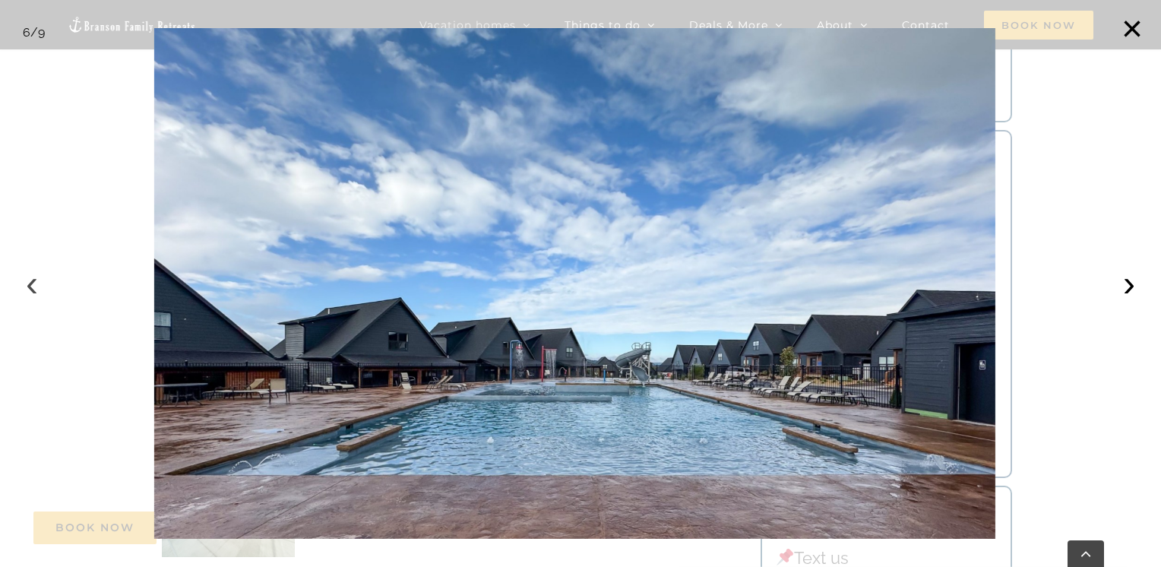
click at [32, 284] on button "‹" at bounding box center [31, 283] width 33 height 33
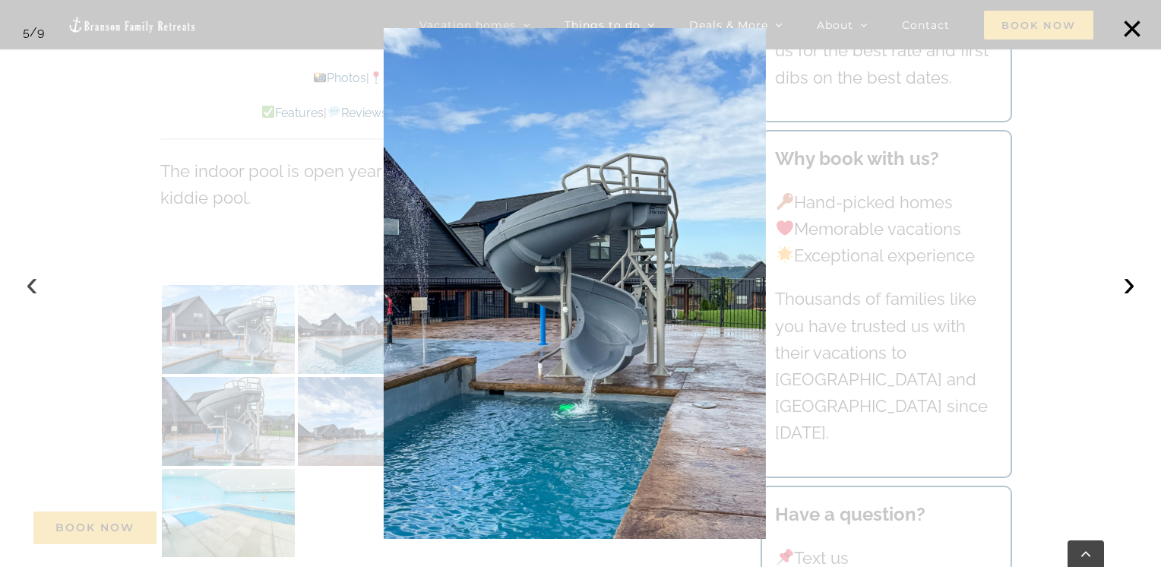
click at [32, 284] on button "‹" at bounding box center [31, 283] width 33 height 33
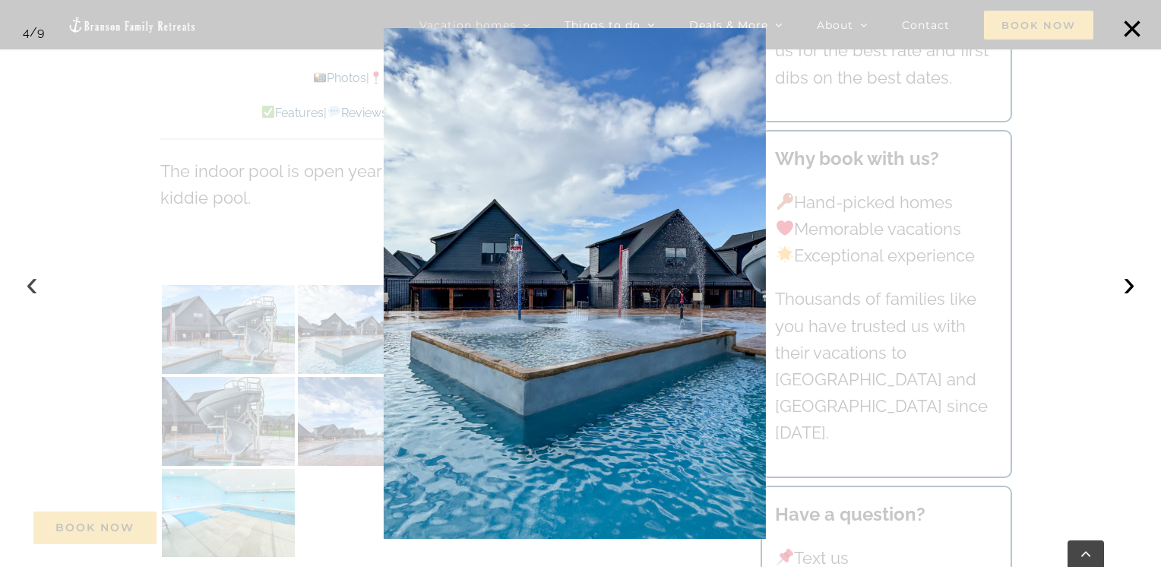
click at [32, 284] on button "‹" at bounding box center [31, 283] width 33 height 33
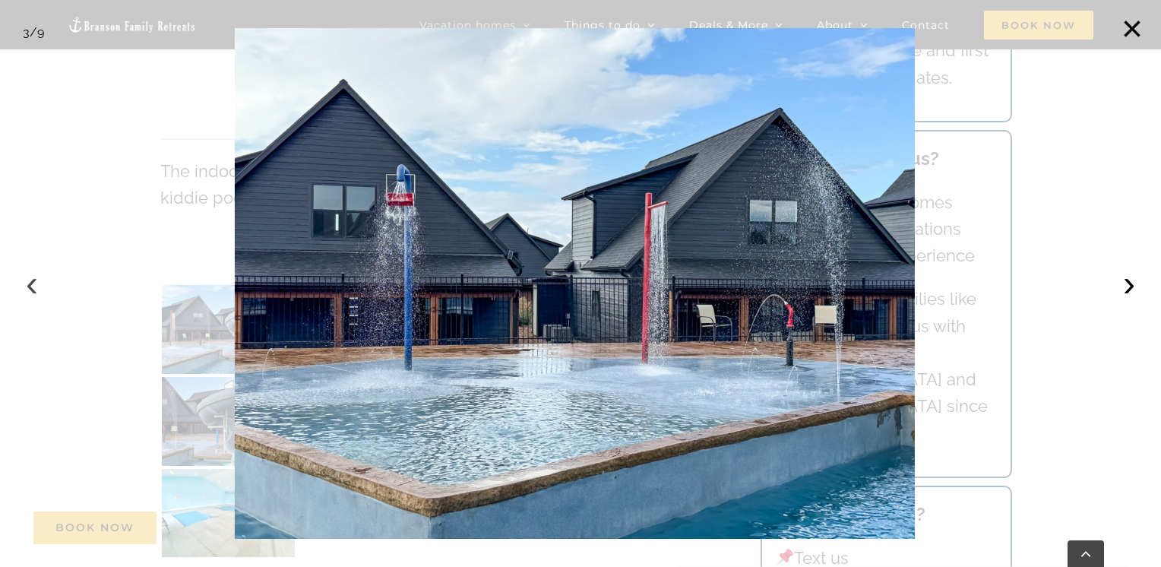
click at [32, 284] on button "‹" at bounding box center [31, 283] width 33 height 33
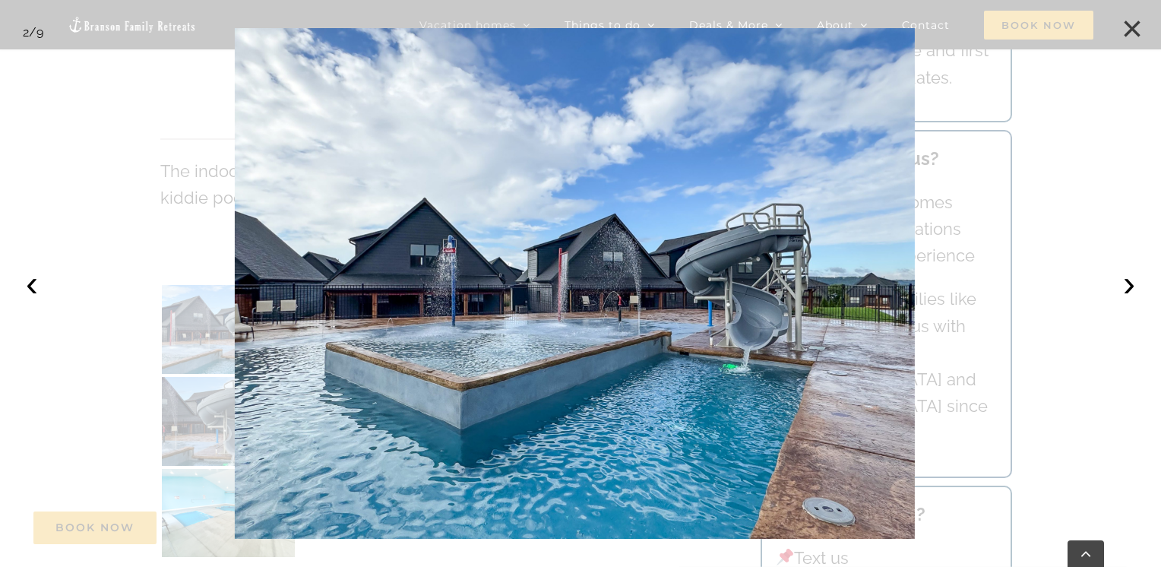
click at [1137, 24] on button "×" at bounding box center [1131, 28] width 33 height 33
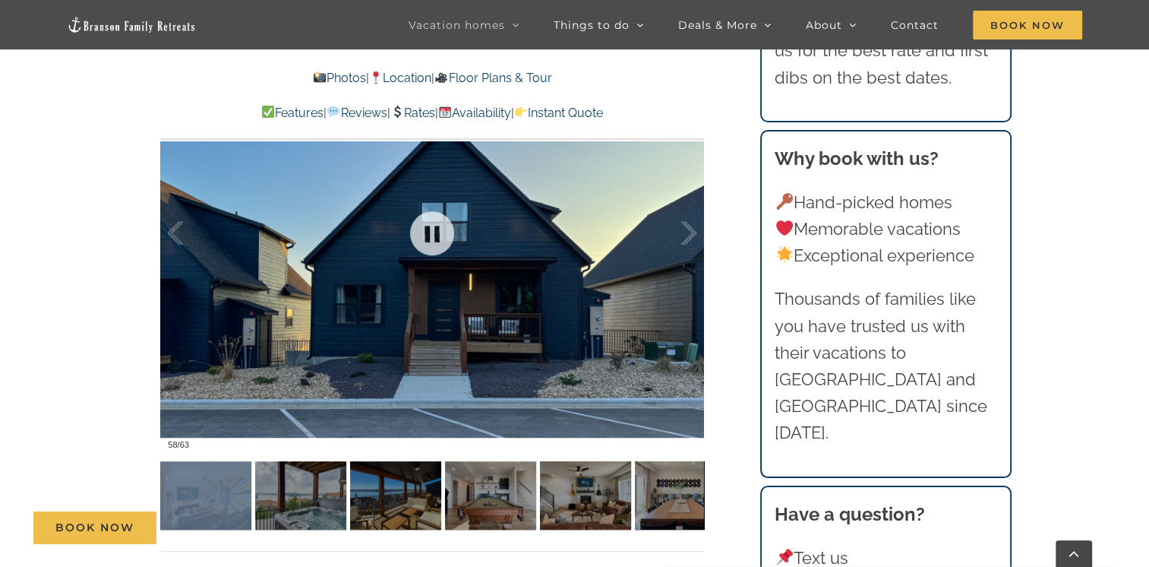
scroll to position [1071, 0]
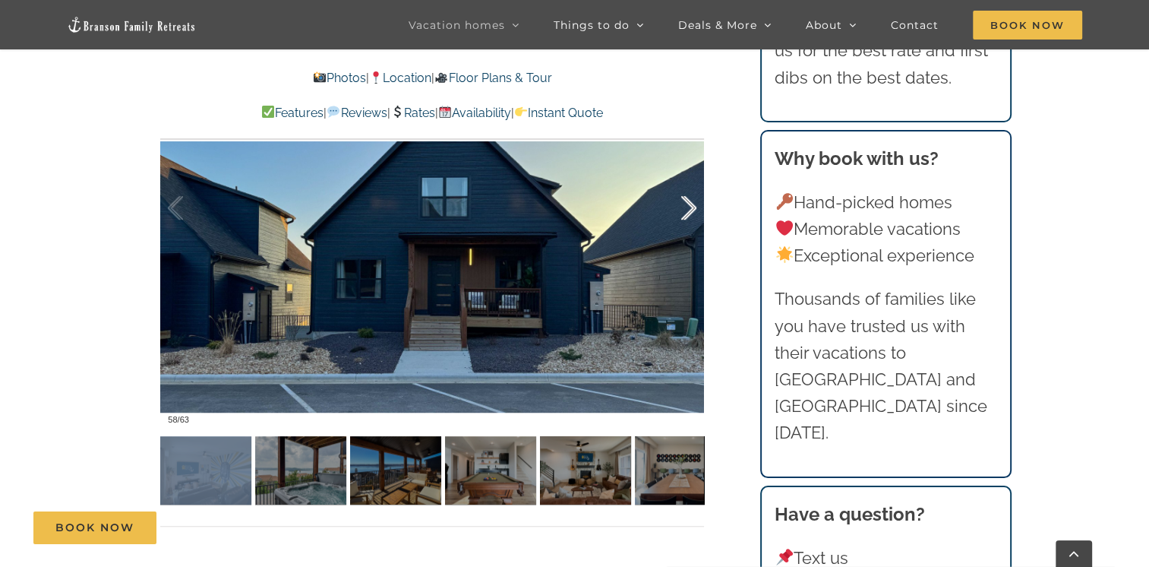
click at [685, 208] on div at bounding box center [673, 208] width 47 height 94
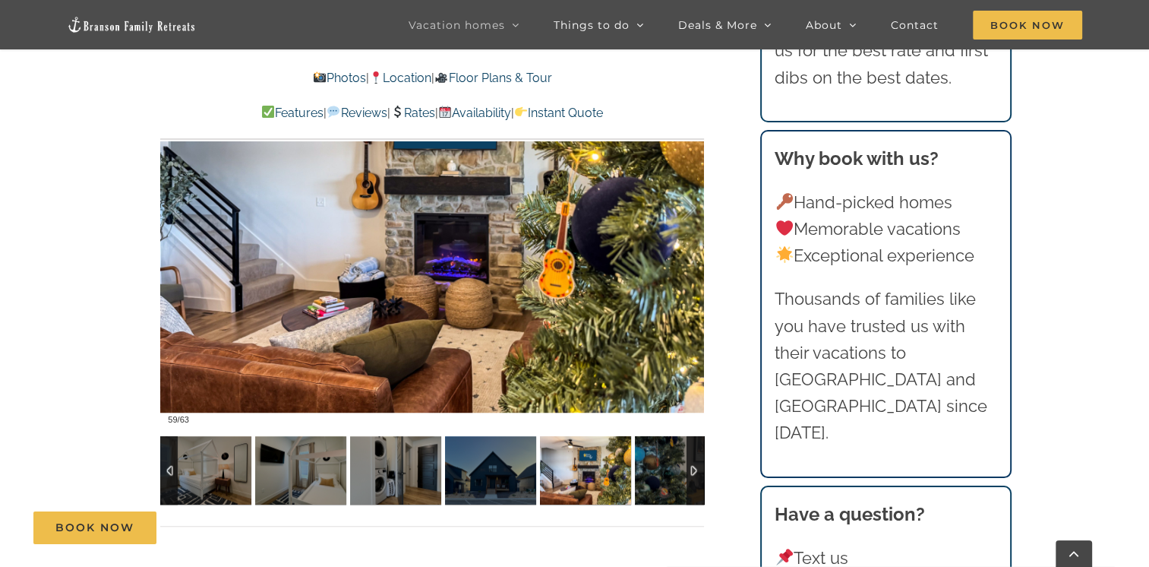
click at [170, 473] on div at bounding box center [168, 470] width 17 height 68
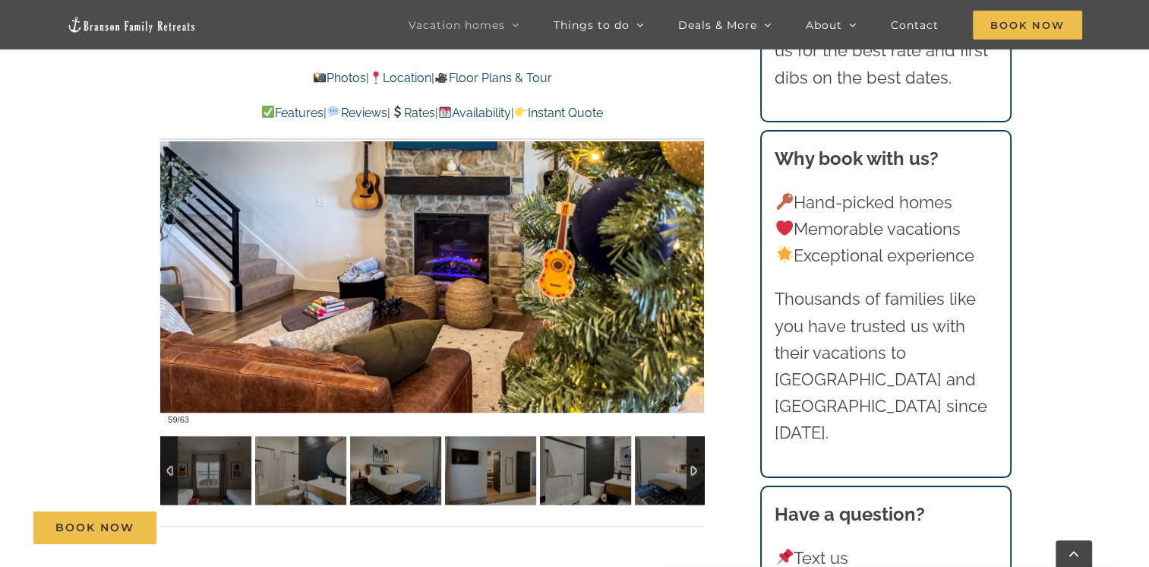
click at [170, 473] on div at bounding box center [168, 470] width 17 height 68
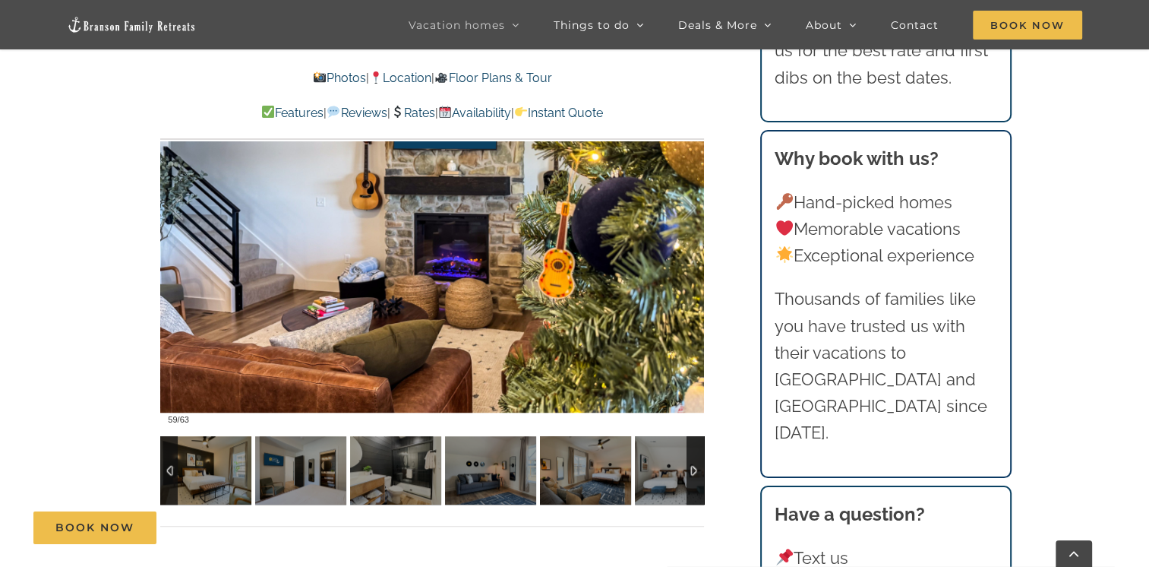
click at [170, 473] on div at bounding box center [168, 470] width 17 height 68
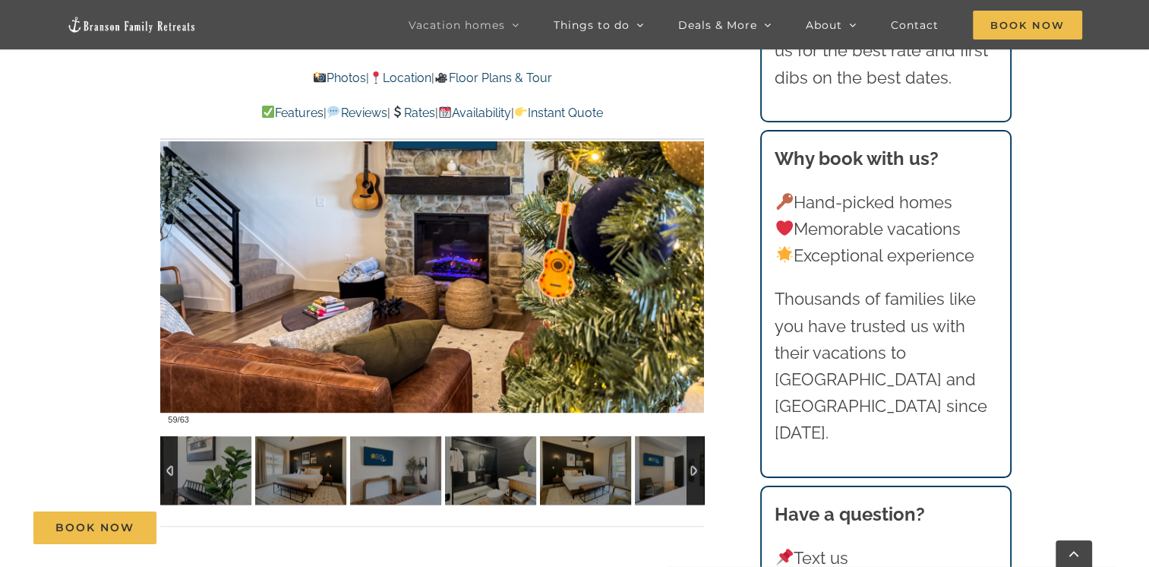
click at [170, 473] on div at bounding box center [168, 470] width 17 height 68
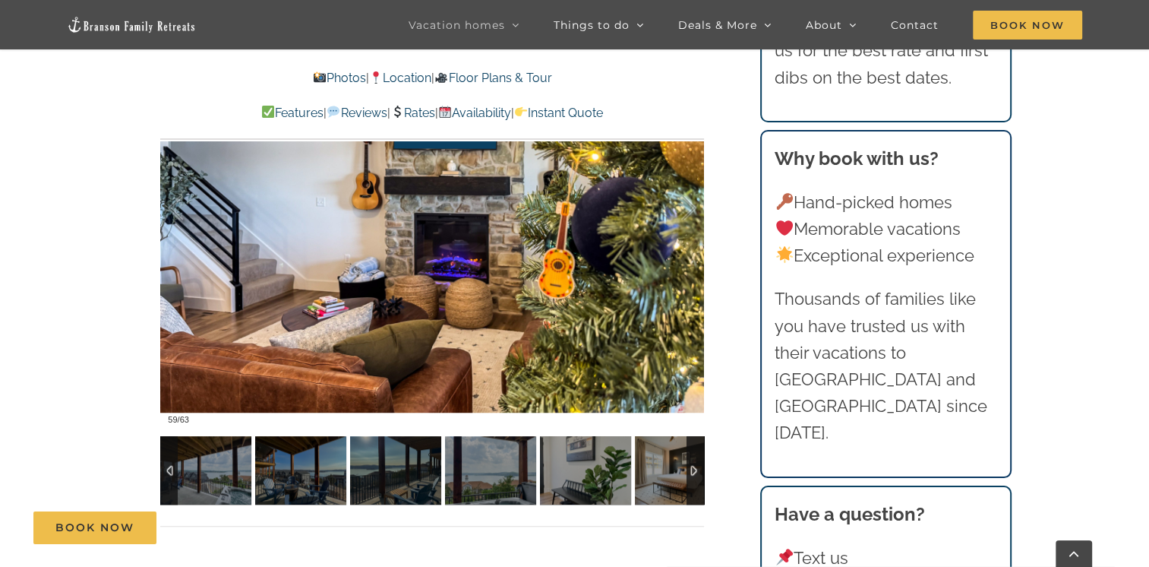
click at [170, 473] on div at bounding box center [168, 470] width 17 height 68
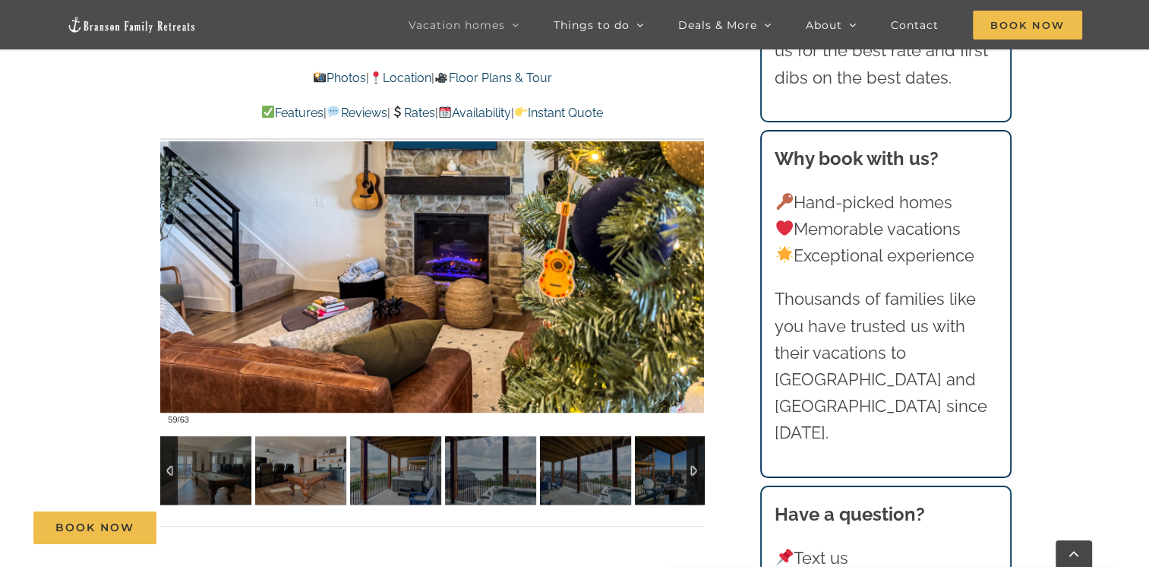
click at [170, 473] on div at bounding box center [168, 470] width 17 height 68
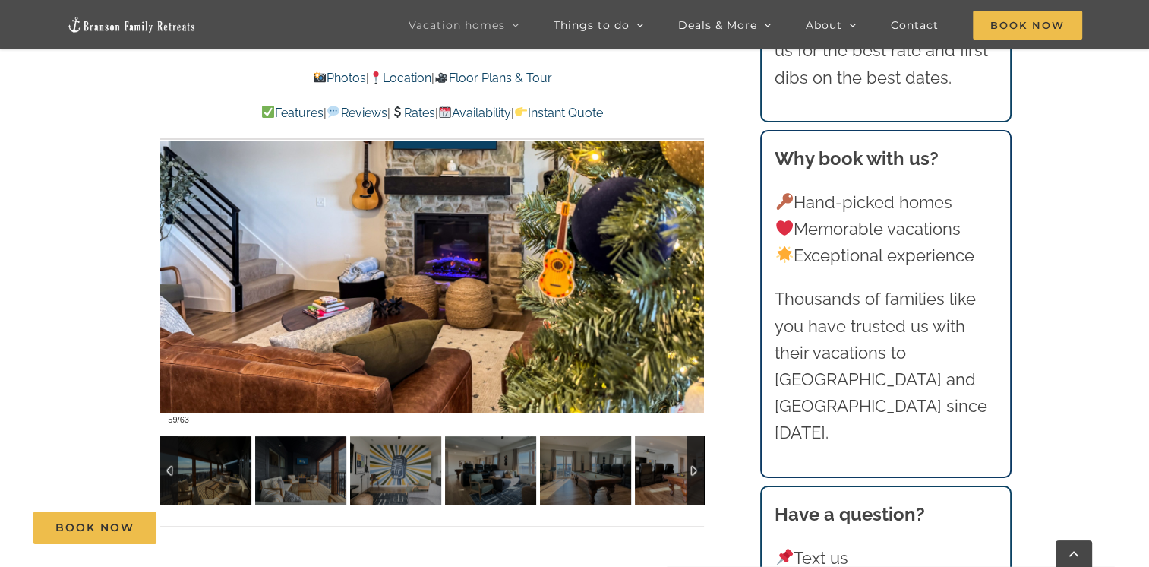
click at [170, 473] on div at bounding box center [168, 470] width 17 height 68
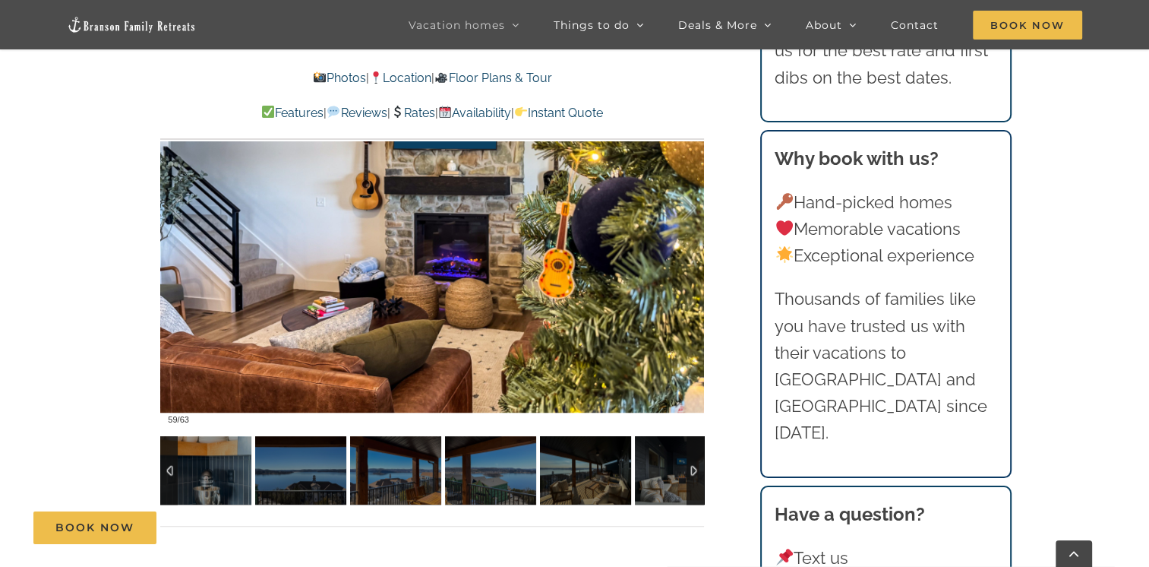
click at [170, 473] on div at bounding box center [168, 470] width 17 height 68
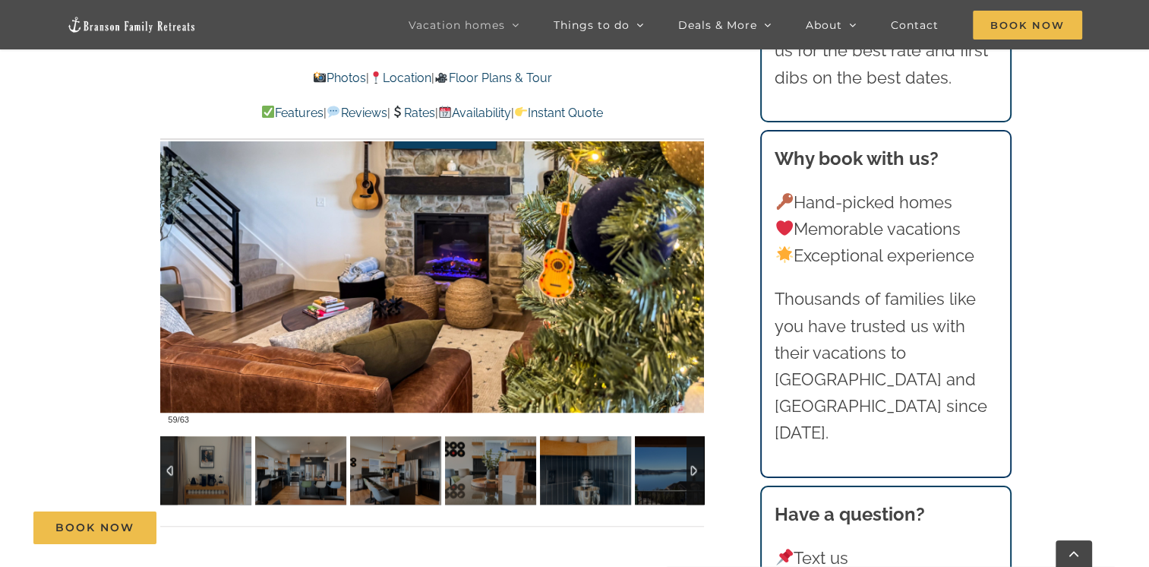
click at [170, 473] on div at bounding box center [168, 470] width 17 height 68
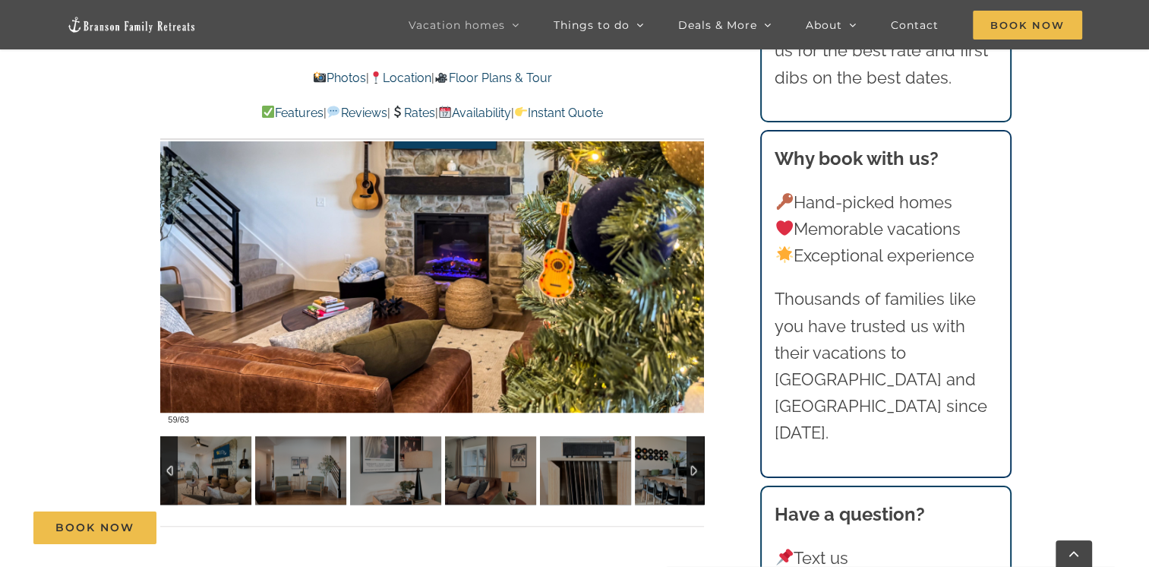
click at [170, 473] on div at bounding box center [168, 470] width 17 height 68
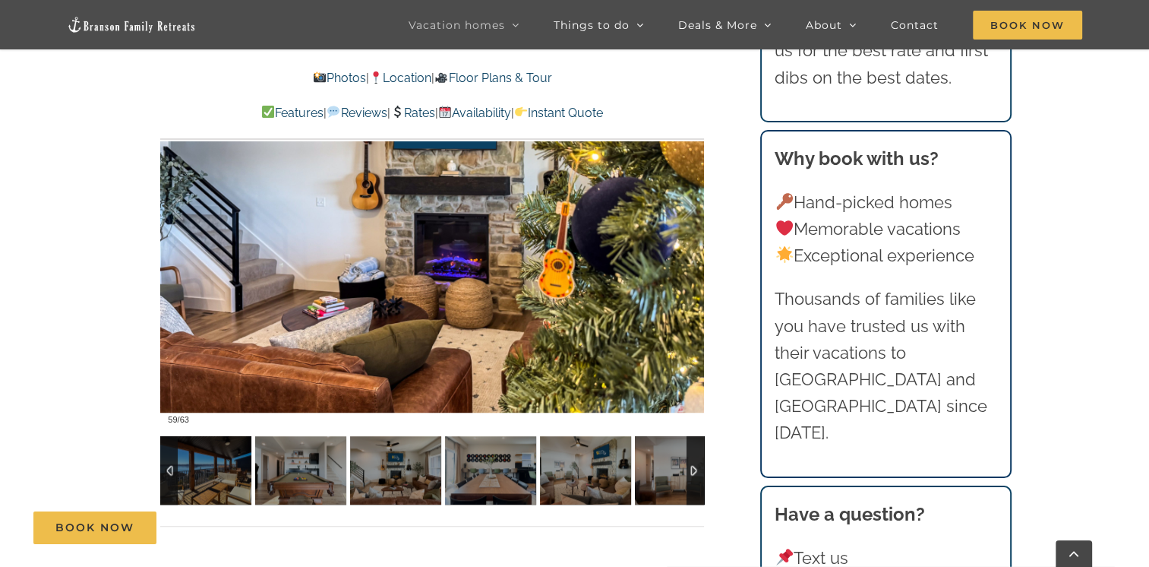
click at [170, 473] on div at bounding box center [168, 470] width 17 height 68
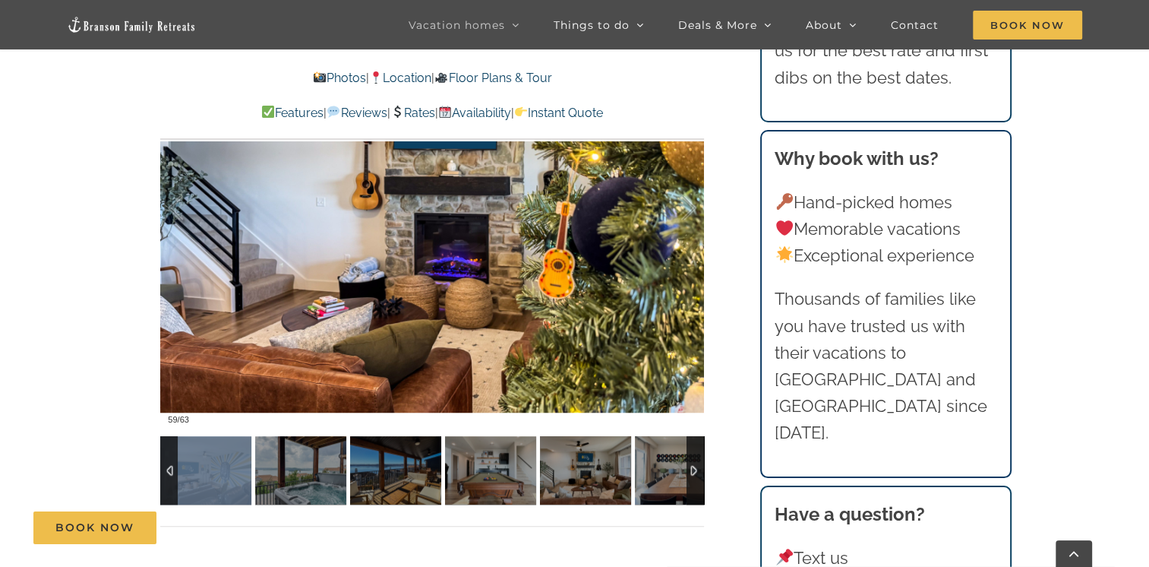
click at [170, 473] on div at bounding box center [168, 470] width 17 height 68
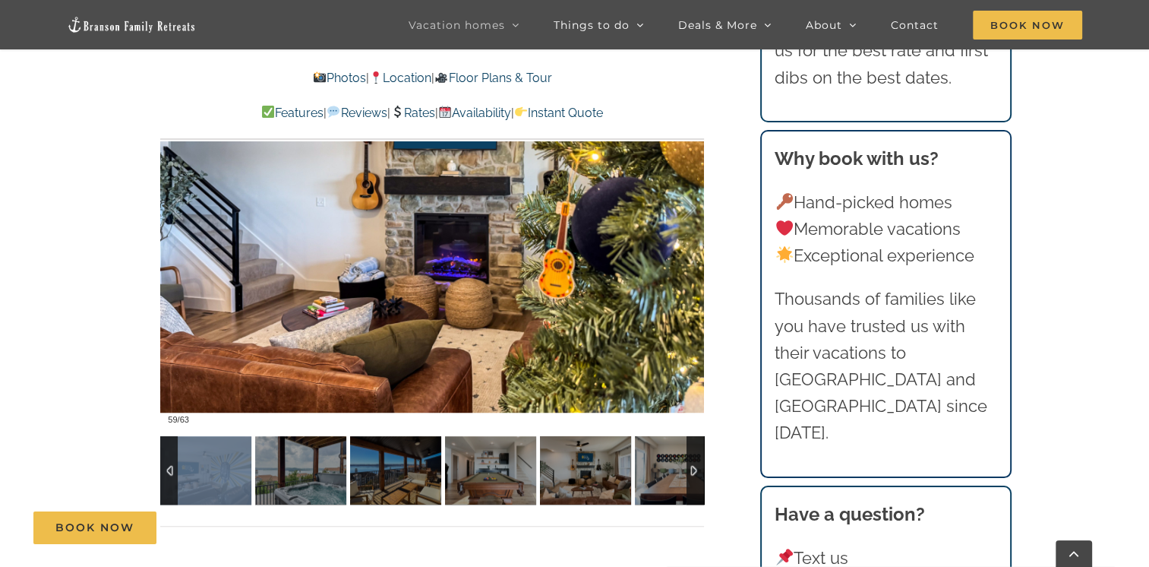
click at [170, 473] on div at bounding box center [168, 470] width 17 height 68
click at [698, 471] on div at bounding box center [695, 470] width 17 height 68
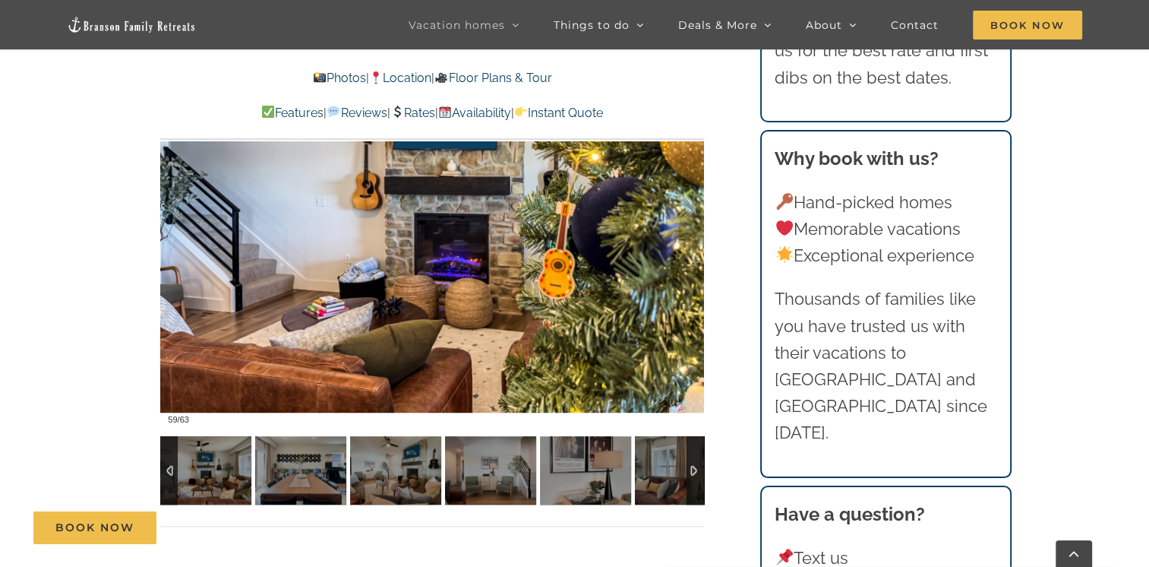
click at [698, 471] on div at bounding box center [695, 470] width 17 height 68
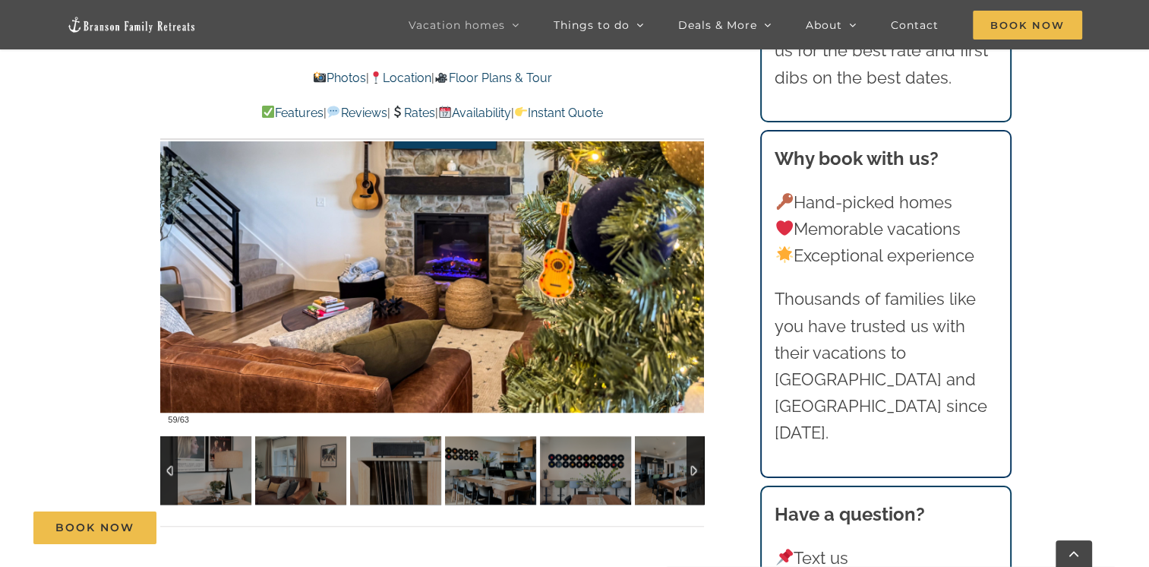
click at [698, 471] on div at bounding box center [695, 470] width 17 height 68
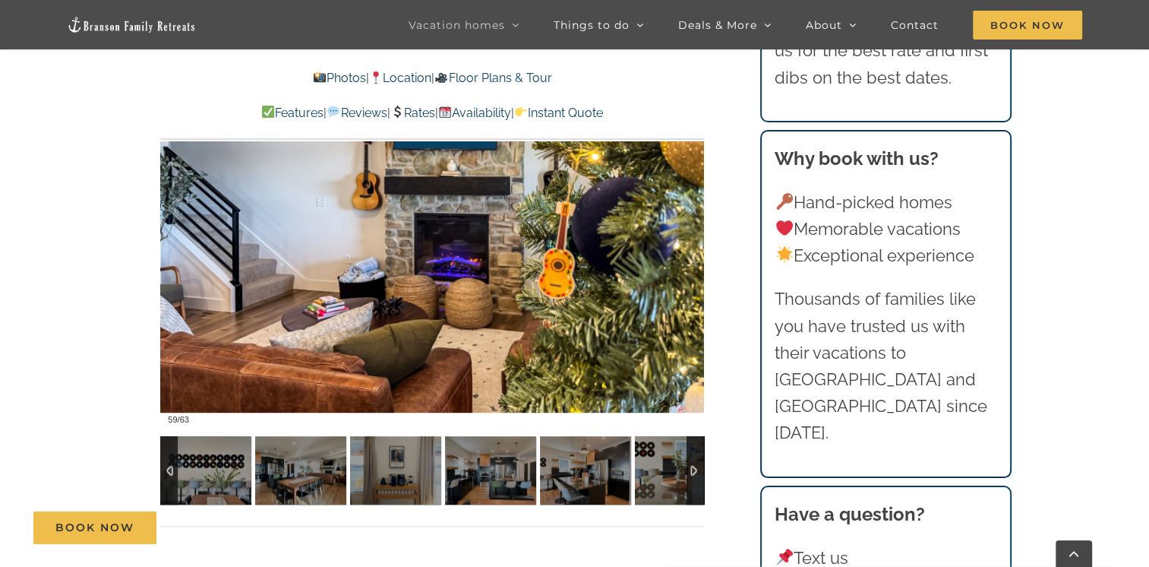
click at [698, 471] on div at bounding box center [695, 470] width 17 height 68
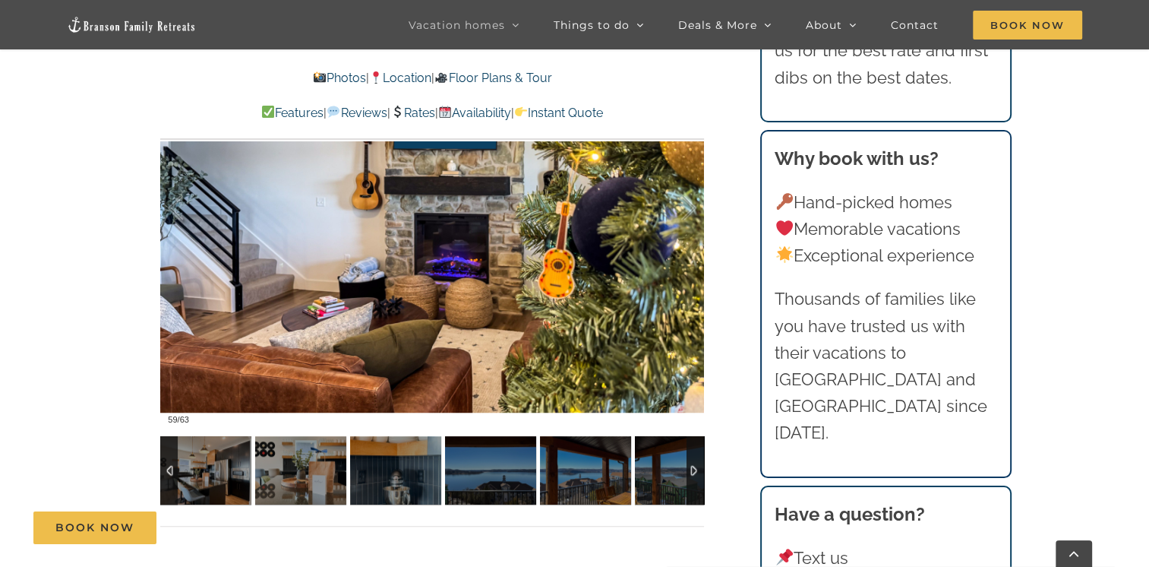
click at [698, 471] on div at bounding box center [695, 470] width 17 height 68
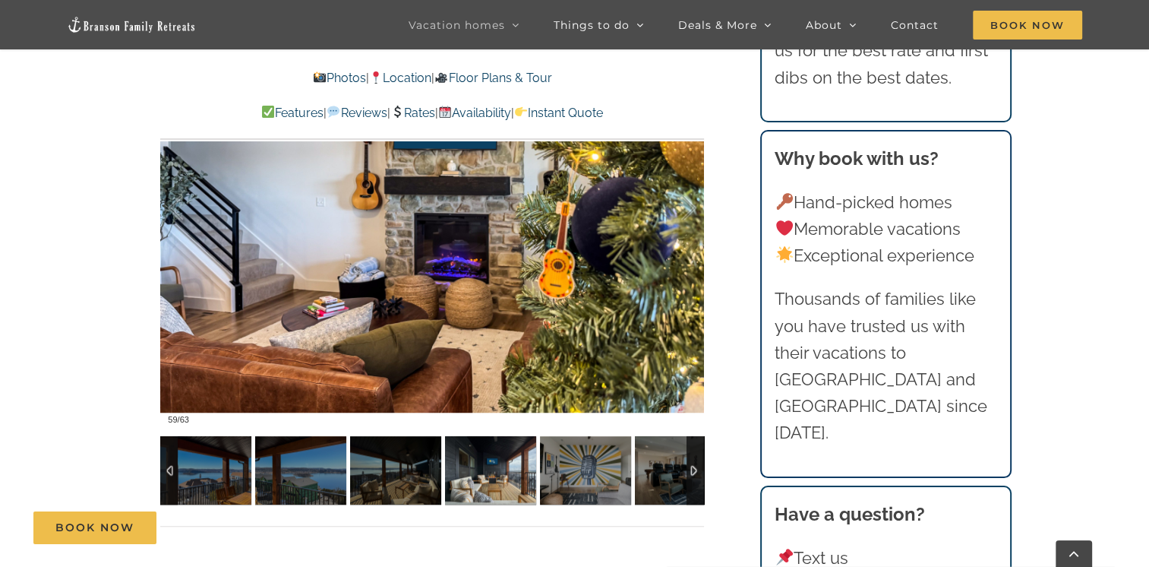
click at [482, 485] on img at bounding box center [490, 470] width 91 height 68
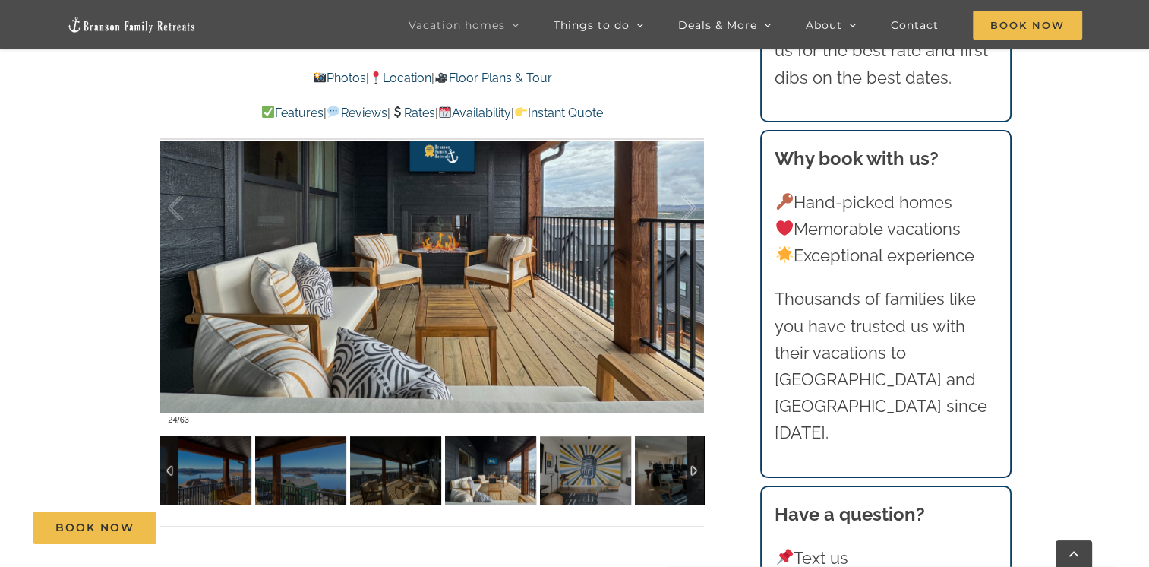
click at [692, 470] on div at bounding box center [695, 470] width 17 height 68
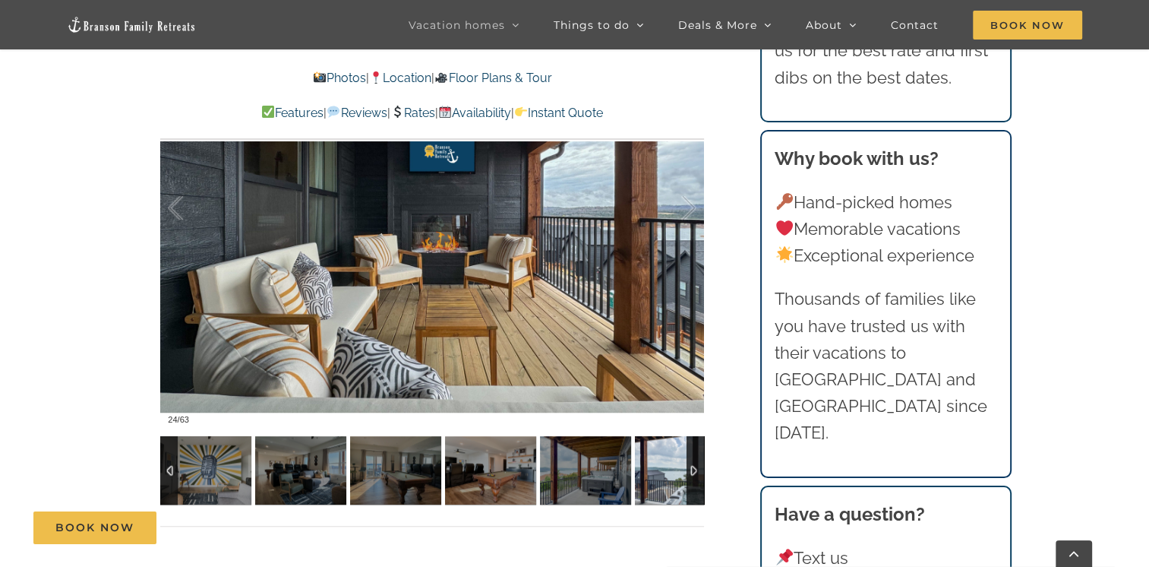
click at [650, 489] on img at bounding box center [680, 470] width 91 height 68
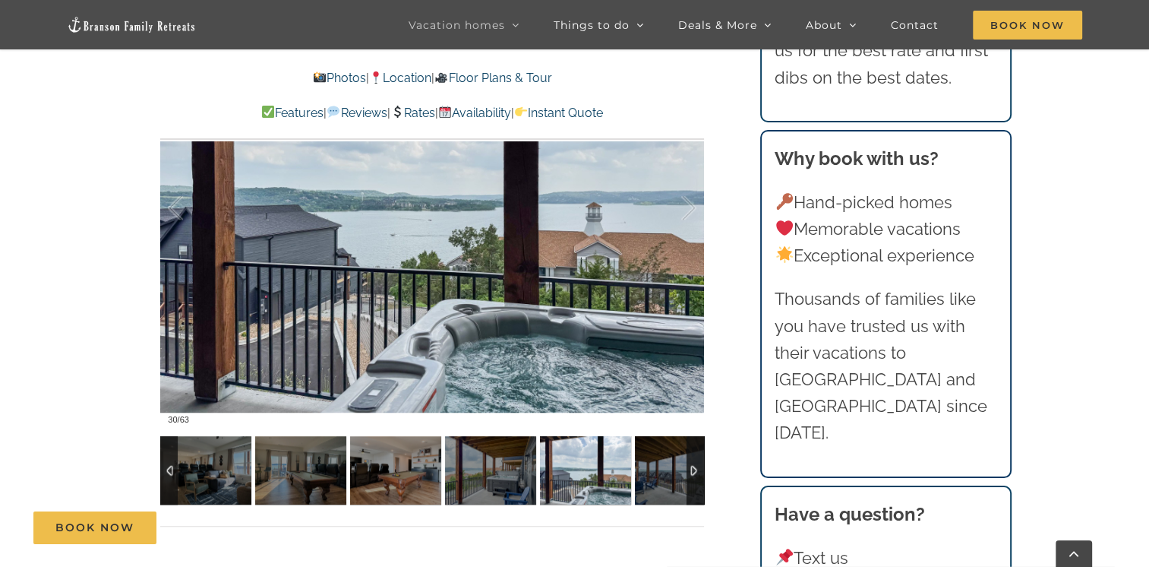
click at [691, 470] on div at bounding box center [695, 470] width 17 height 68
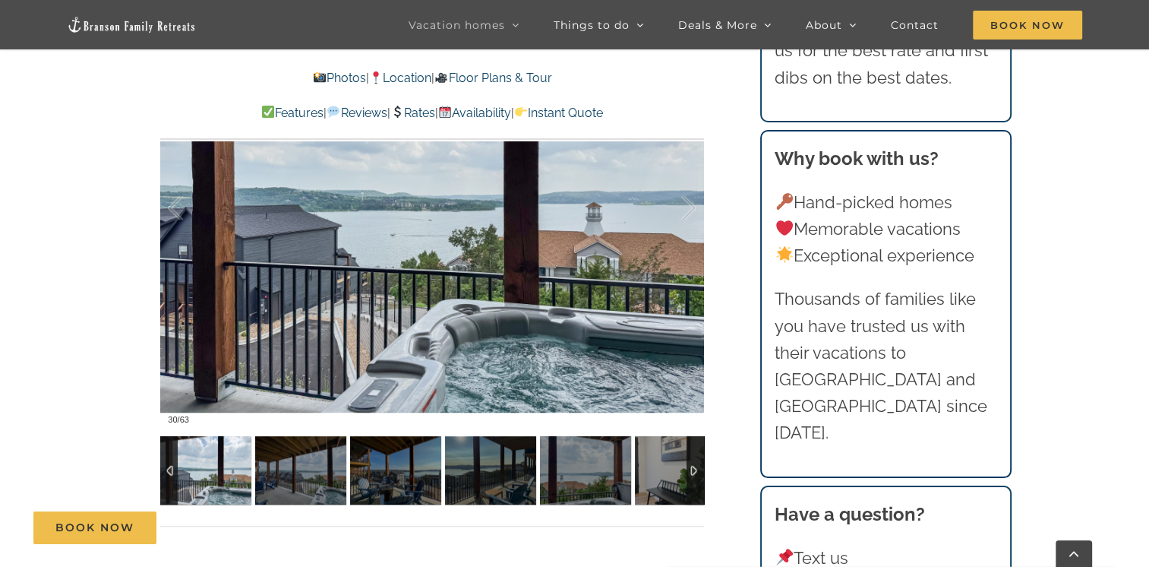
click at [692, 470] on div at bounding box center [695, 470] width 17 height 68
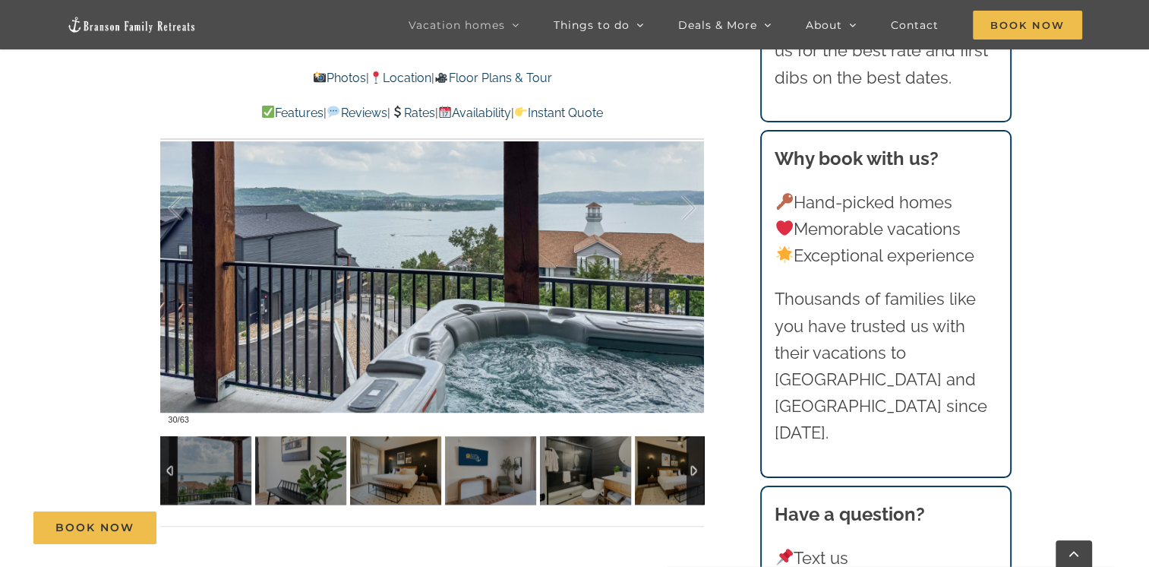
click at [692, 470] on div at bounding box center [695, 470] width 17 height 68
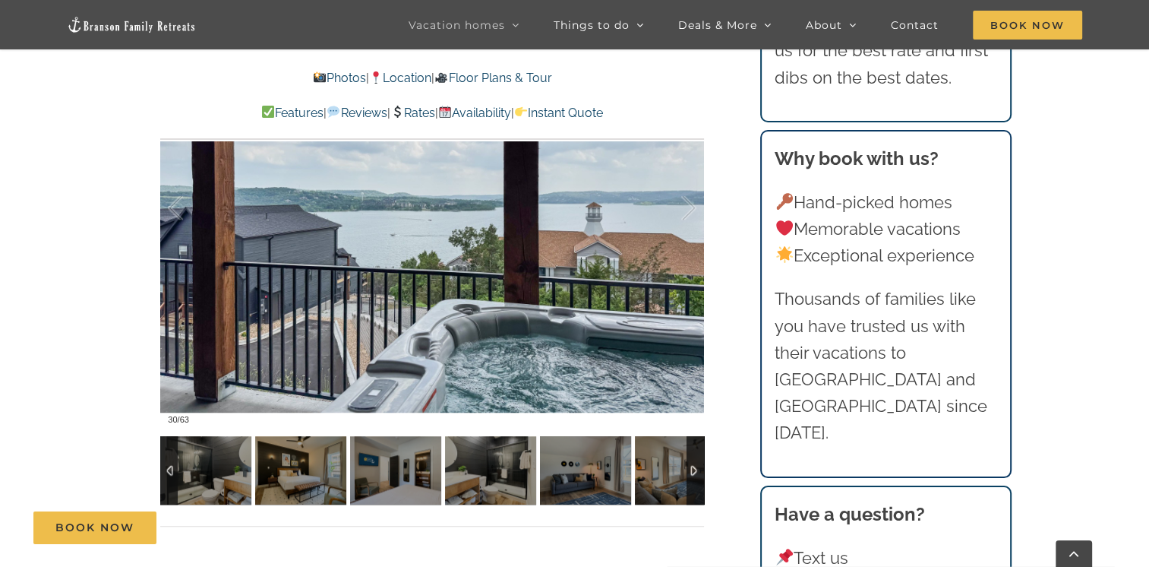
click at [692, 470] on div at bounding box center [695, 470] width 17 height 68
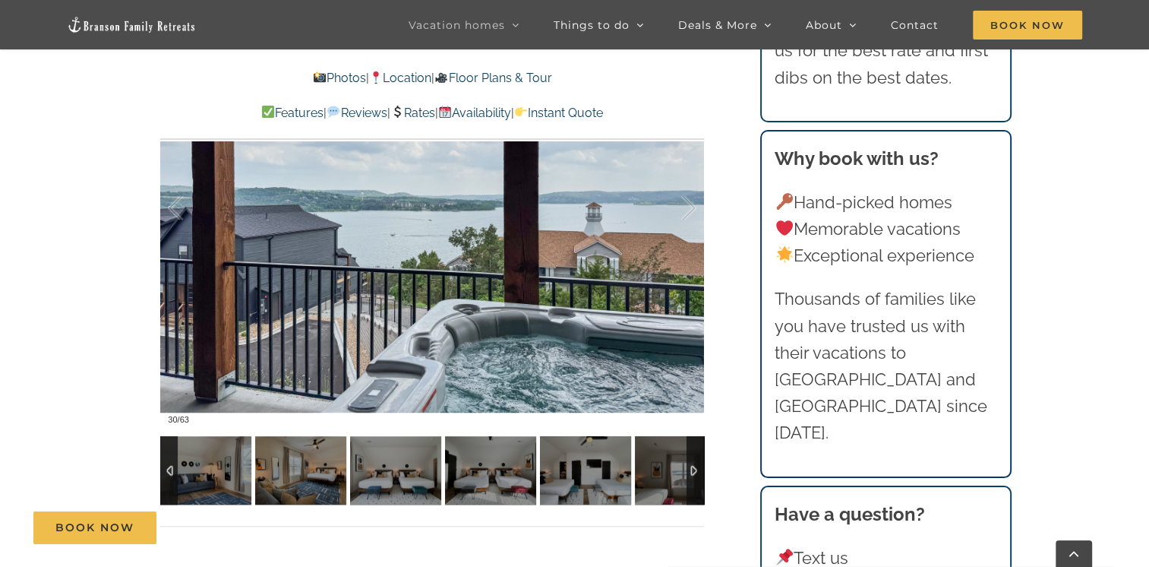
click at [692, 470] on div at bounding box center [695, 470] width 17 height 68
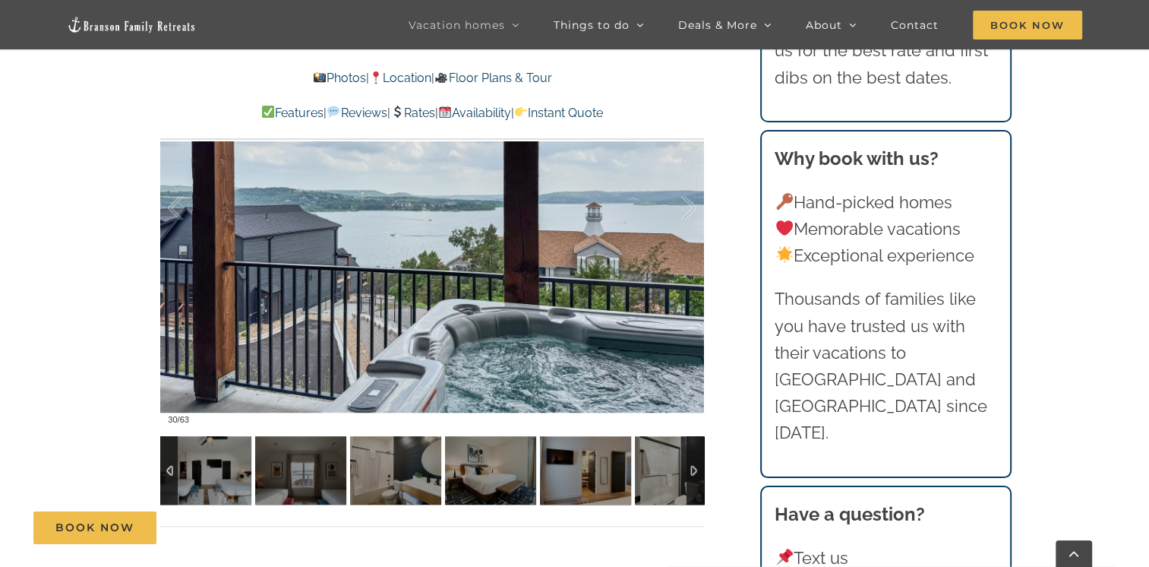
click at [692, 470] on div at bounding box center [695, 470] width 17 height 68
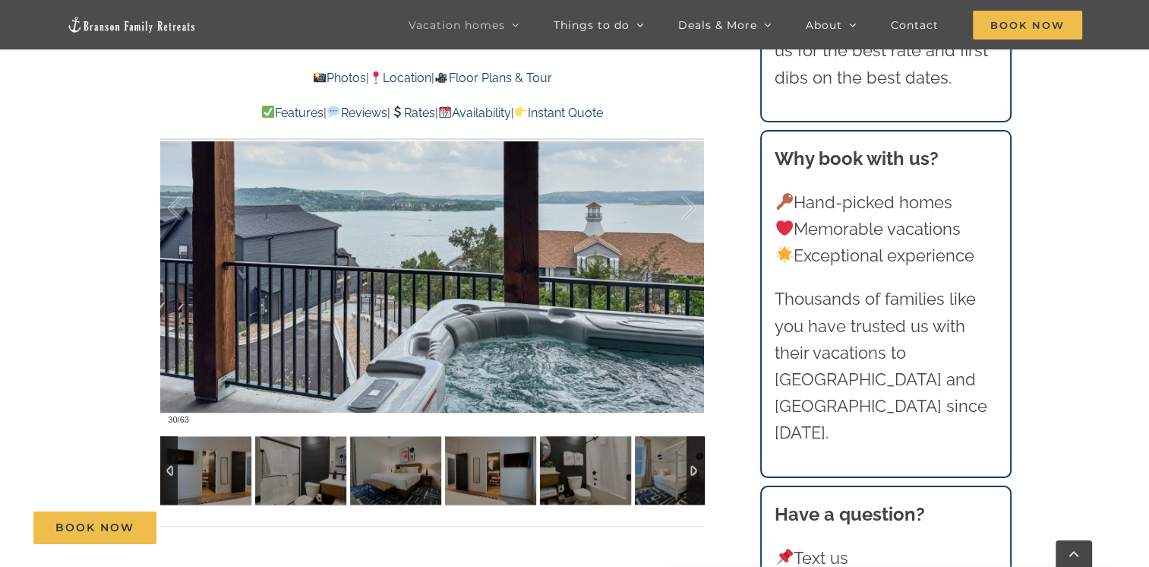
click at [693, 470] on div at bounding box center [695, 470] width 17 height 68
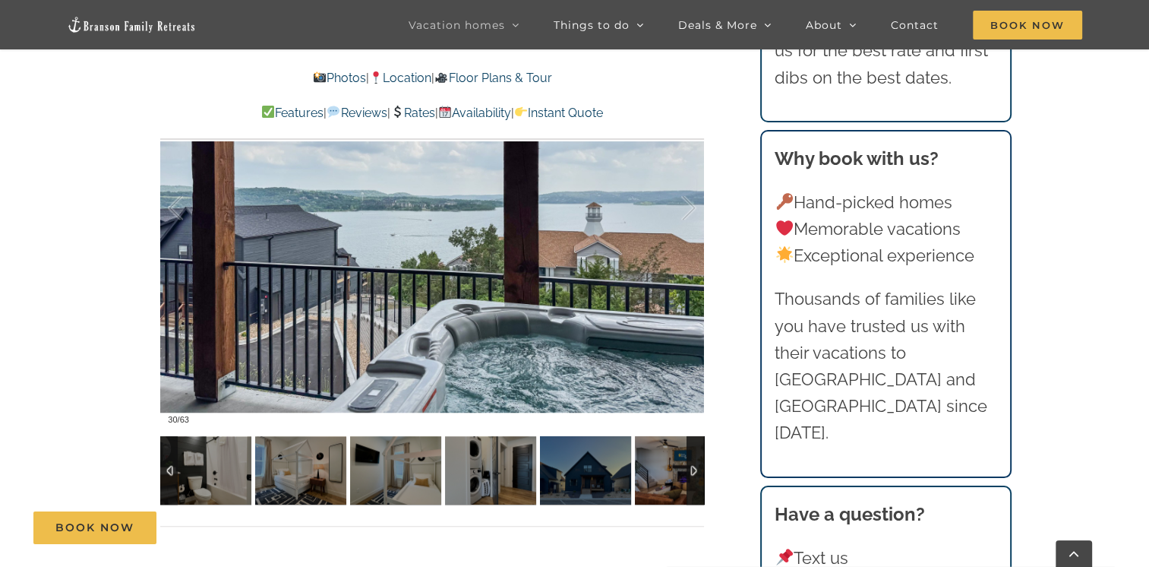
click at [693, 470] on div at bounding box center [695, 470] width 17 height 68
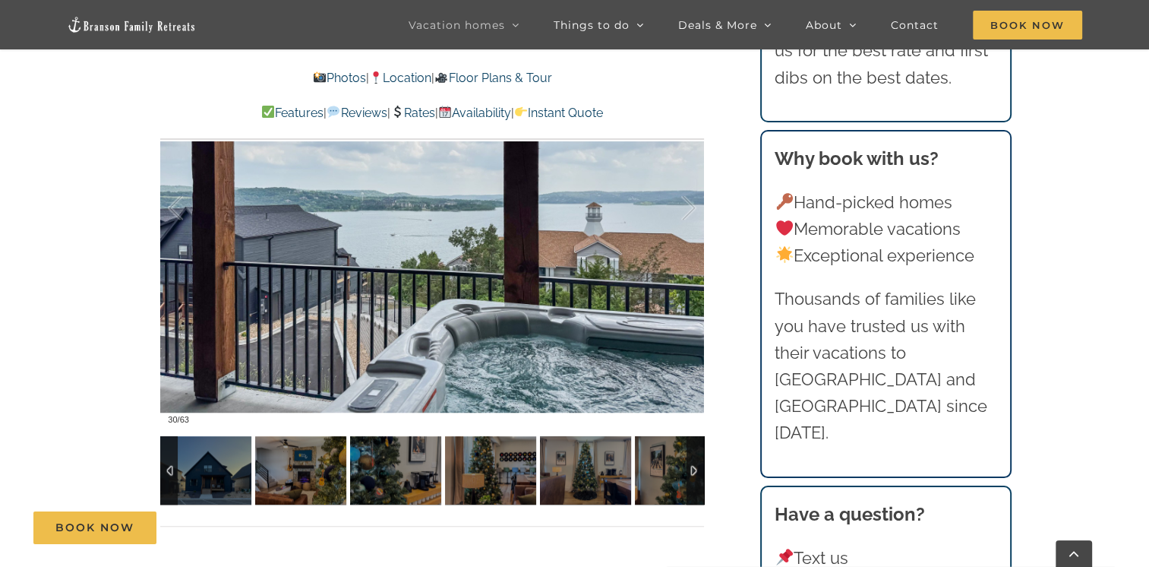
click at [693, 470] on div at bounding box center [695, 470] width 17 height 68
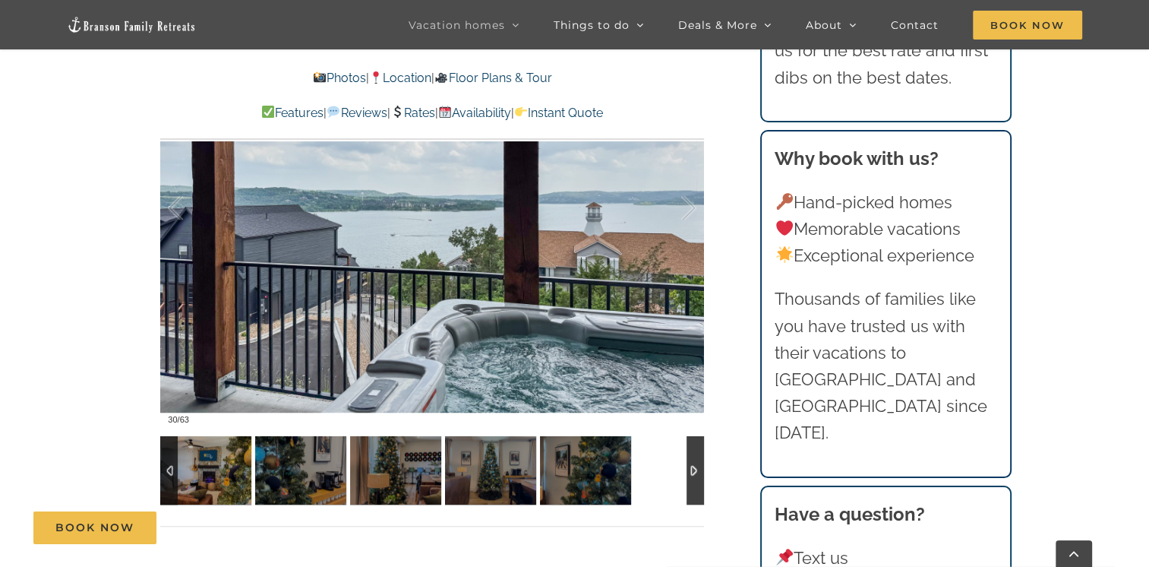
click at [170, 468] on div at bounding box center [168, 470] width 17 height 68
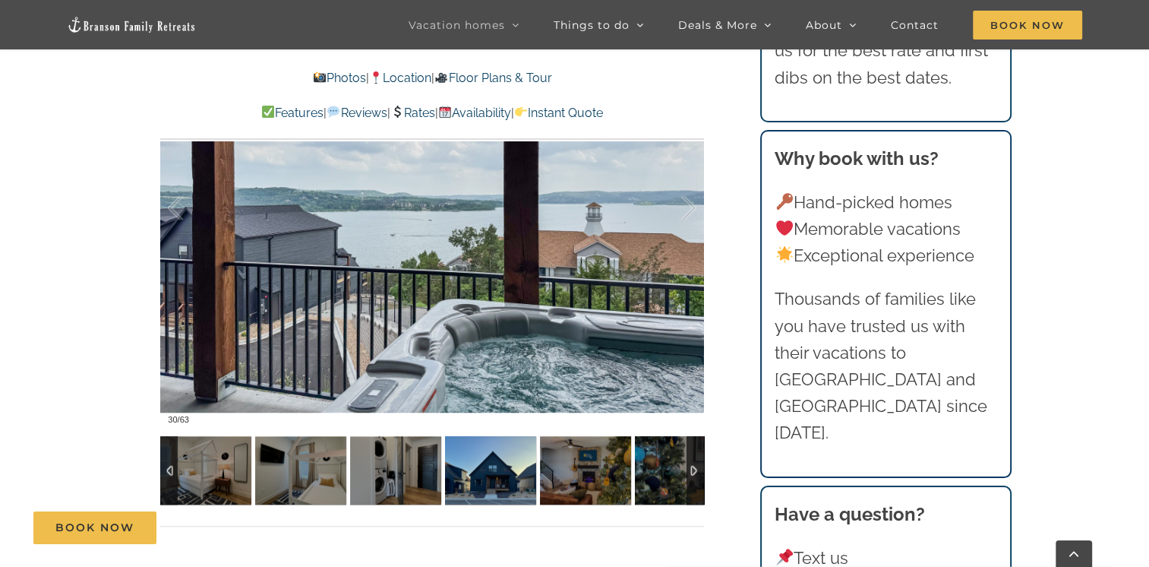
click at [500, 479] on img at bounding box center [490, 470] width 91 height 68
